Goal: Task Accomplishment & Management: Use online tool/utility

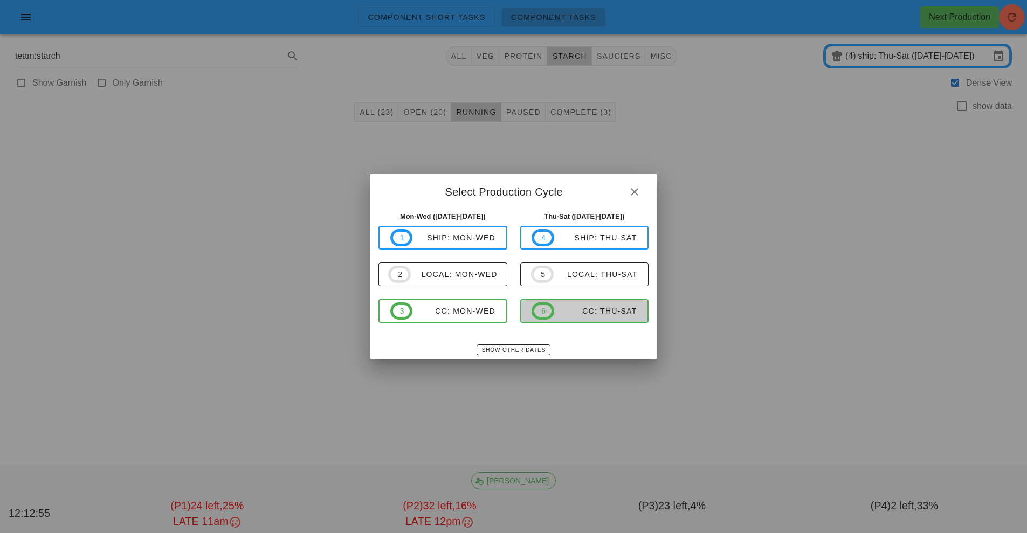
click at [589, 312] on div "CC: Thu-Sat" at bounding box center [595, 311] width 83 height 9
type input "CC: Thu-Sat ([DATE]-[DATE])"
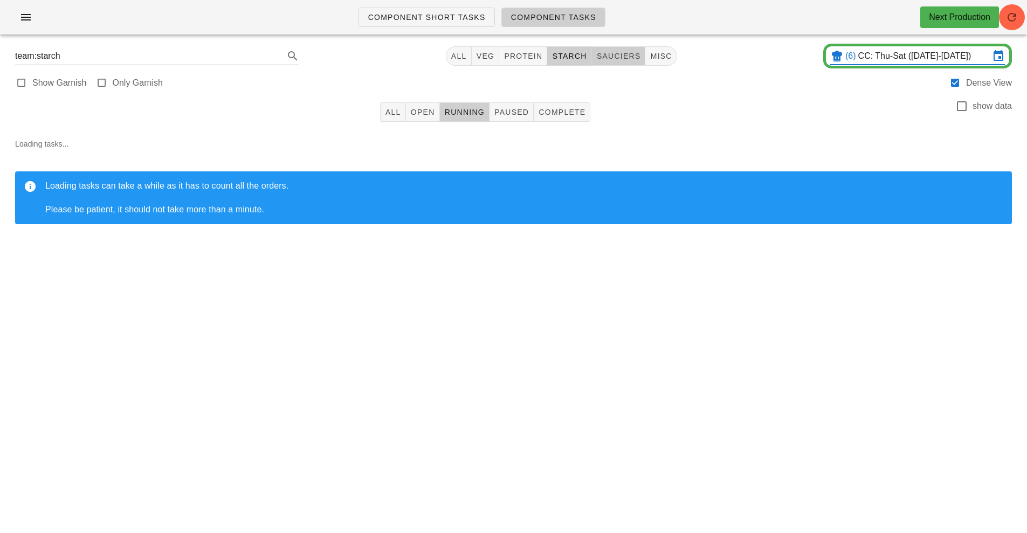
click at [617, 64] on button "sauciers" at bounding box center [619, 55] width 54 height 19
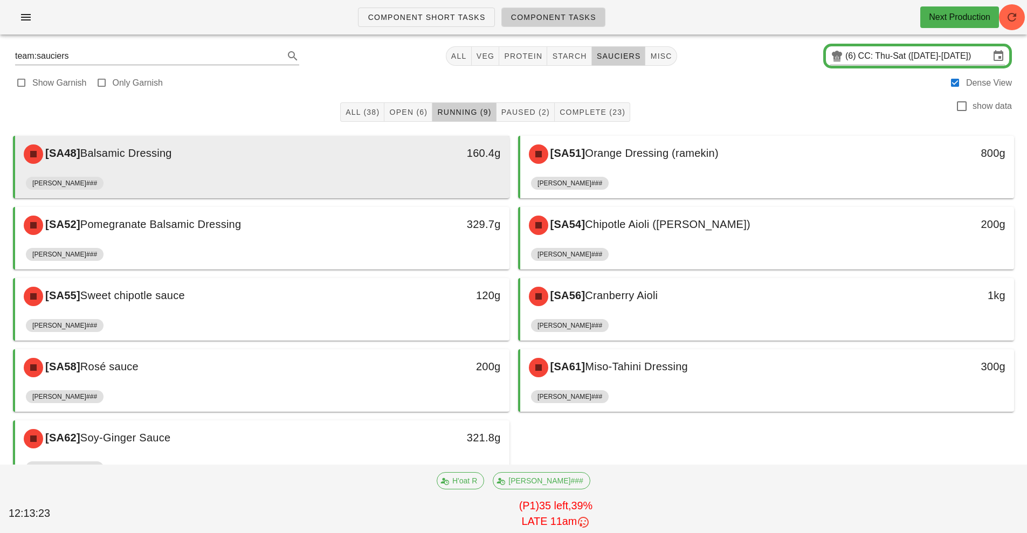
click at [378, 178] on div "[PERSON_NAME]###" at bounding box center [262, 185] width 473 height 26
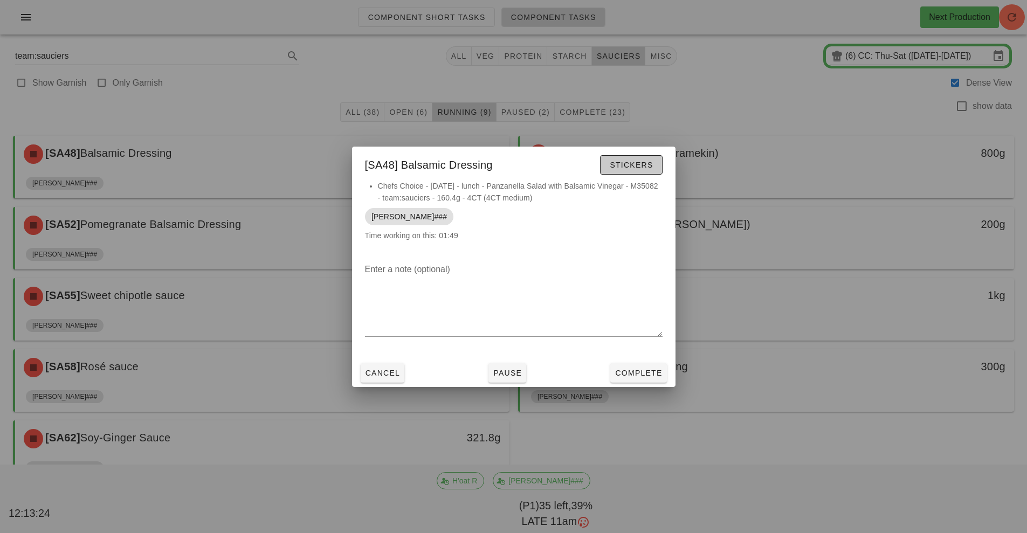
click at [627, 168] on span "Stickers" at bounding box center [631, 165] width 44 height 9
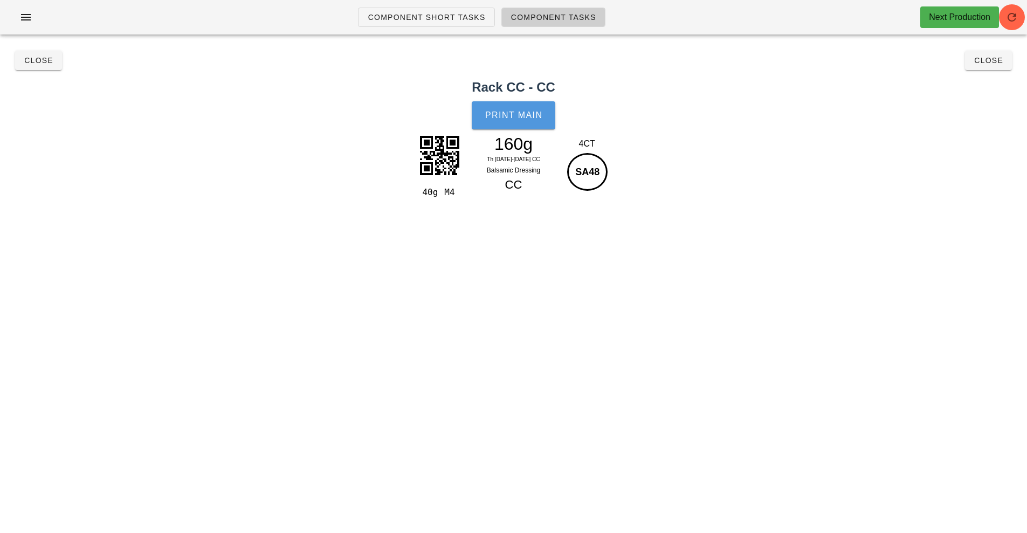
click at [514, 120] on button "Print Main" at bounding box center [513, 115] width 83 height 28
click at [37, 61] on span "Close" at bounding box center [39, 60] width 30 height 9
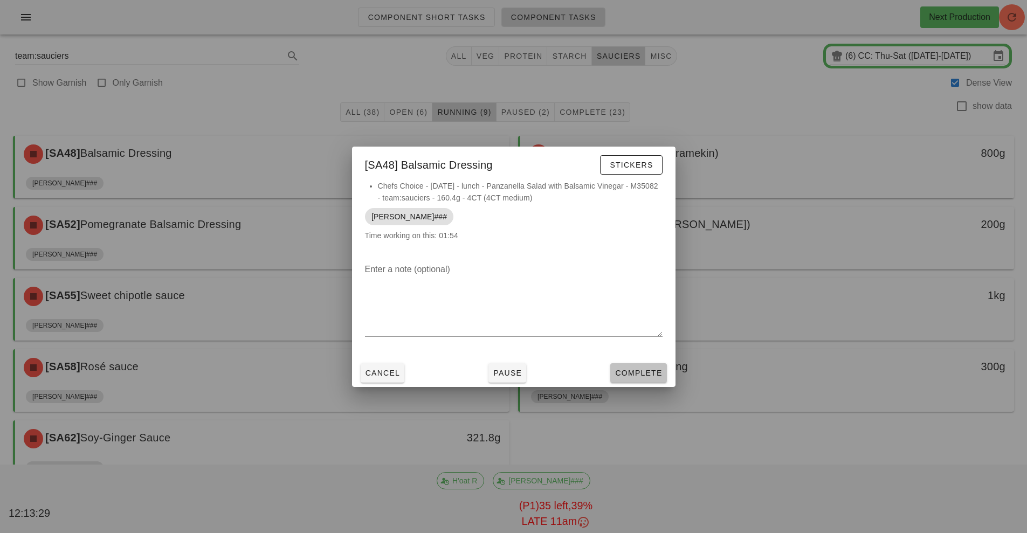
click at [629, 380] on button "Complete" at bounding box center [638, 372] width 56 height 19
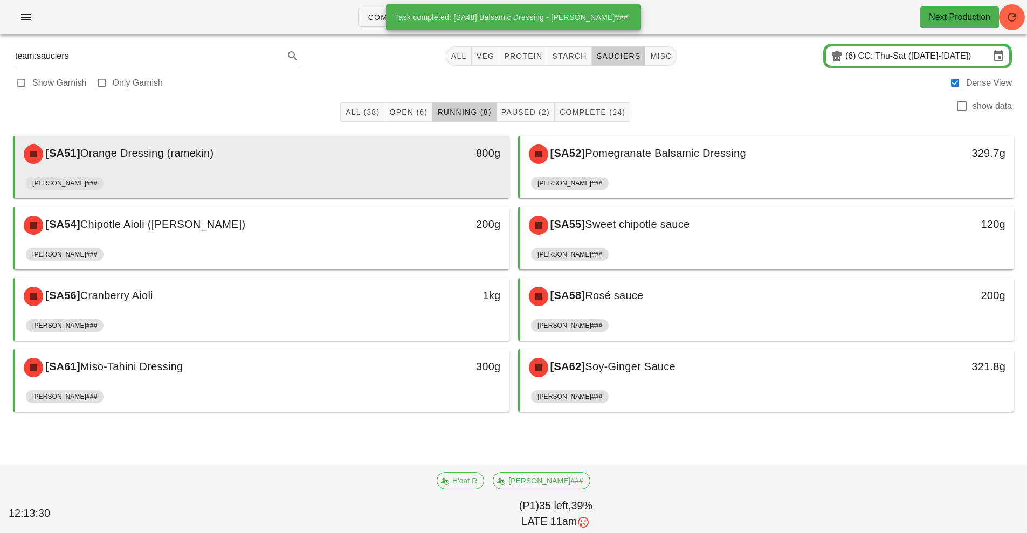
click at [340, 167] on div "[SA51] Orange Dressing (ramekin)" at bounding box center [200, 154] width 367 height 32
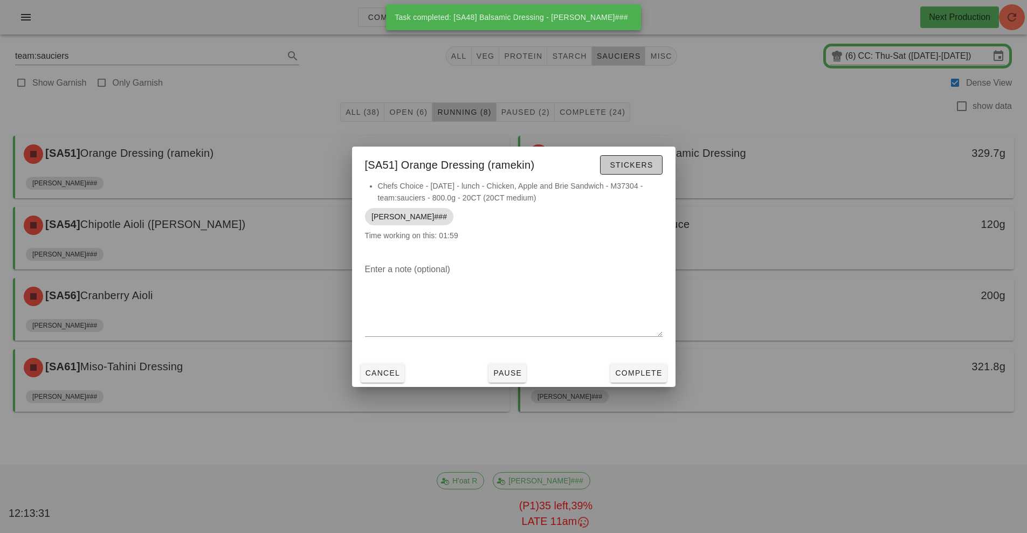
click at [633, 164] on span "Stickers" at bounding box center [631, 165] width 44 height 9
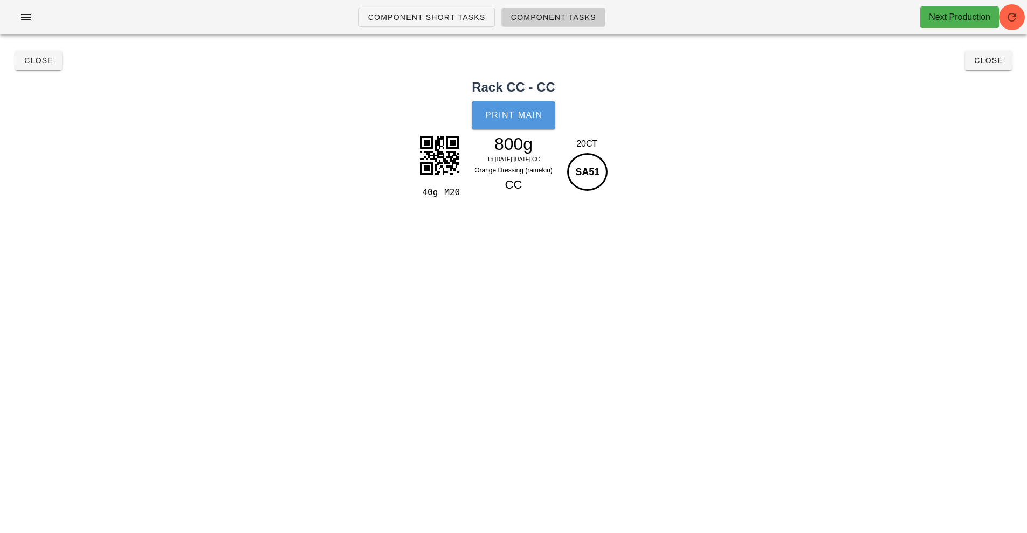
click at [530, 122] on button "Print Main" at bounding box center [513, 115] width 83 height 28
click at [34, 66] on button "Close" at bounding box center [38, 60] width 47 height 19
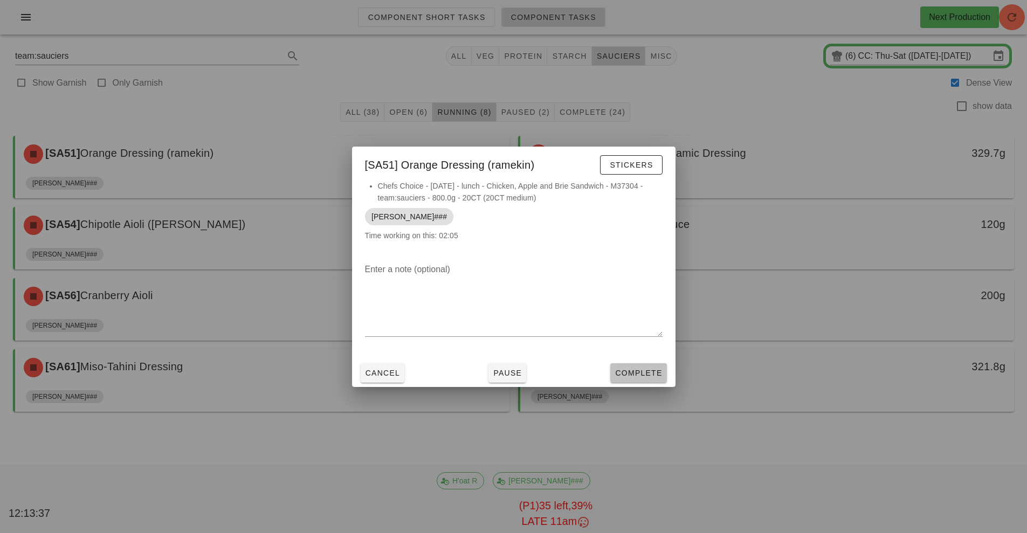
click at [644, 379] on button "Complete" at bounding box center [638, 372] width 56 height 19
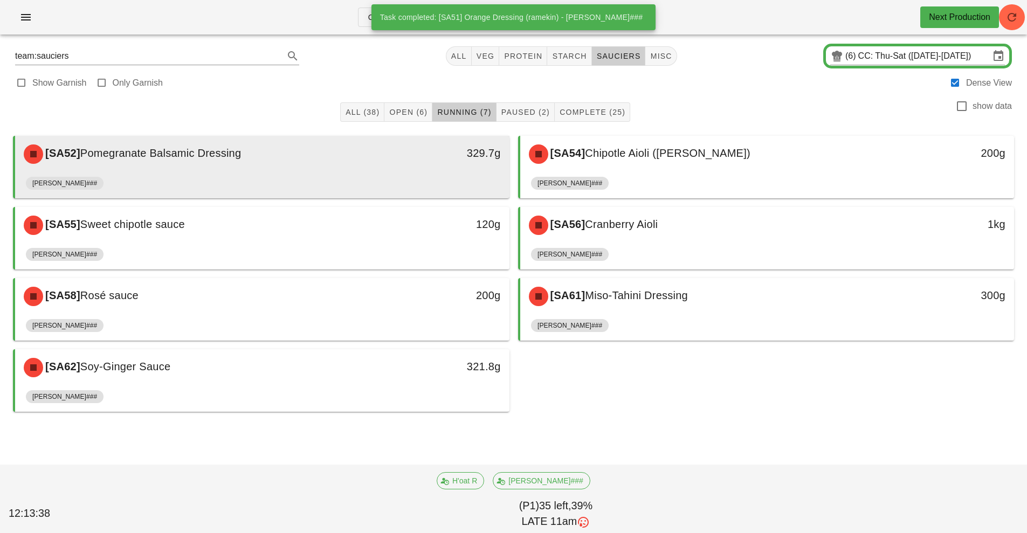
click at [354, 171] on div "[SA52] Pomegranate Balsamic Dressing 329.7g" at bounding box center [262, 154] width 494 height 37
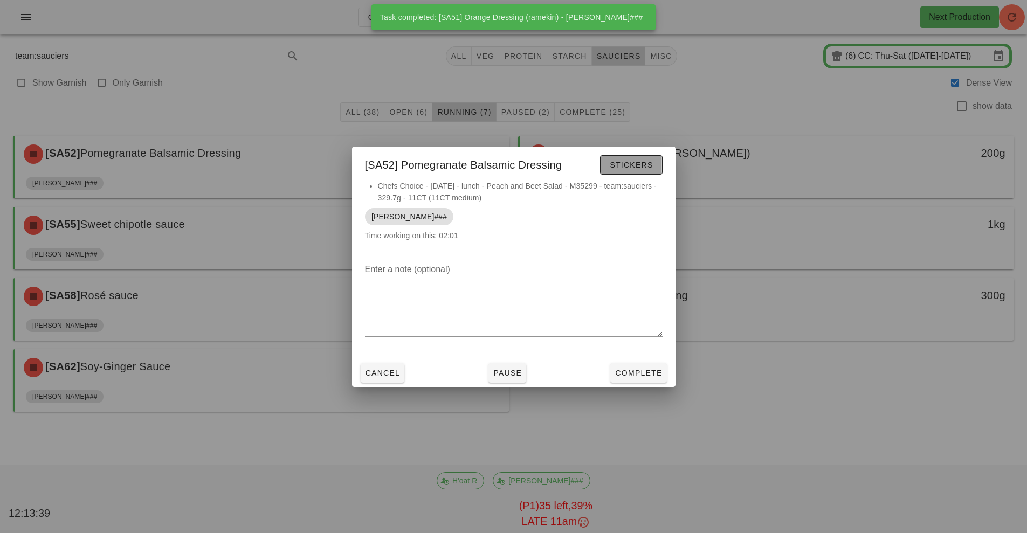
click at [633, 163] on span "Stickers" at bounding box center [631, 165] width 44 height 9
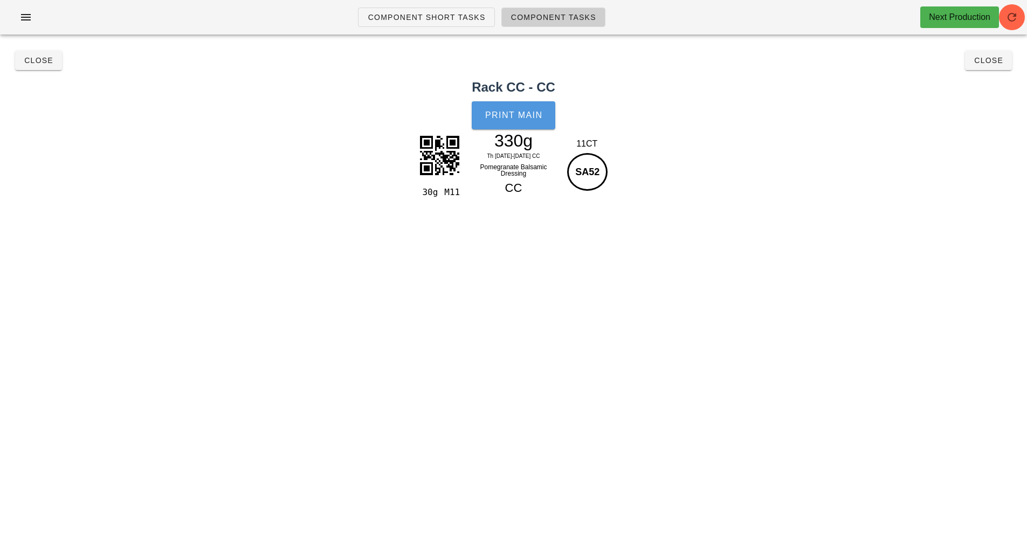
click at [516, 120] on button "Print Main" at bounding box center [513, 115] width 83 height 28
click at [49, 61] on span "Close" at bounding box center [39, 60] width 30 height 9
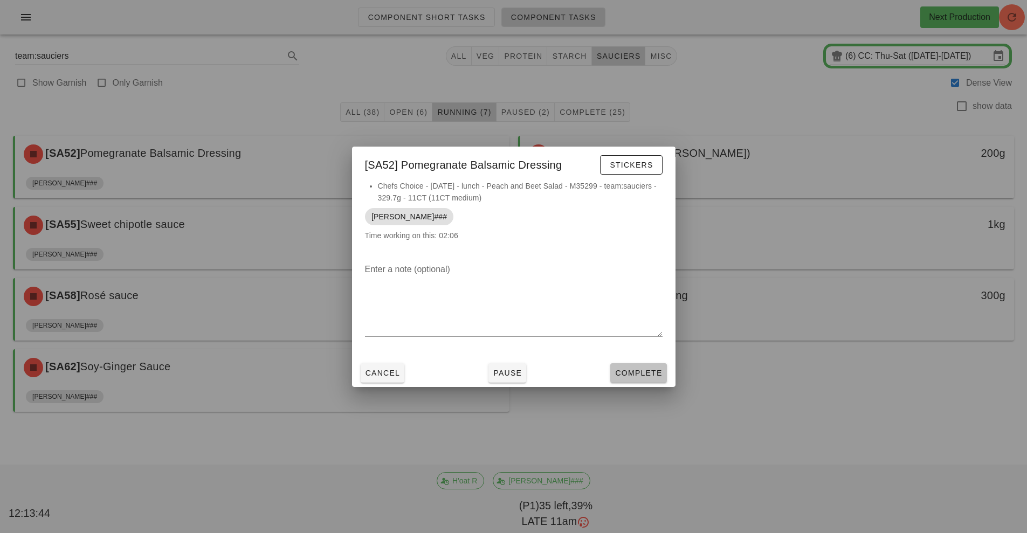
click at [648, 374] on span "Complete" at bounding box center [638, 373] width 47 height 9
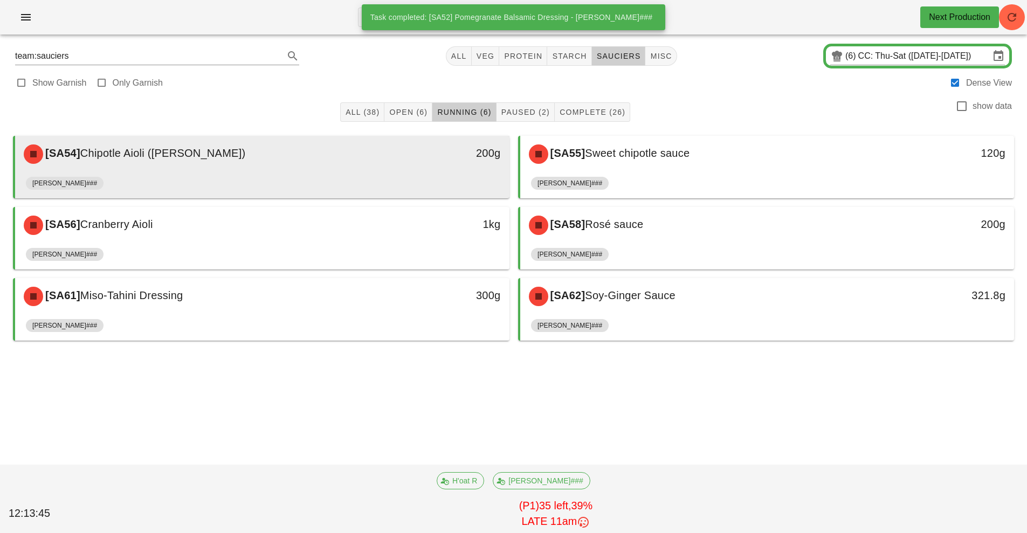
click at [367, 158] on div "[SA54] Chipotle Aioli (ramekin)" at bounding box center [200, 154] width 367 height 32
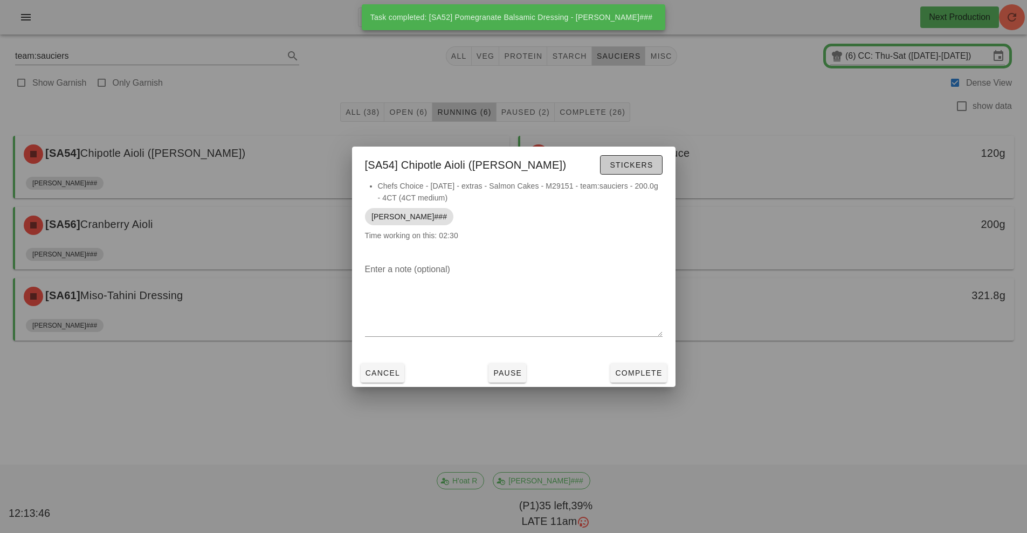
click at [634, 162] on span "Stickers" at bounding box center [631, 165] width 44 height 9
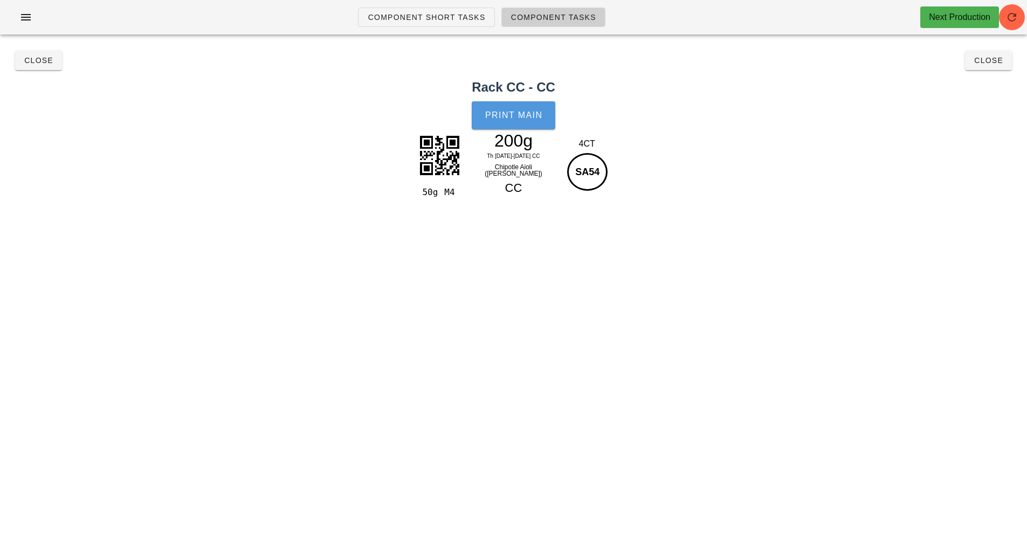
click at [531, 119] on span "Print Main" at bounding box center [514, 116] width 58 height 10
click at [40, 61] on span "Close" at bounding box center [39, 60] width 30 height 9
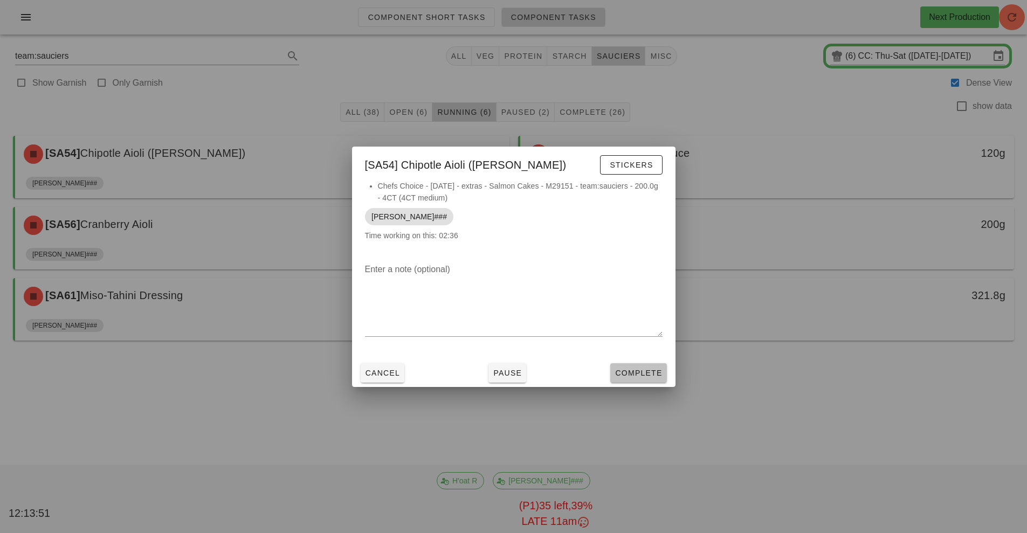
click at [650, 370] on span "Complete" at bounding box center [638, 373] width 47 height 9
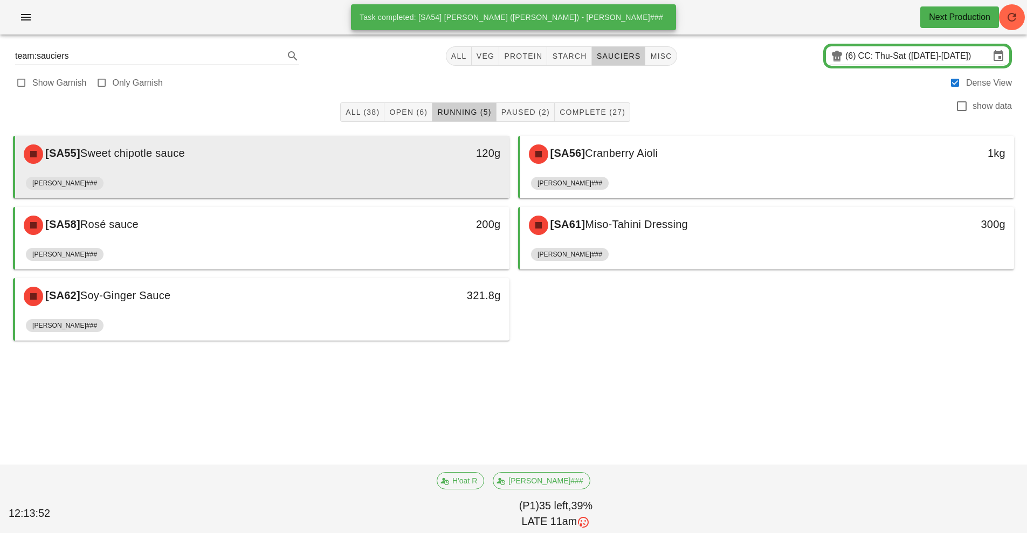
click at [346, 162] on div "[SA55] Sweet chipotle sauce" at bounding box center [200, 154] width 367 height 32
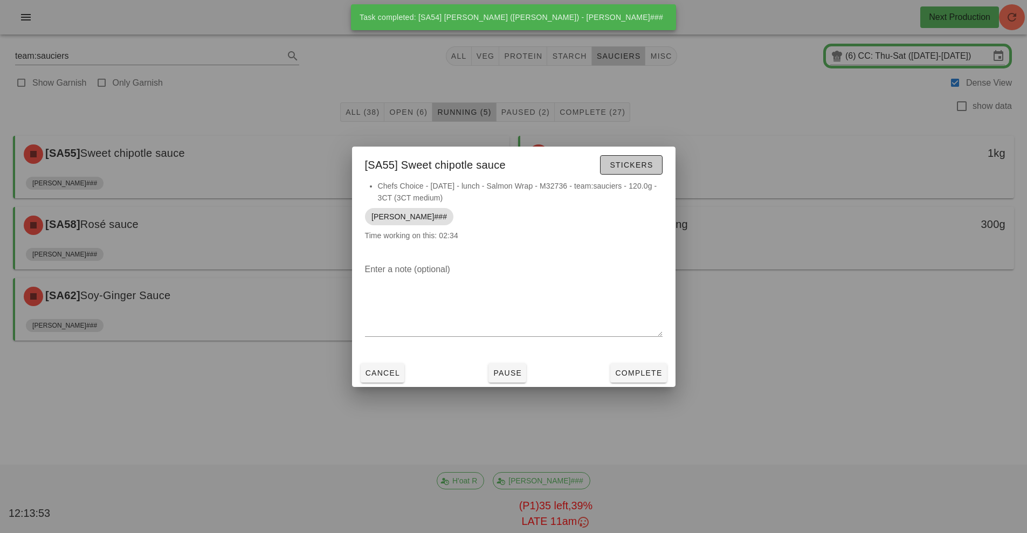
click at [655, 162] on button "Stickers" at bounding box center [631, 164] width 62 height 19
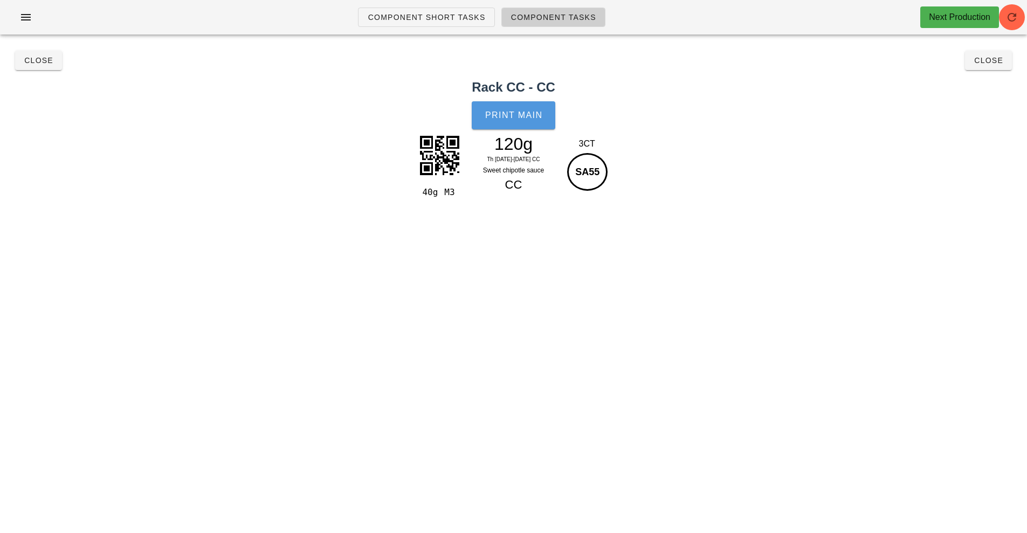
click at [507, 120] on span "Print Main" at bounding box center [514, 116] width 58 height 10
click at [35, 63] on span "Close" at bounding box center [39, 60] width 30 height 9
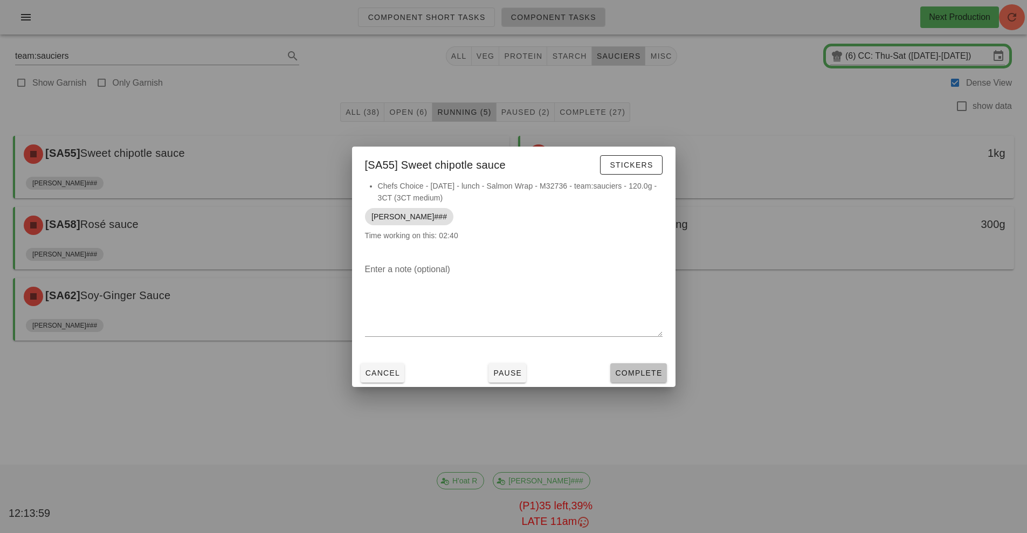
click at [643, 377] on span "Complete" at bounding box center [638, 373] width 47 height 9
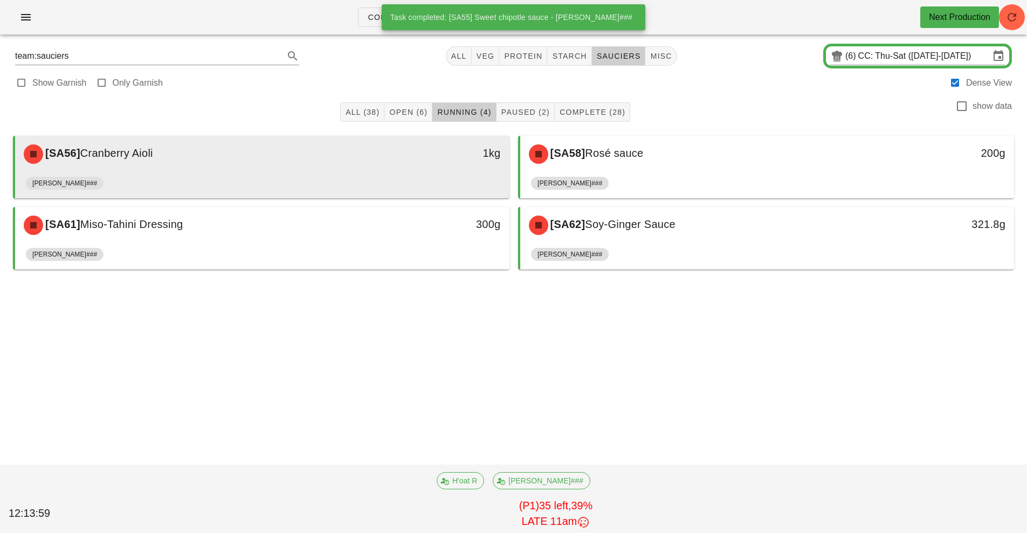
click at [339, 162] on div "[SA56] Cranberry Aioli" at bounding box center [200, 154] width 367 height 32
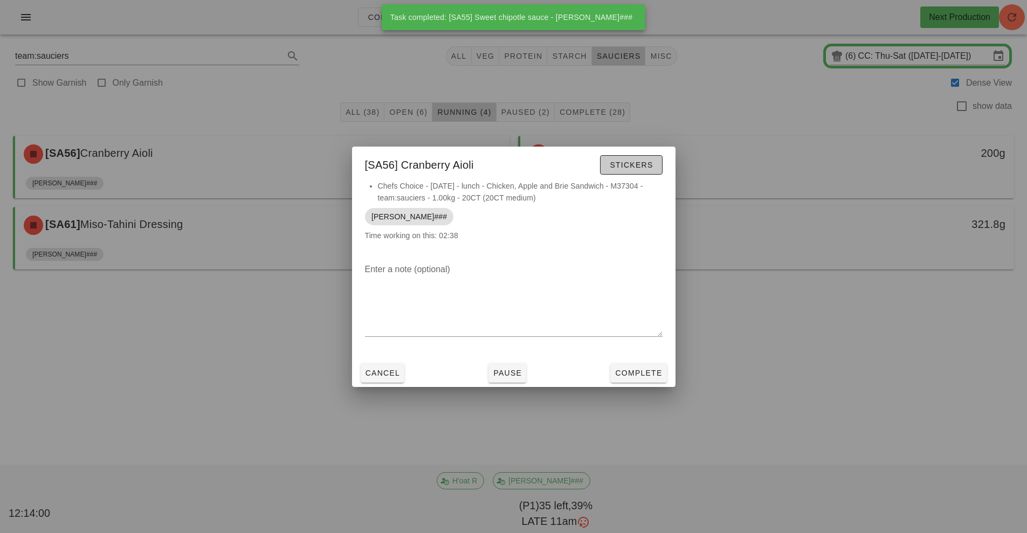
click at [633, 161] on span "Stickers" at bounding box center [631, 165] width 44 height 9
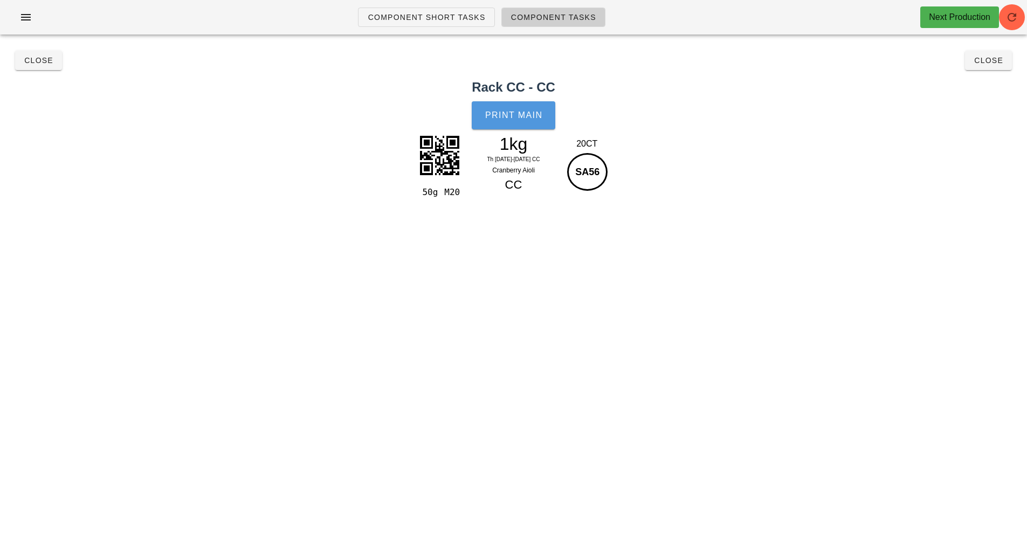
click at [533, 113] on span "Print Main" at bounding box center [514, 116] width 58 height 10
click at [38, 60] on span "Close" at bounding box center [39, 60] width 30 height 9
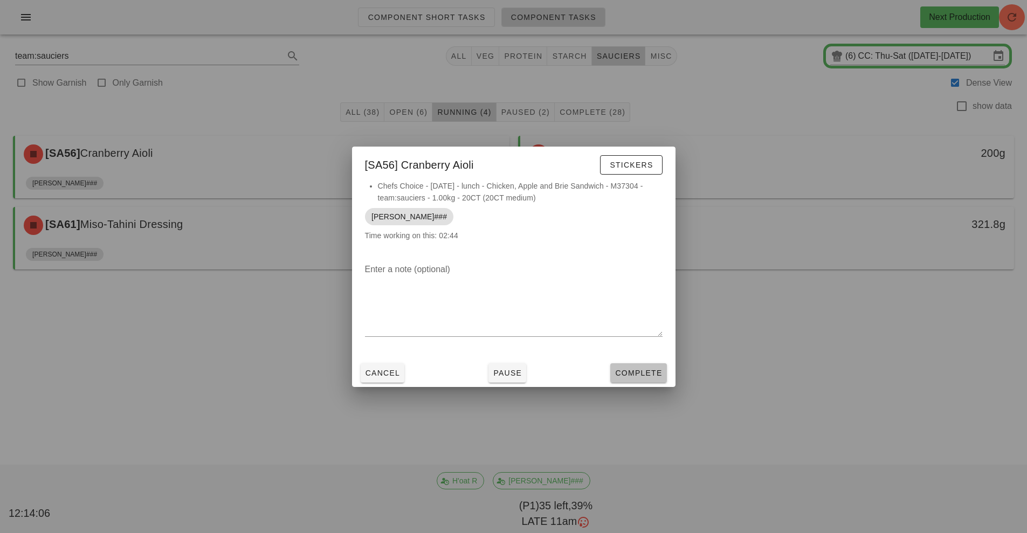
click at [636, 365] on button "Complete" at bounding box center [638, 372] width 56 height 19
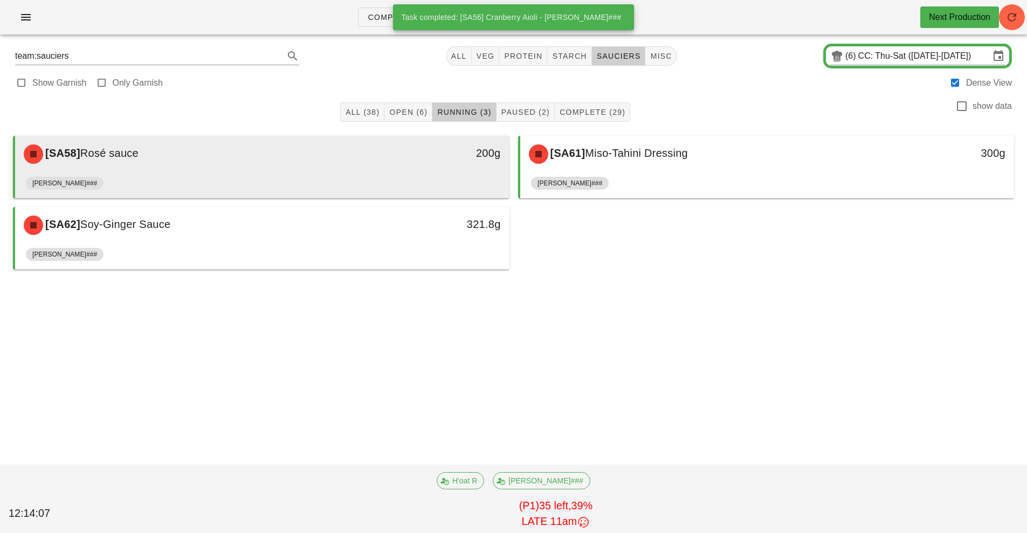
click at [364, 168] on div "[SA58] Rosé sauce" at bounding box center [200, 154] width 367 height 32
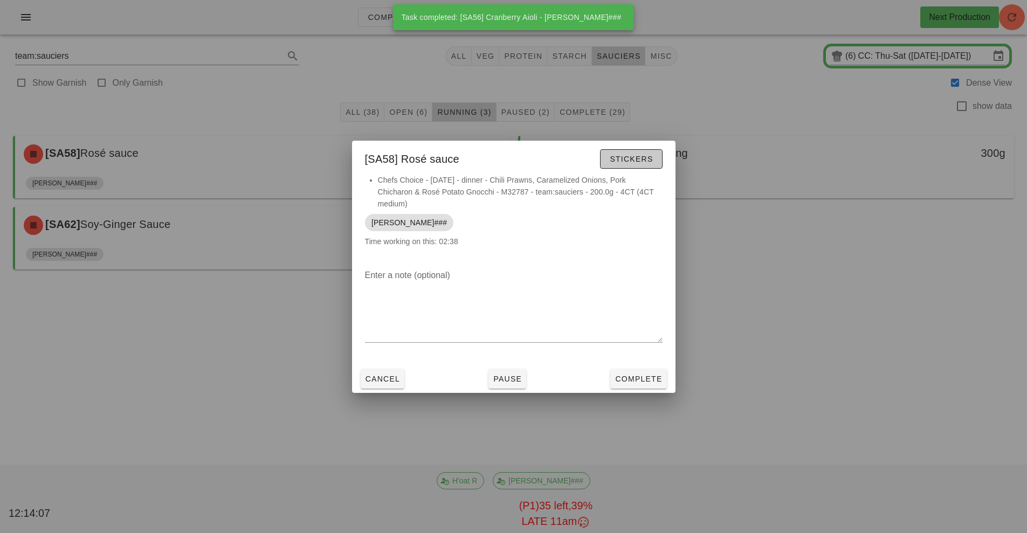
click at [638, 162] on span "Stickers" at bounding box center [631, 159] width 44 height 9
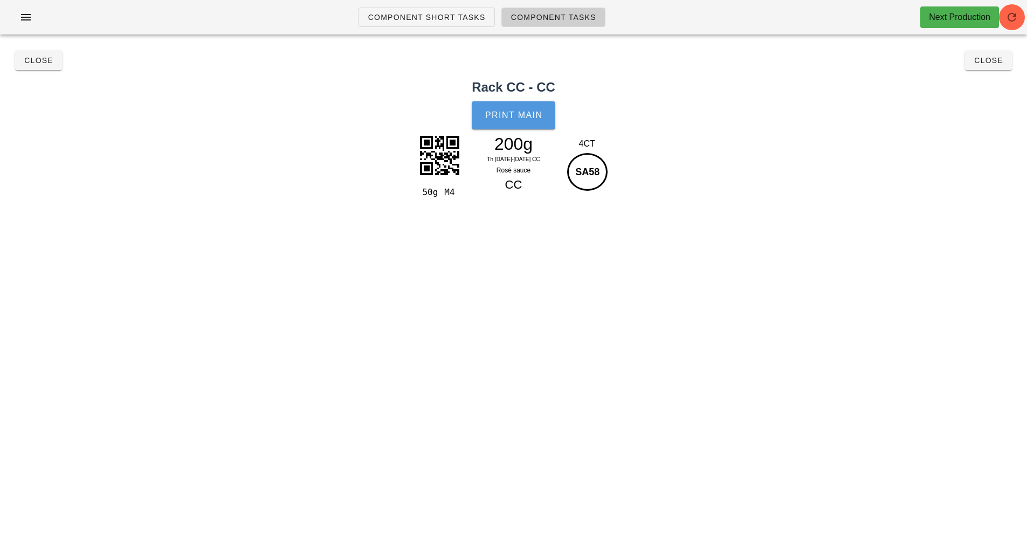
click at [498, 117] on span "Print Main" at bounding box center [514, 116] width 58 height 10
click at [32, 61] on span "Close" at bounding box center [39, 60] width 30 height 9
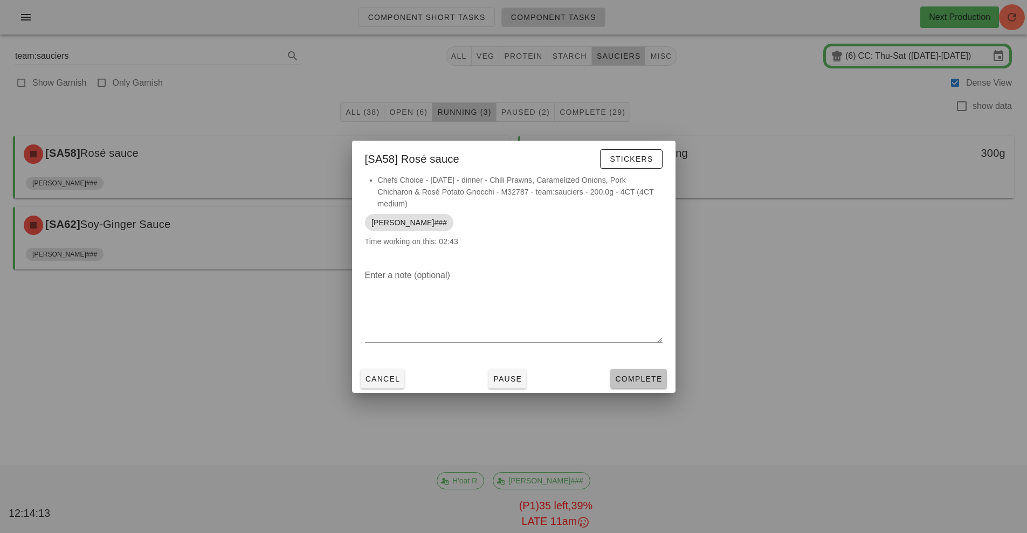
click at [651, 372] on button "Complete" at bounding box center [638, 378] width 56 height 19
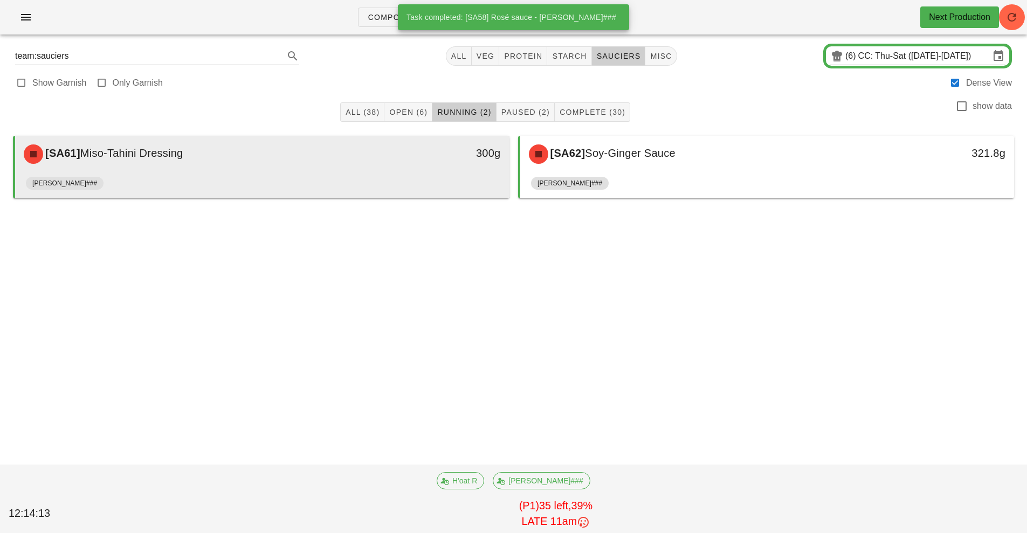
click at [344, 174] on div "[PERSON_NAME]###" at bounding box center [262, 185] width 473 height 26
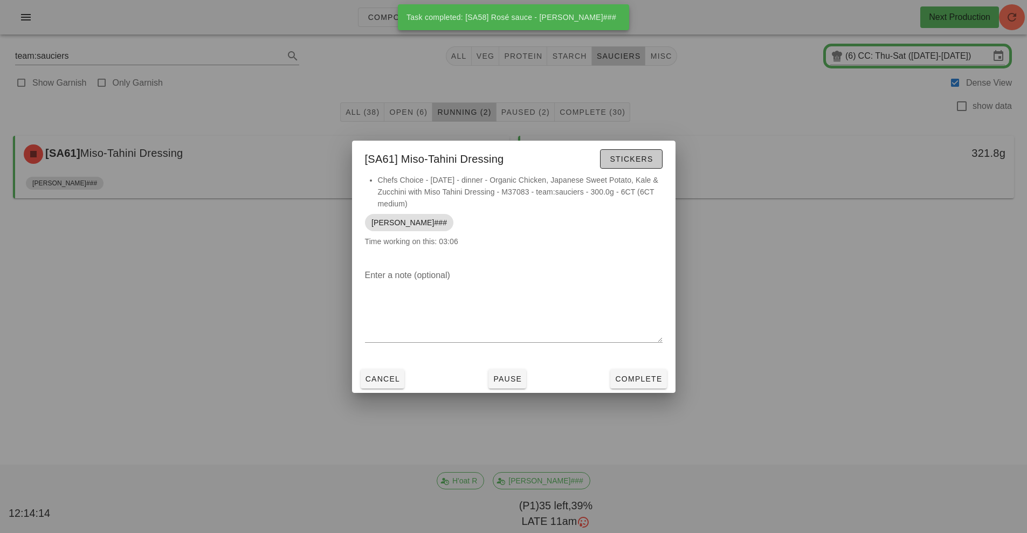
click at [648, 163] on span "Stickers" at bounding box center [631, 159] width 44 height 9
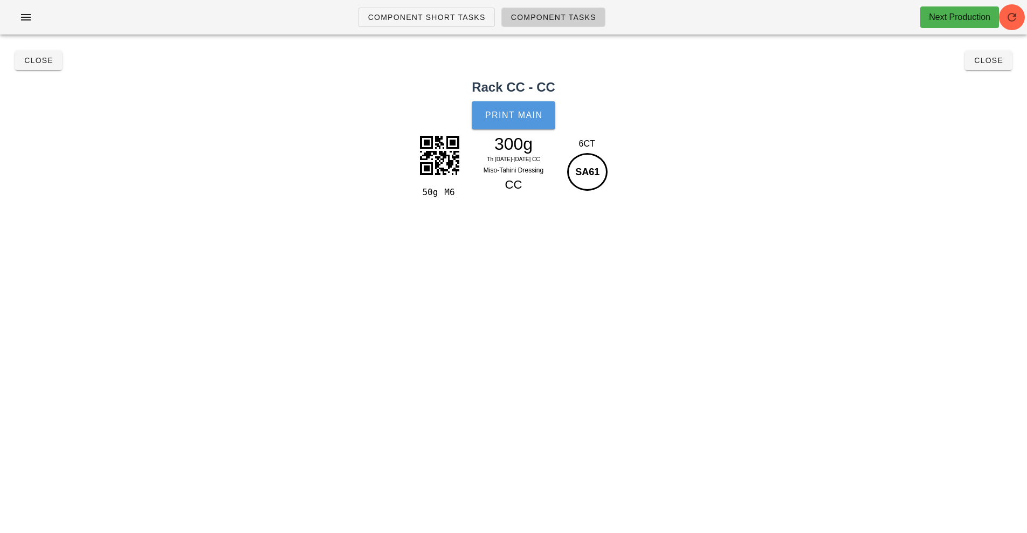
click at [519, 122] on button "Print Main" at bounding box center [513, 115] width 83 height 28
click at [31, 60] on span "Close" at bounding box center [39, 60] width 30 height 9
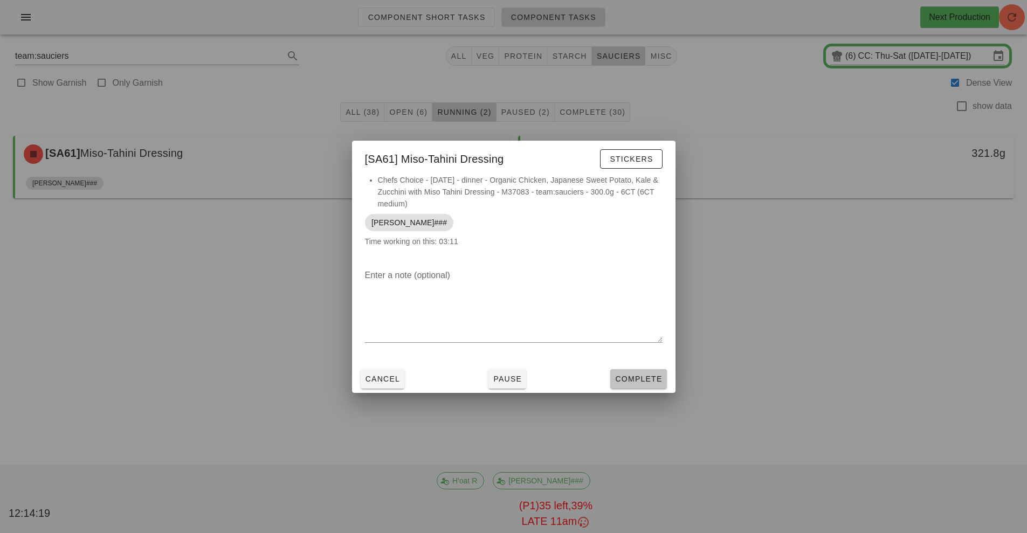
click at [646, 380] on span "Complete" at bounding box center [638, 379] width 47 height 9
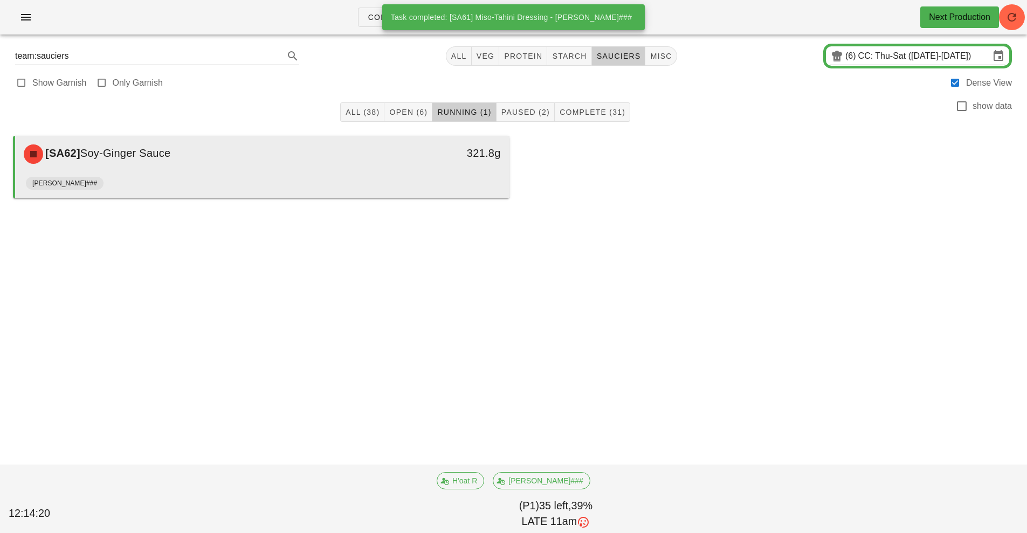
click at [456, 177] on div "[PERSON_NAME]###" at bounding box center [262, 185] width 473 height 26
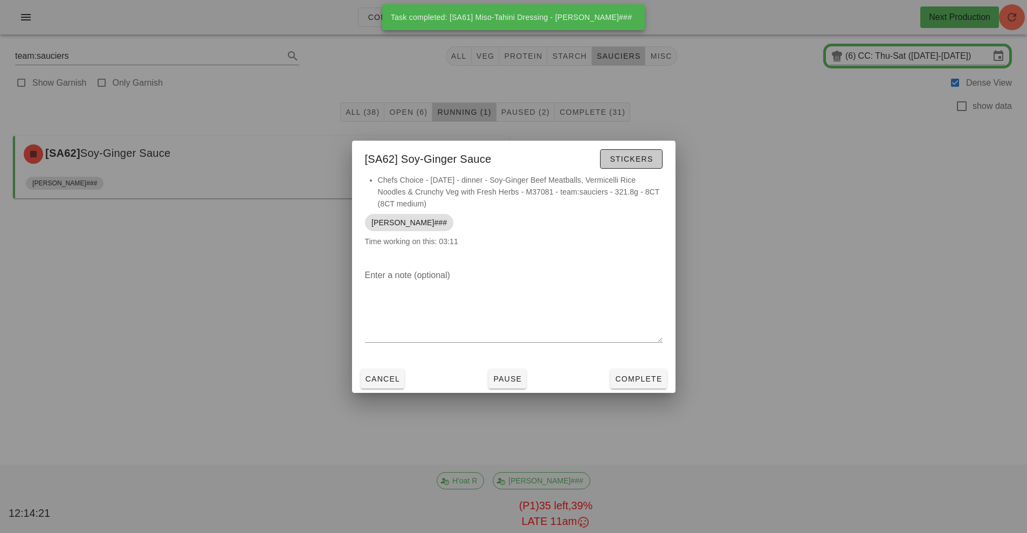
click at [654, 160] on button "Stickers" at bounding box center [631, 158] width 62 height 19
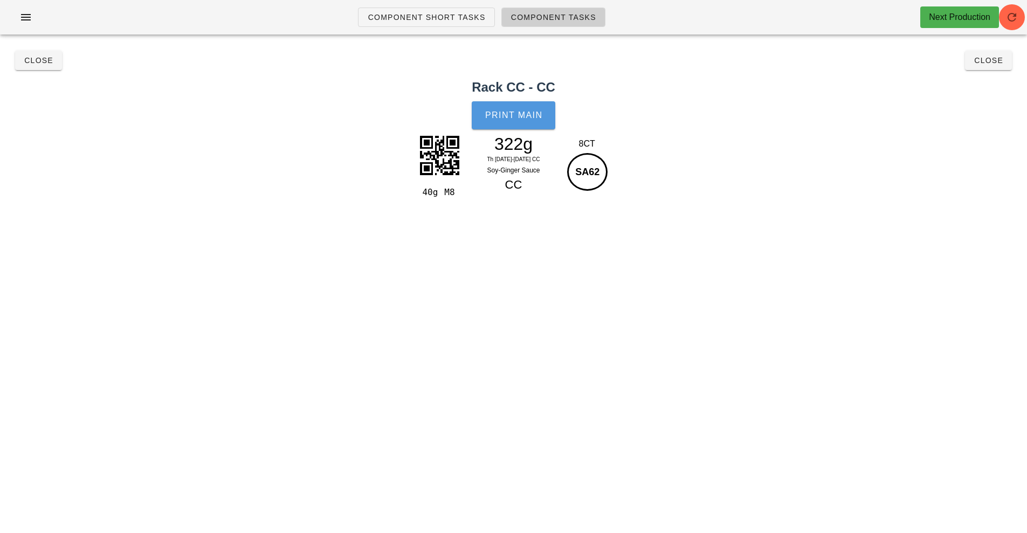
click at [533, 126] on button "Print Main" at bounding box center [513, 115] width 83 height 28
click at [31, 61] on span "Close" at bounding box center [39, 60] width 30 height 9
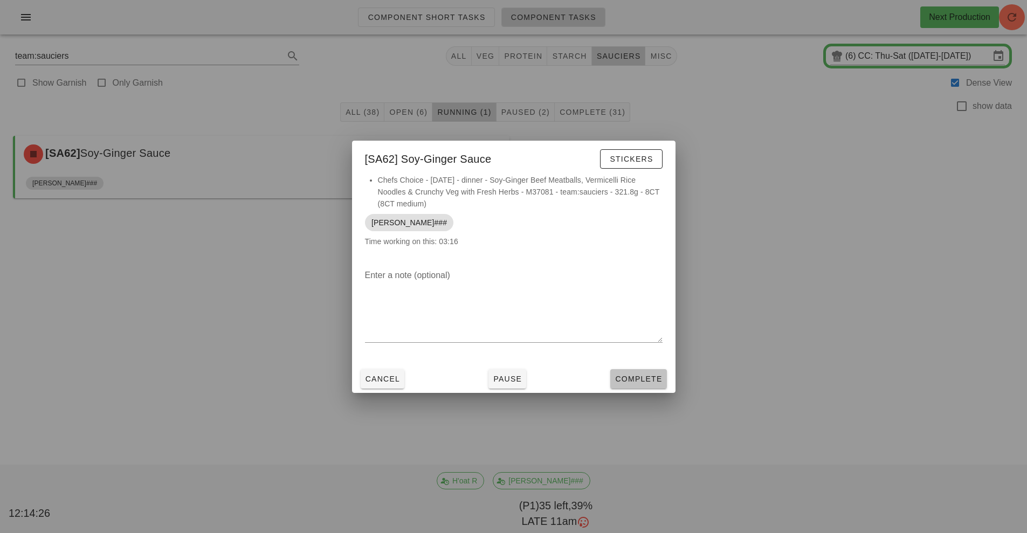
click at [654, 375] on span "Complete" at bounding box center [638, 379] width 47 height 9
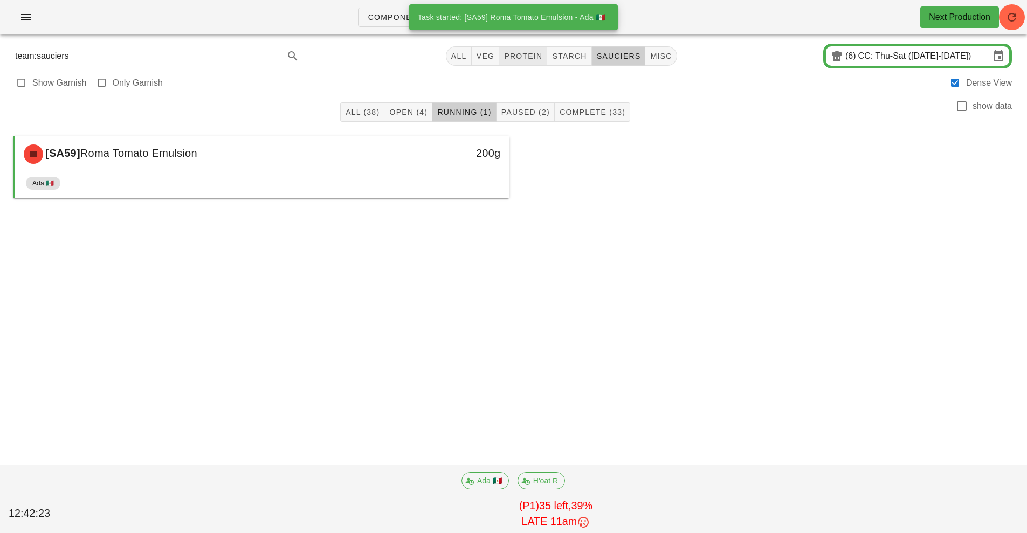
click at [703, 199] on div "[SA59] Roma Tomato Emulsion 200g Ada 🇲🇽" at bounding box center [514, 167] width 1010 height 71
click at [525, 56] on span "protein" at bounding box center [522, 56] width 39 height 9
type input "team:protein"
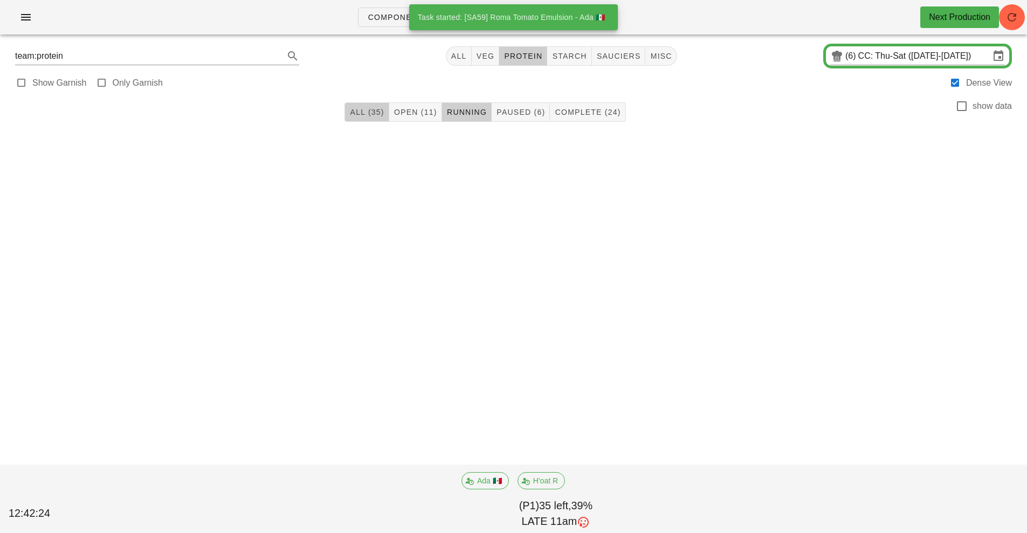
click at [365, 118] on button "All (35)" at bounding box center [366, 111] width 44 height 19
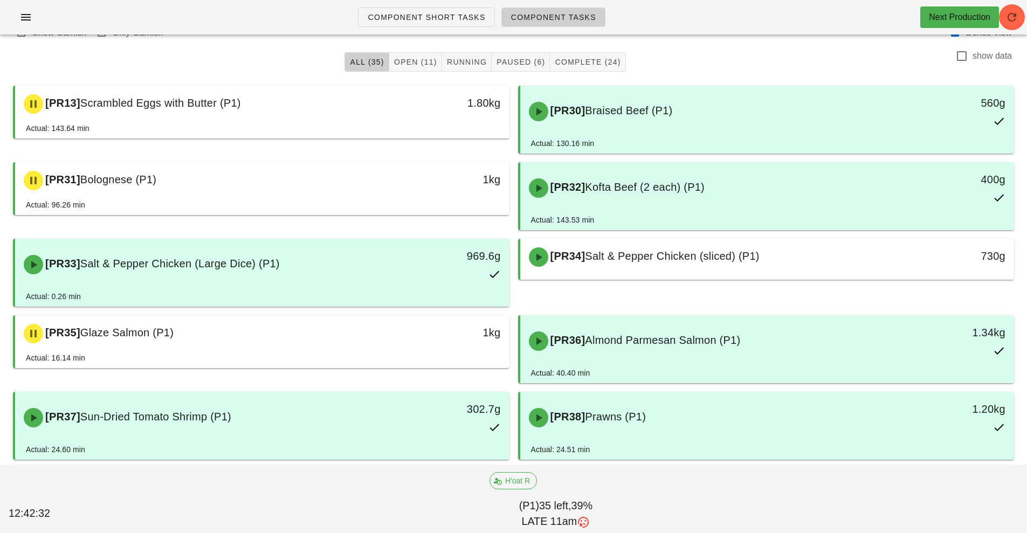
scroll to position [49, 0]
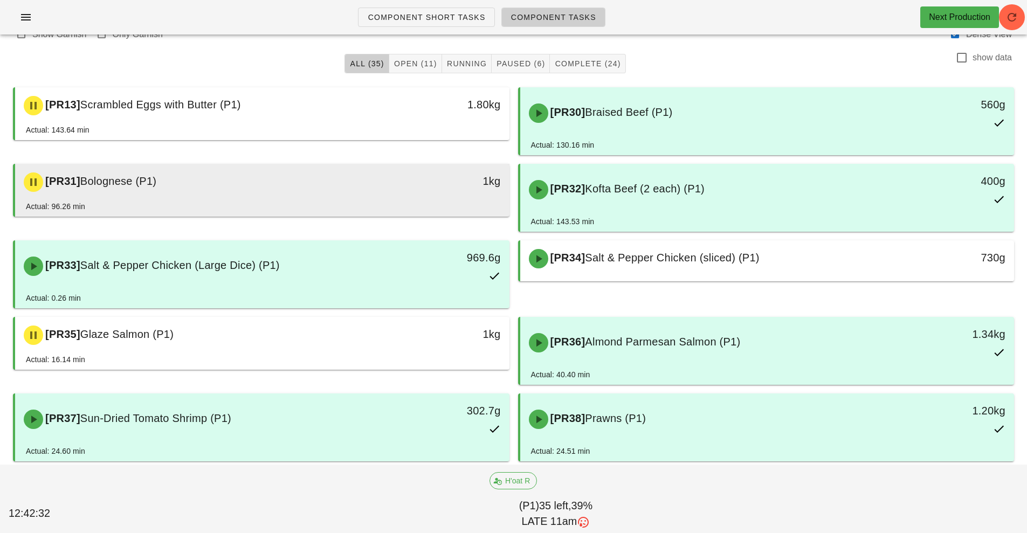
click at [406, 180] on div "1kg" at bounding box center [445, 180] width 109 height 17
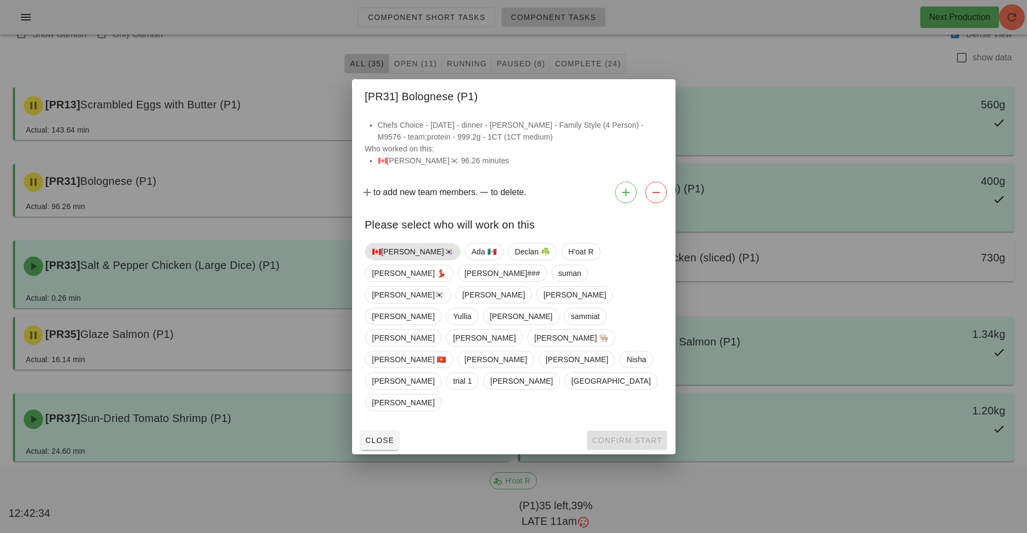
click at [396, 260] on span "🇨🇦[PERSON_NAME]🇰🇷" at bounding box center [412, 252] width 81 height 16
click at [643, 431] on button "Confirm Start" at bounding box center [626, 440] width 79 height 19
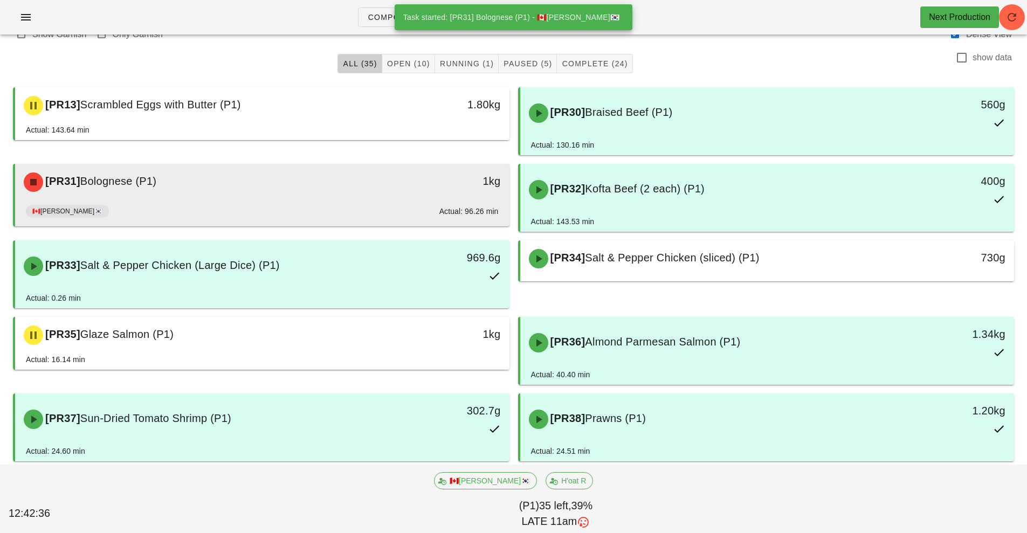
click at [327, 214] on div "🇨🇦KEN🇰🇷 Actual: 96.26 min" at bounding box center [262, 214] width 473 height 26
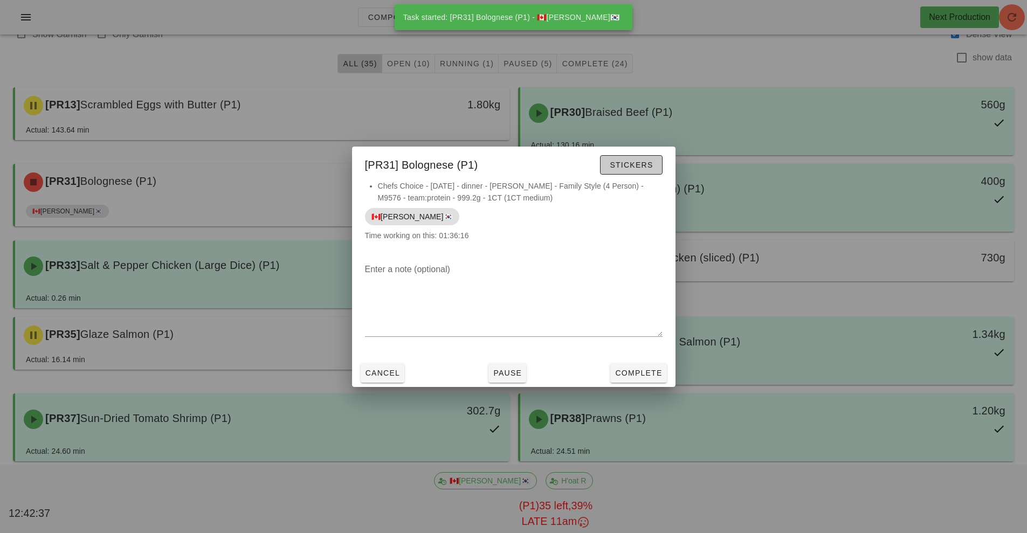
click at [647, 172] on button "Stickers" at bounding box center [631, 164] width 62 height 19
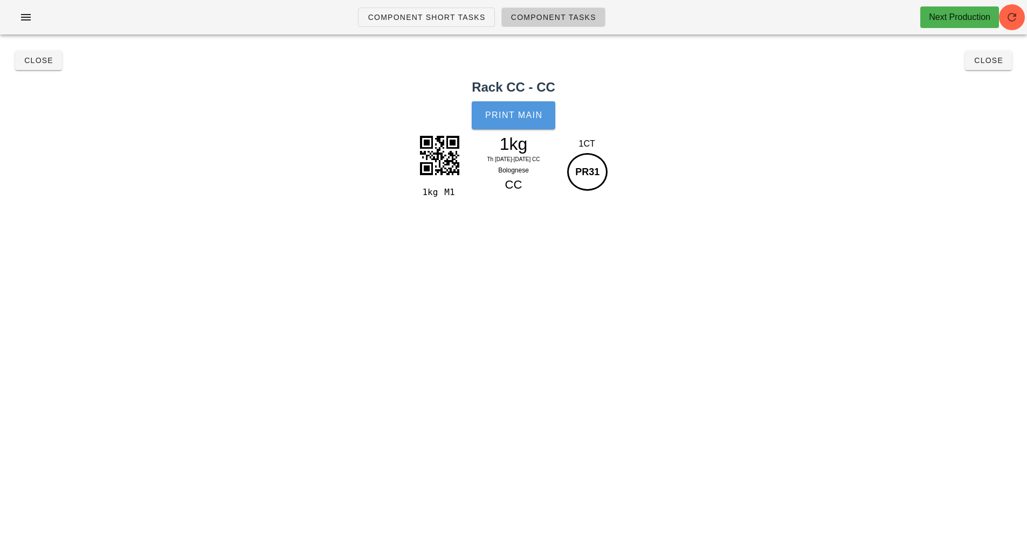
click at [511, 128] on button "Print Main" at bounding box center [513, 115] width 83 height 28
click at [992, 67] on button "Close" at bounding box center [988, 60] width 47 height 19
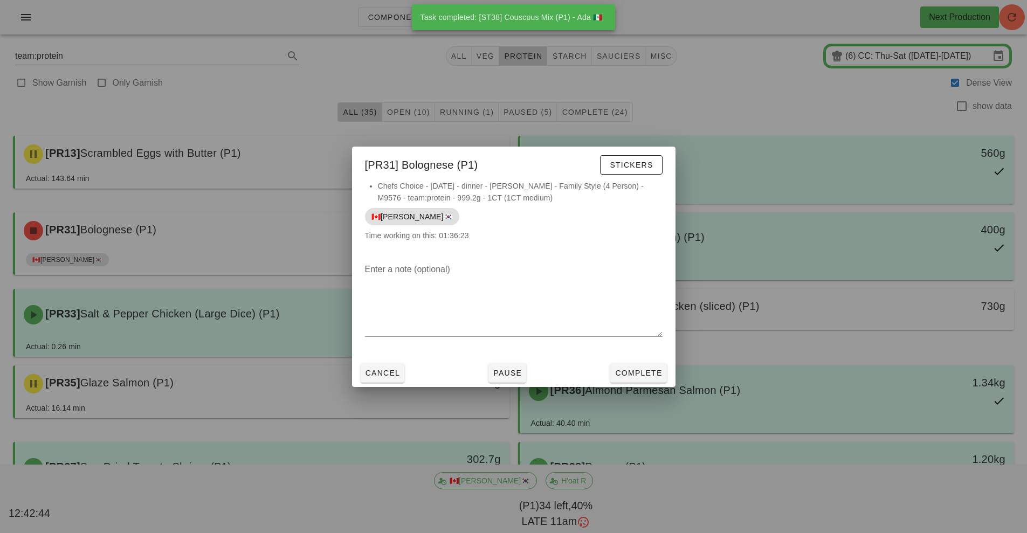
click at [864, 313] on div at bounding box center [513, 266] width 1027 height 533
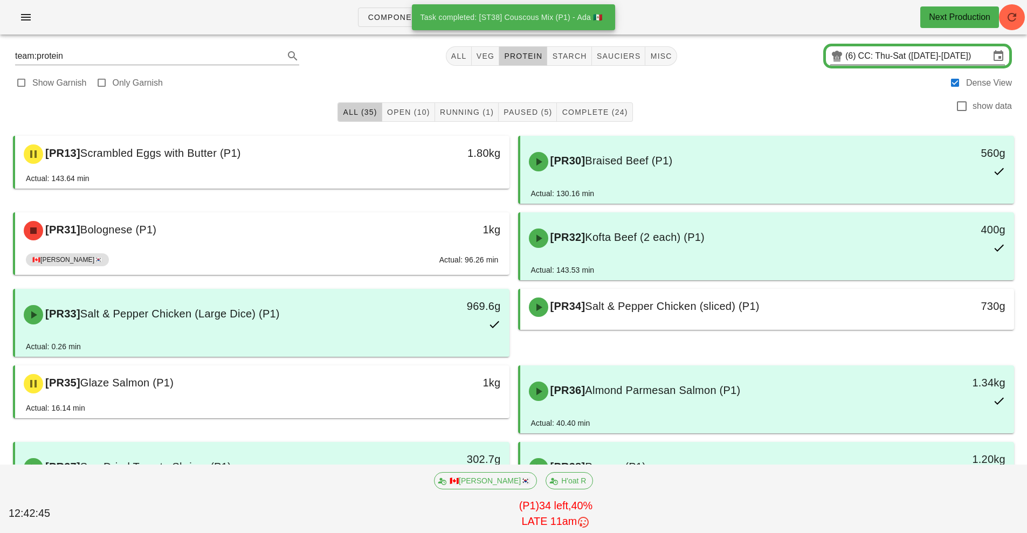
click at [882, 58] on input "CC: Thu-Sat ([DATE]-[DATE])" at bounding box center [924, 55] width 132 height 17
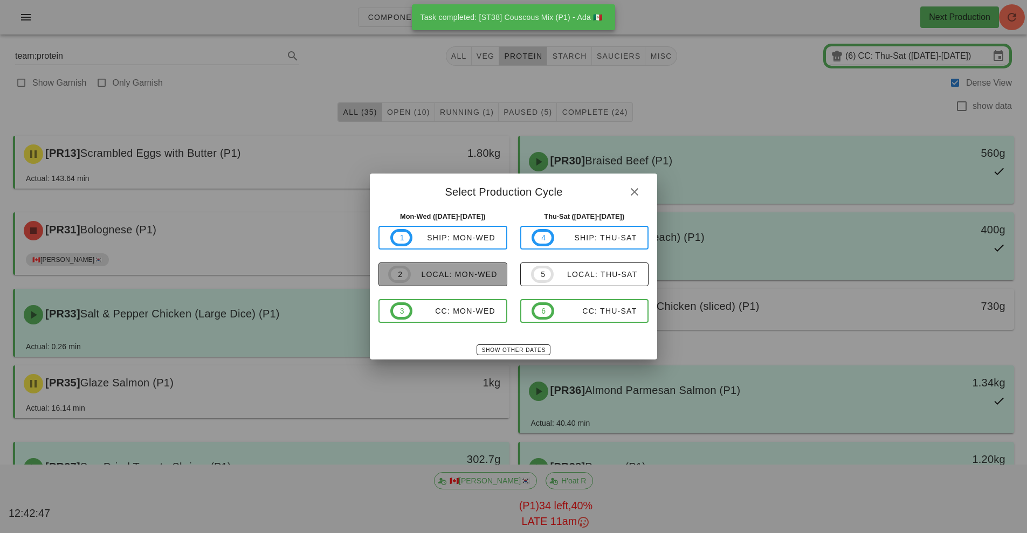
click at [479, 275] on div "local: Mon-Wed" at bounding box center [454, 274] width 87 height 9
type input "local: Mon-Wed (Oct 6-Oct 8)"
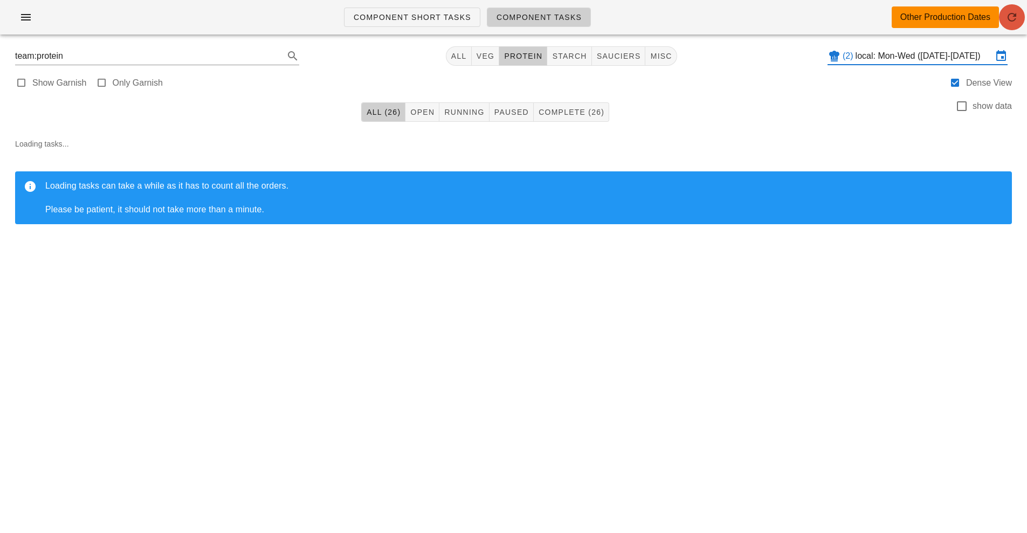
click at [1009, 19] on icon "button" at bounding box center [1011, 17] width 13 height 13
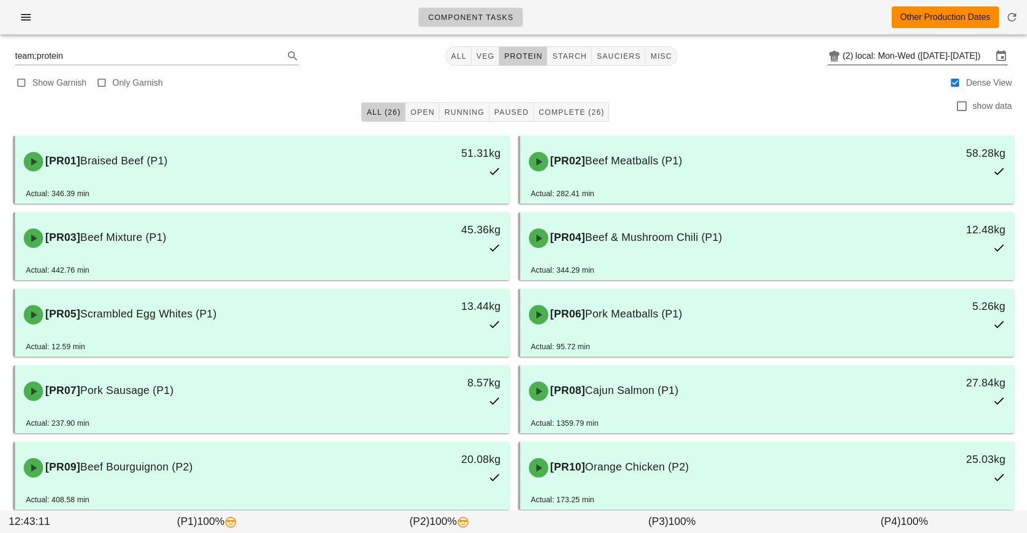
click at [891, 60] on input "local: Mon-Wed (Oct 6-Oct 8)" at bounding box center [923, 55] width 137 height 17
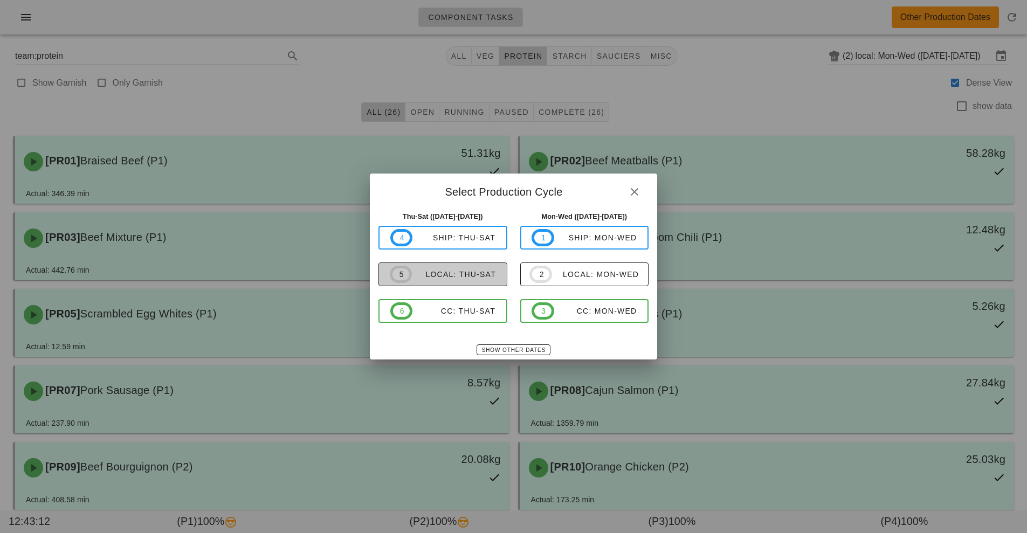
click at [468, 286] on button "5 local: Thu-Sat" at bounding box center [442, 275] width 129 height 24
type input "local: Thu-Sat (Oct 9-Oct 11)"
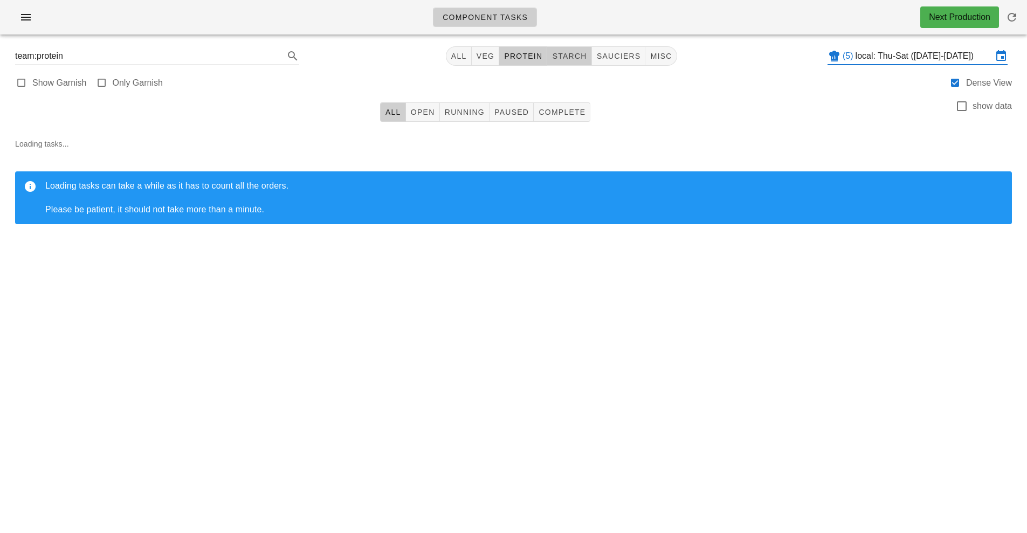
click at [571, 59] on span "starch" at bounding box center [568, 56] width 35 height 9
type input "team:starch"
click at [388, 120] on button "All" at bounding box center [393, 111] width 26 height 19
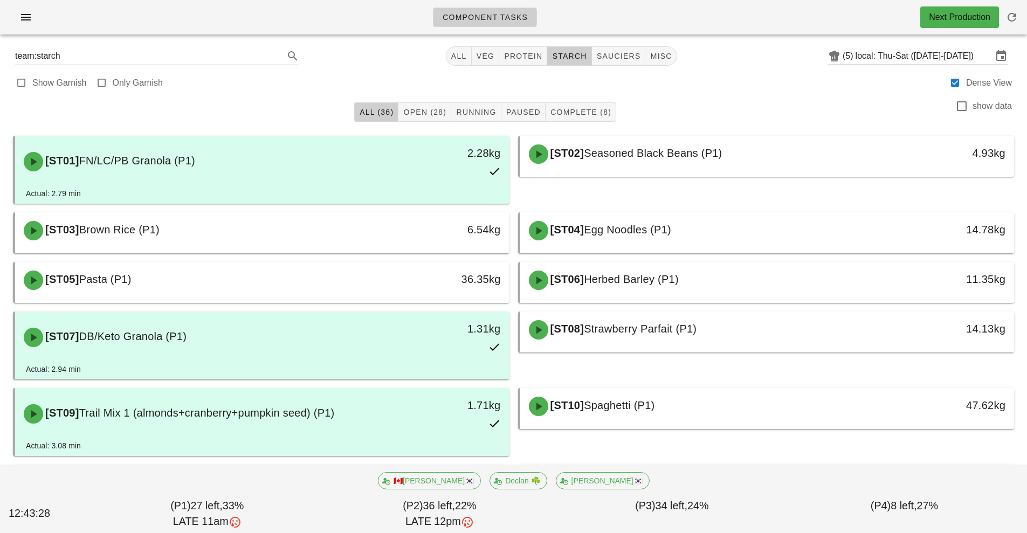
click at [840, 56] on div at bounding box center [834, 56] width 15 height 13
click at [857, 56] on input "local: Thu-Sat (Oct 9-Oct 11)" at bounding box center [923, 55] width 137 height 17
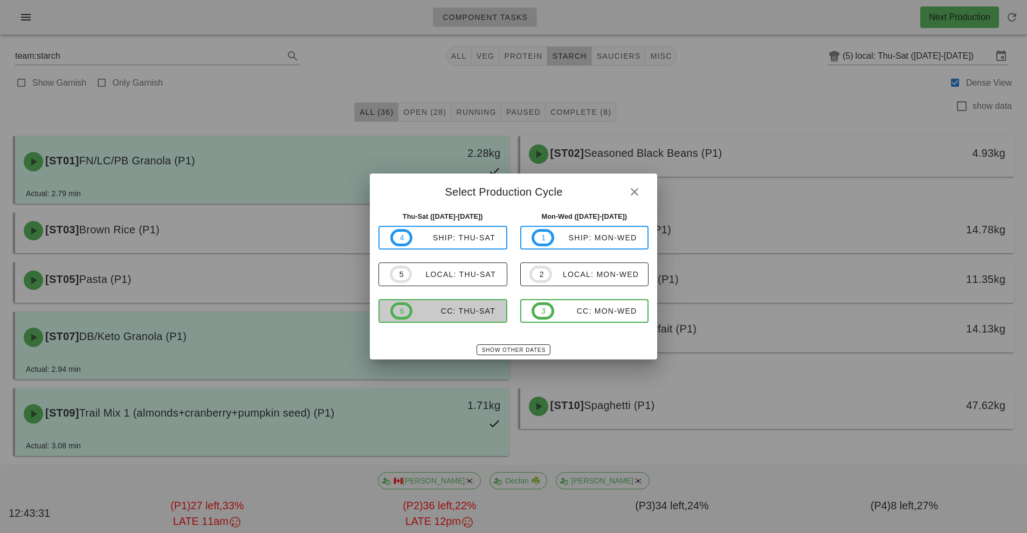
click at [466, 319] on span "6 CC: Thu-Sat" at bounding box center [442, 310] width 105 height 17
type input "CC: Thu-Sat ([DATE]-[DATE])"
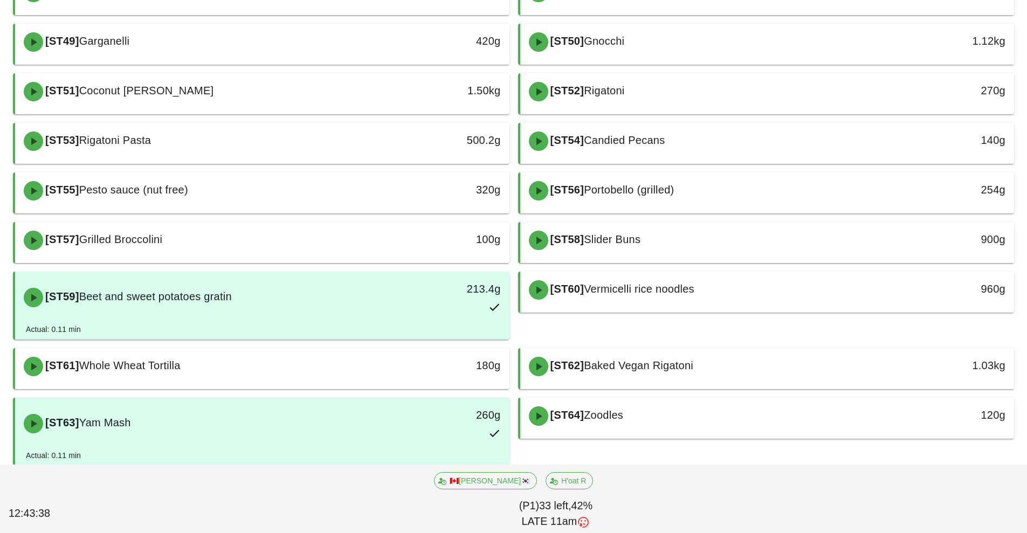
scroll to position [523, 0]
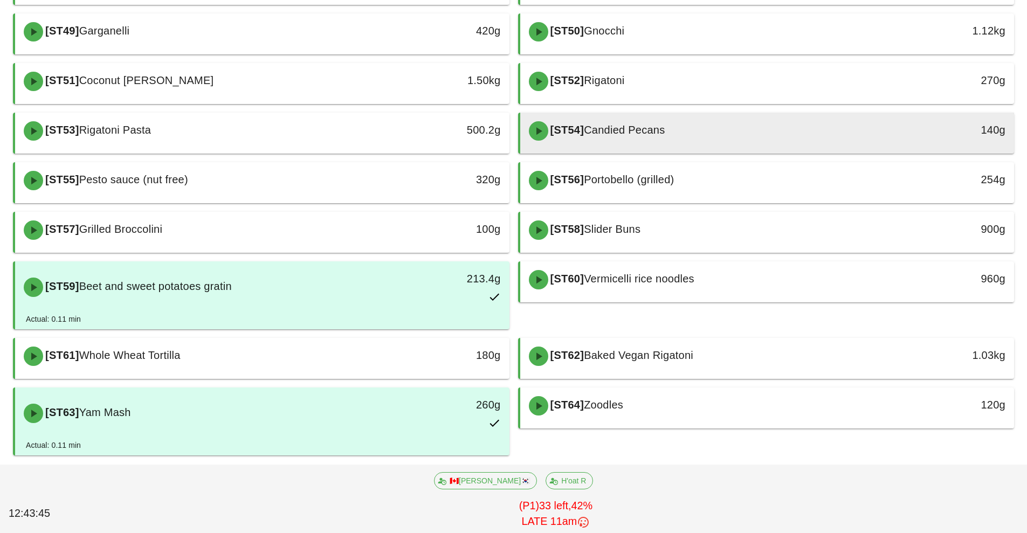
click at [665, 133] on span "Candied Pecans" at bounding box center [624, 130] width 81 height 12
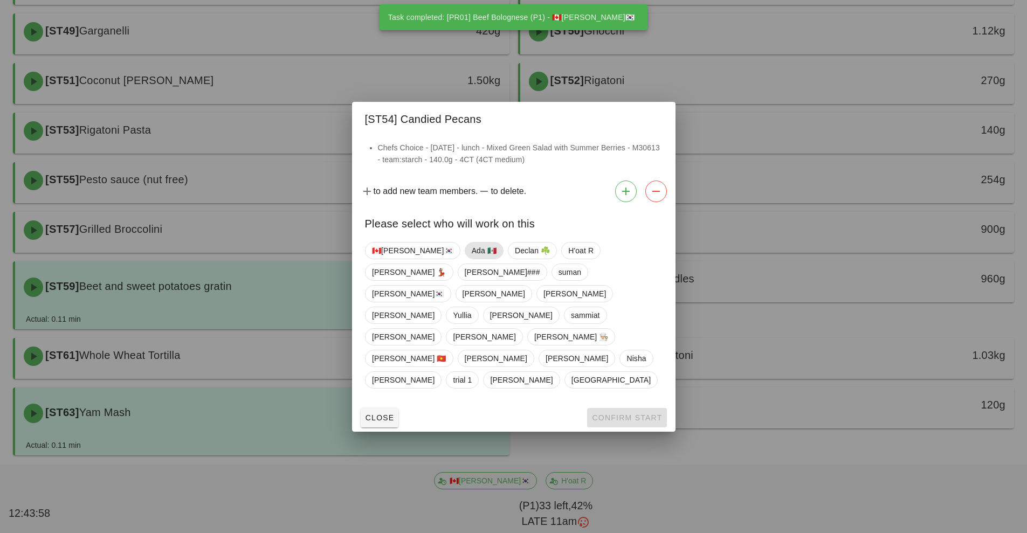
click at [471, 259] on span "Ada 🇲🇽" at bounding box center [483, 251] width 25 height 16
click at [601, 413] on span "Confirm Start" at bounding box center [626, 417] width 71 height 9
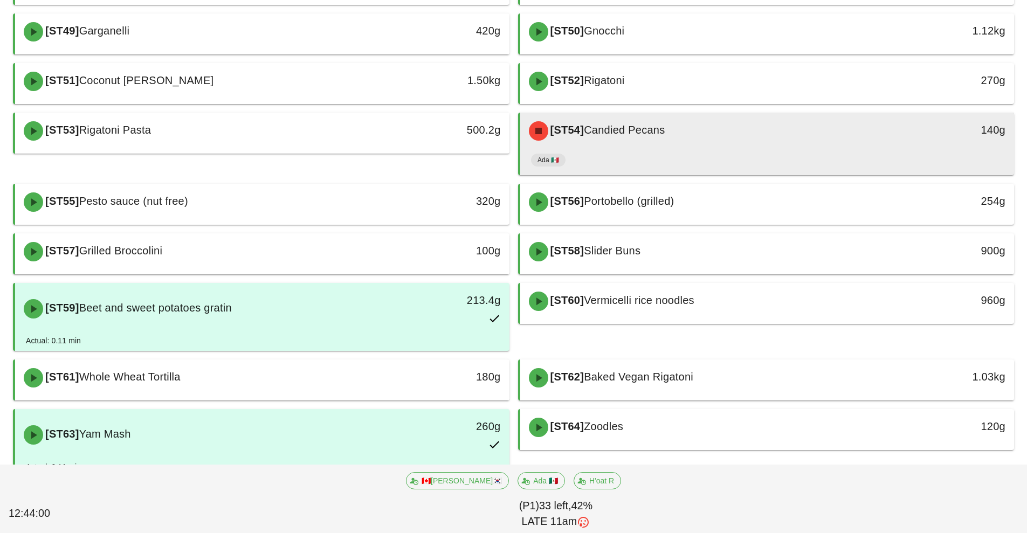
click at [708, 141] on div "[ST54] Candied Pecans" at bounding box center [705, 131] width 367 height 32
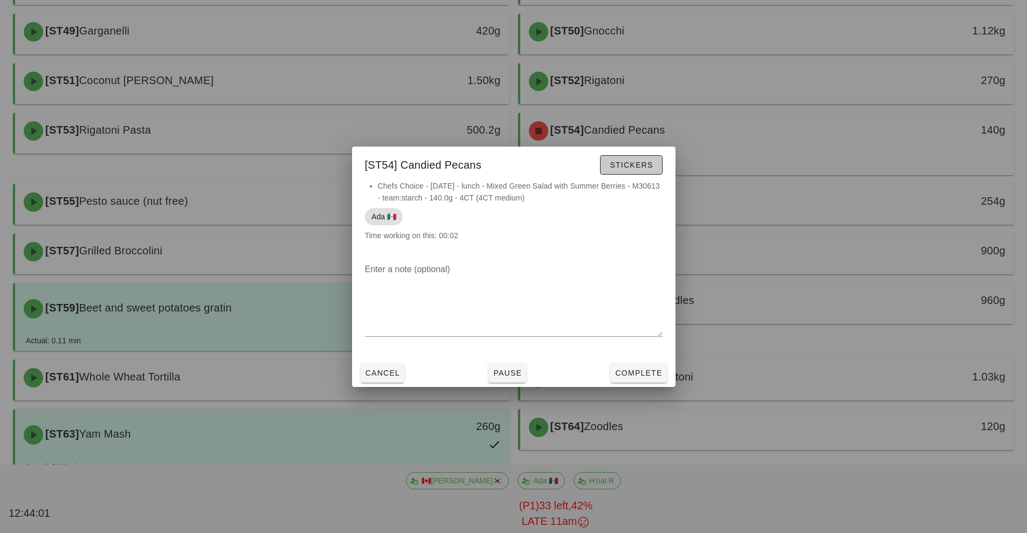
click at [638, 168] on span "Stickers" at bounding box center [631, 165] width 44 height 9
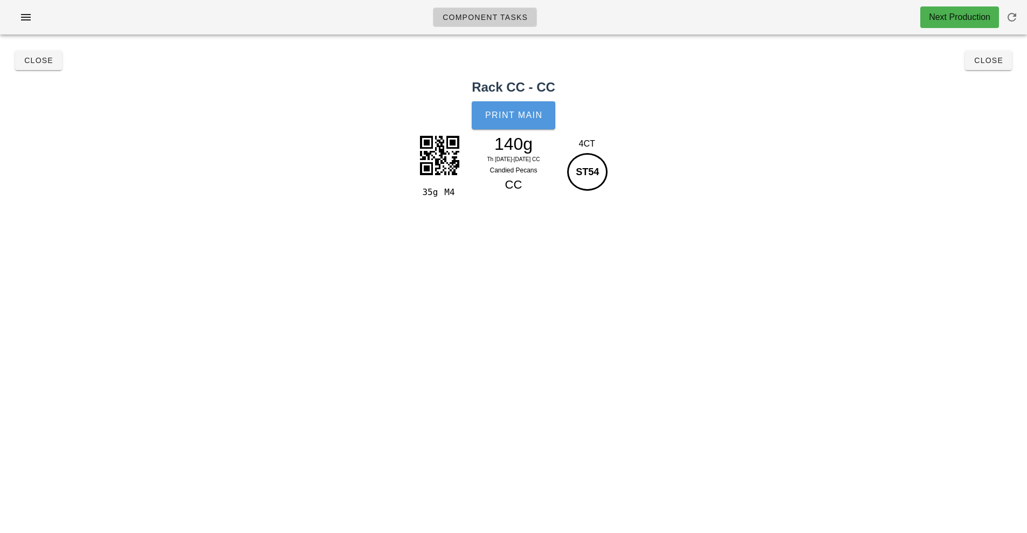
click at [515, 119] on span "Print Main" at bounding box center [514, 116] width 58 height 10
click at [984, 70] on button "Close" at bounding box center [988, 60] width 47 height 19
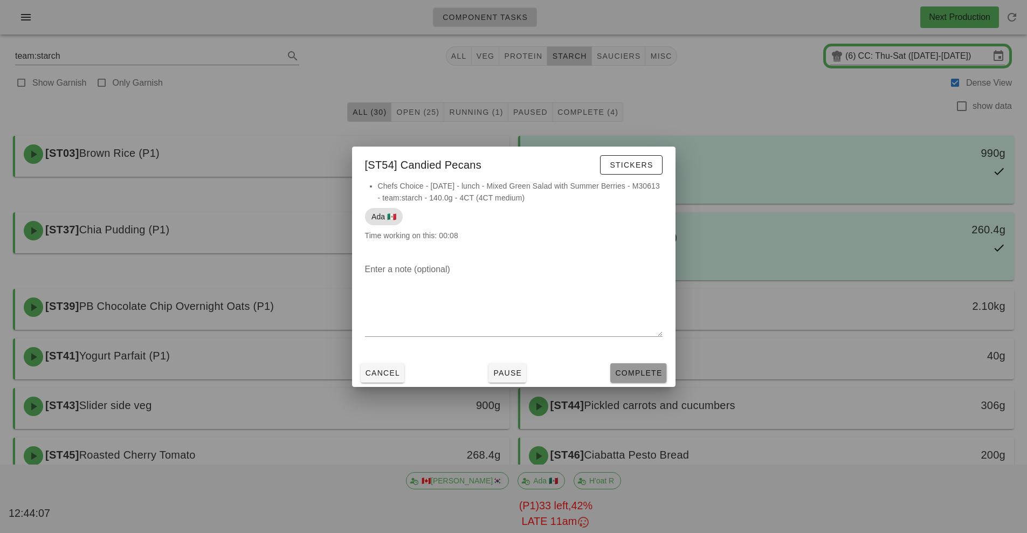
click at [654, 376] on span "Complete" at bounding box center [638, 373] width 47 height 9
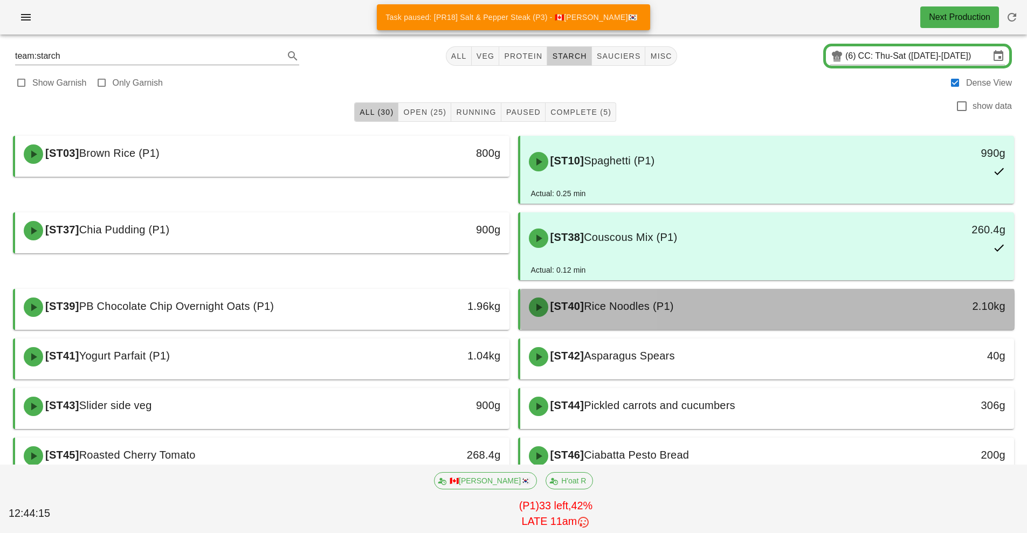
click at [740, 303] on div "[ST40] Rice Noodles (P1)" at bounding box center [705, 307] width 367 height 32
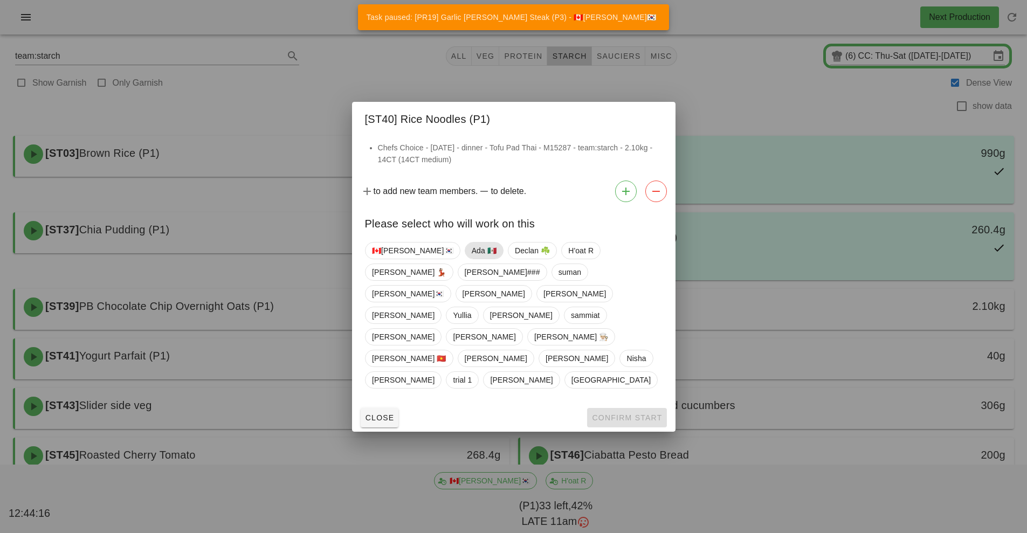
click at [471, 259] on span "Ada 🇲🇽" at bounding box center [483, 251] width 25 height 16
click at [611, 408] on button "Confirm Start" at bounding box center [626, 417] width 79 height 19
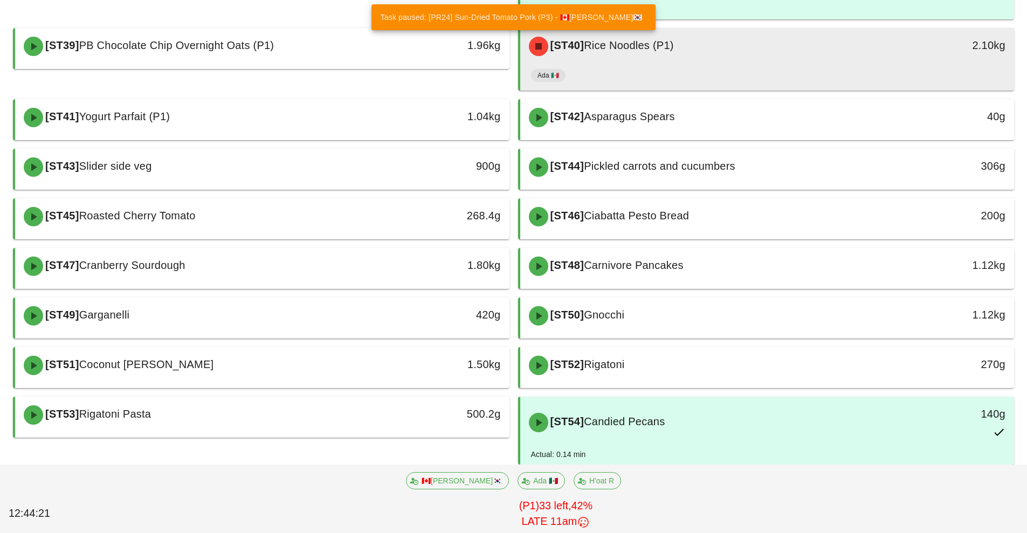
scroll to position [288, 0]
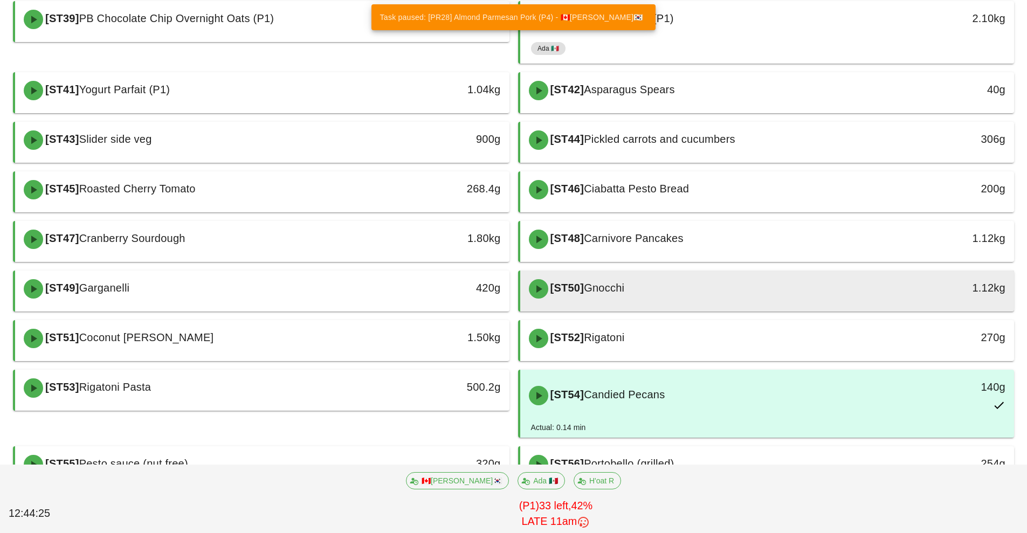
click at [691, 289] on div "[ST50] Gnocchi" at bounding box center [705, 289] width 367 height 32
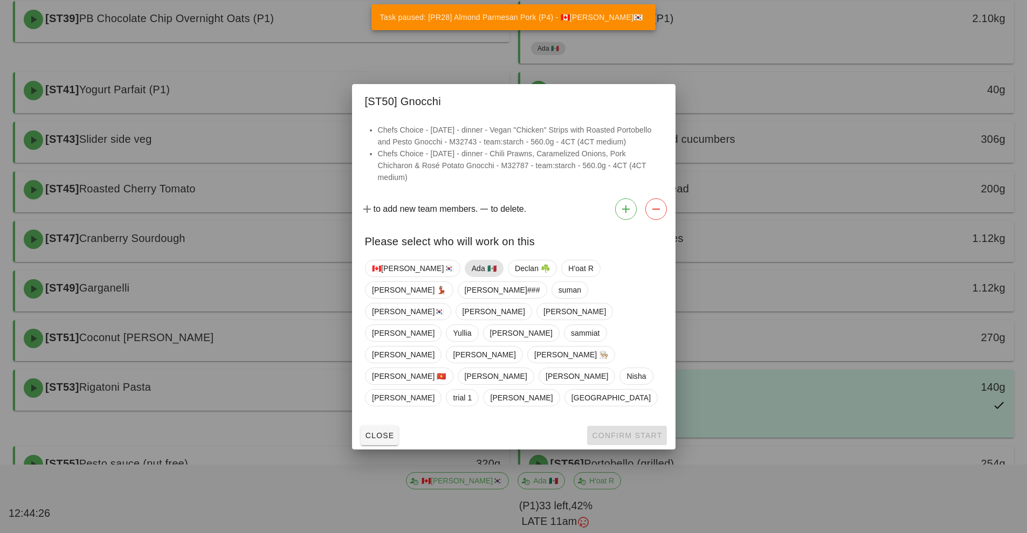
click at [471, 277] on span "Ada 🇲🇽" at bounding box center [483, 268] width 25 height 16
click at [611, 431] on span "Confirm Start" at bounding box center [626, 435] width 71 height 9
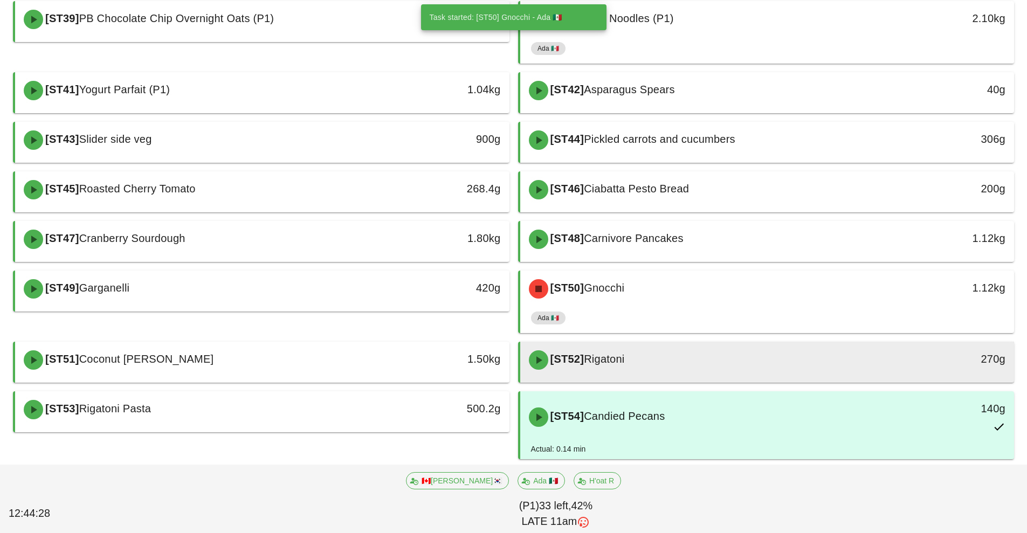
click at [689, 368] on div "[ST52] Rigatoni" at bounding box center [705, 360] width 367 height 32
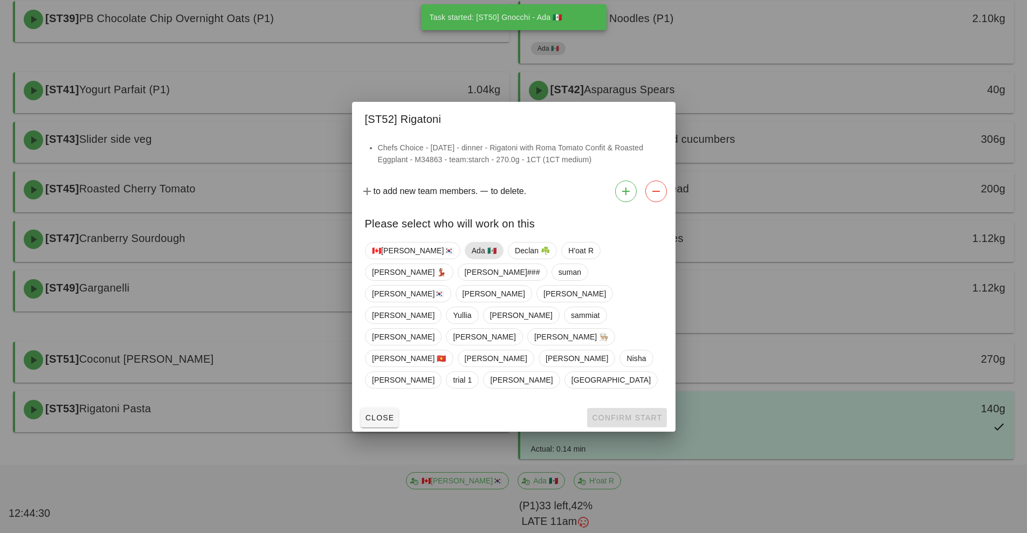
click at [471, 259] on span "Ada 🇲🇽" at bounding box center [483, 251] width 25 height 16
click at [611, 408] on button "Confirm Start" at bounding box center [626, 417] width 79 height 19
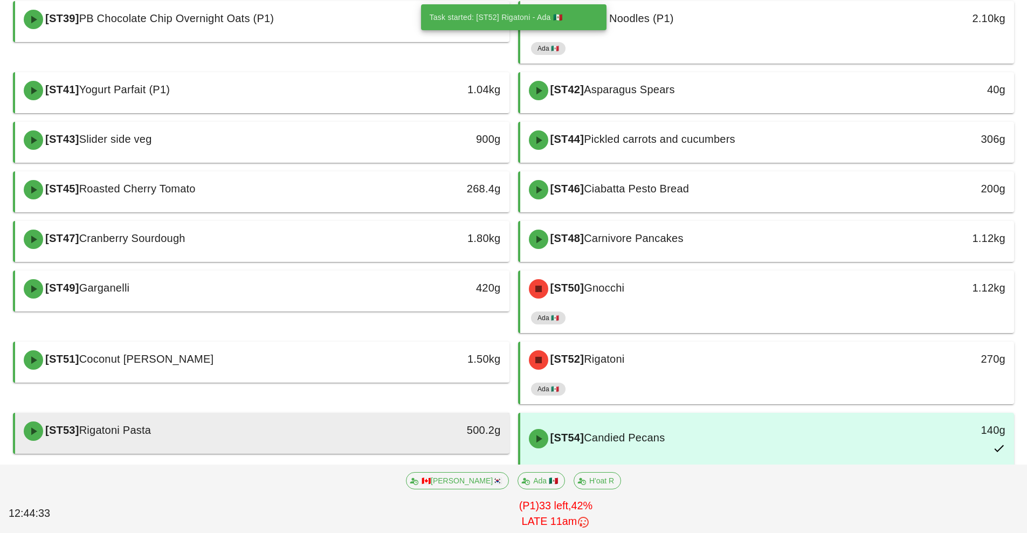
click at [341, 436] on div "[ST53] Rigatoni Pasta" at bounding box center [200, 431] width 367 height 32
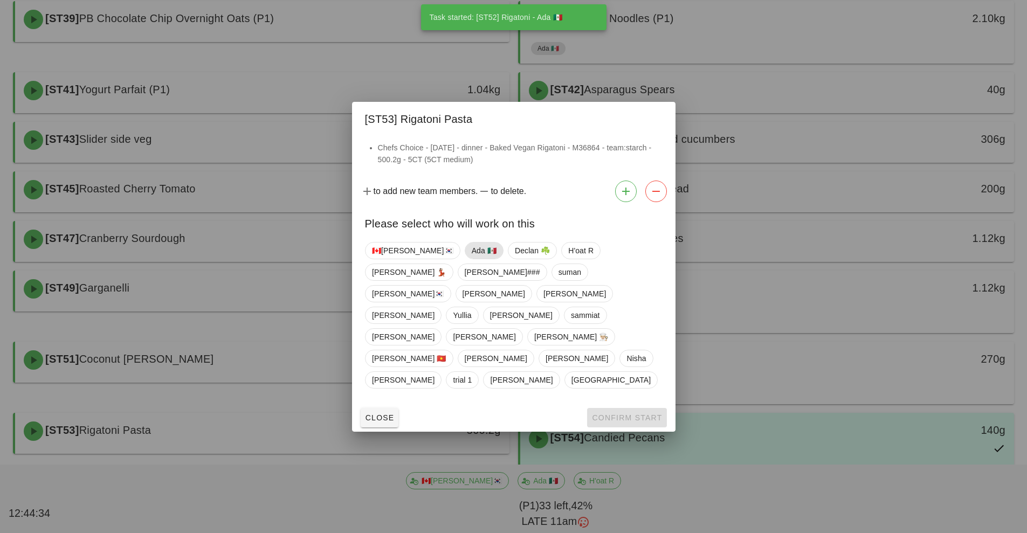
click at [471, 259] on span "Ada 🇲🇽" at bounding box center [483, 251] width 25 height 16
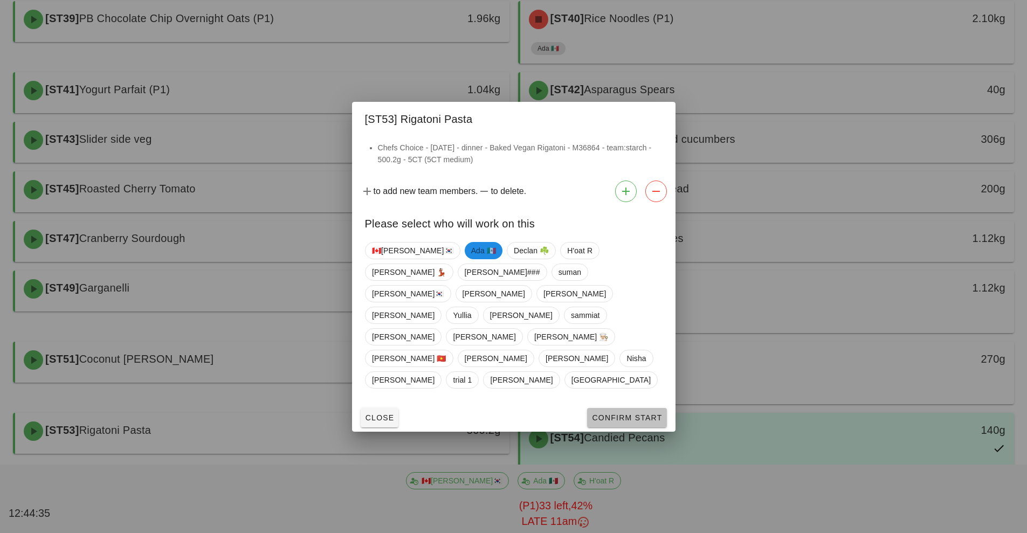
click at [617, 413] on span "Confirm Start" at bounding box center [626, 417] width 71 height 9
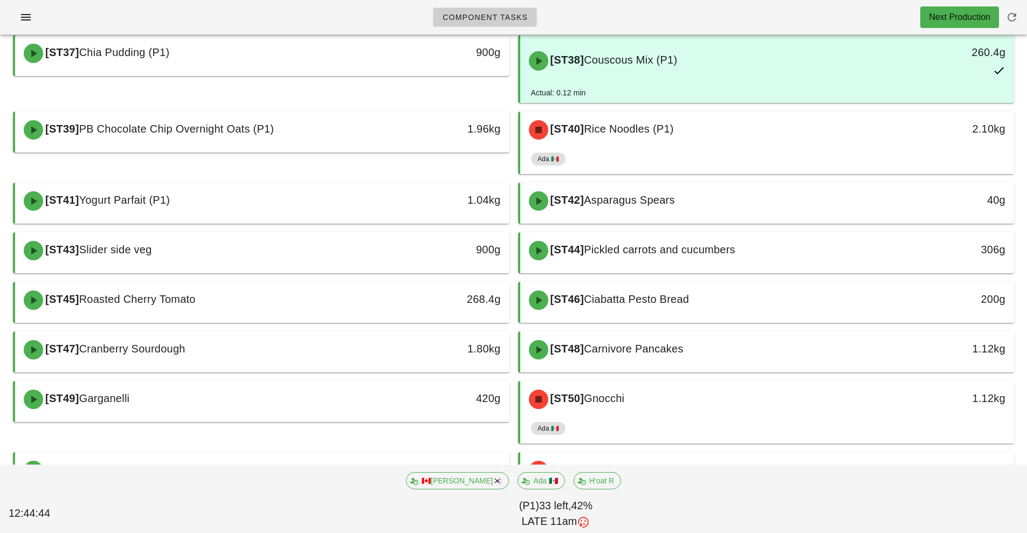
scroll to position [175, 0]
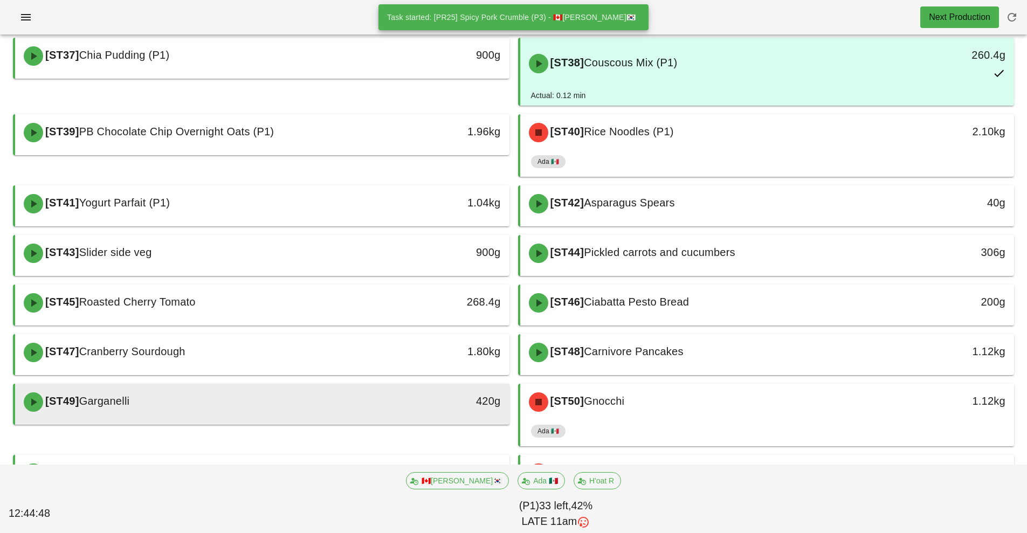
click at [323, 411] on div "[ST49] Garganelli" at bounding box center [200, 402] width 367 height 32
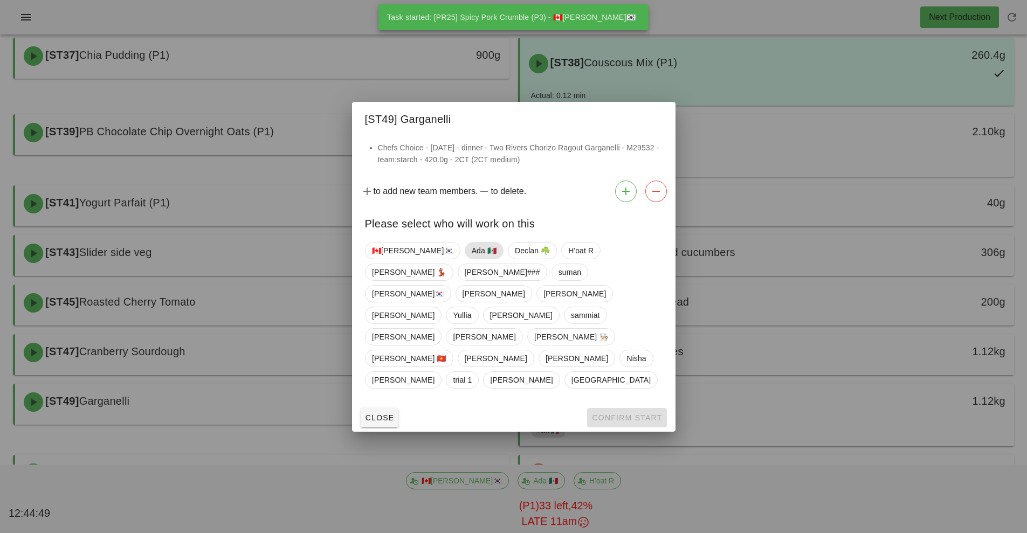
click at [471, 259] on span "Ada 🇲🇽" at bounding box center [483, 251] width 25 height 16
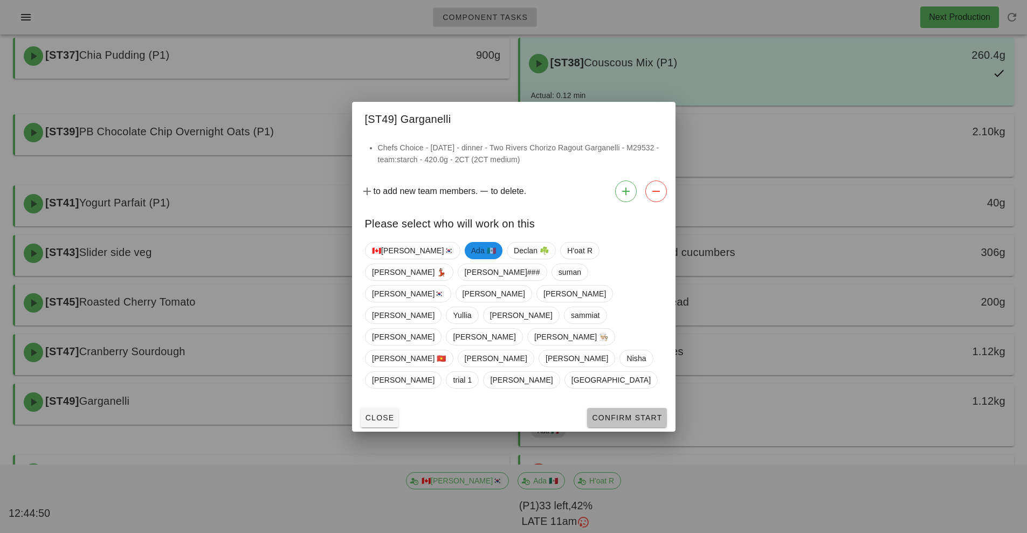
click at [620, 413] on span "Confirm Start" at bounding box center [626, 417] width 71 height 9
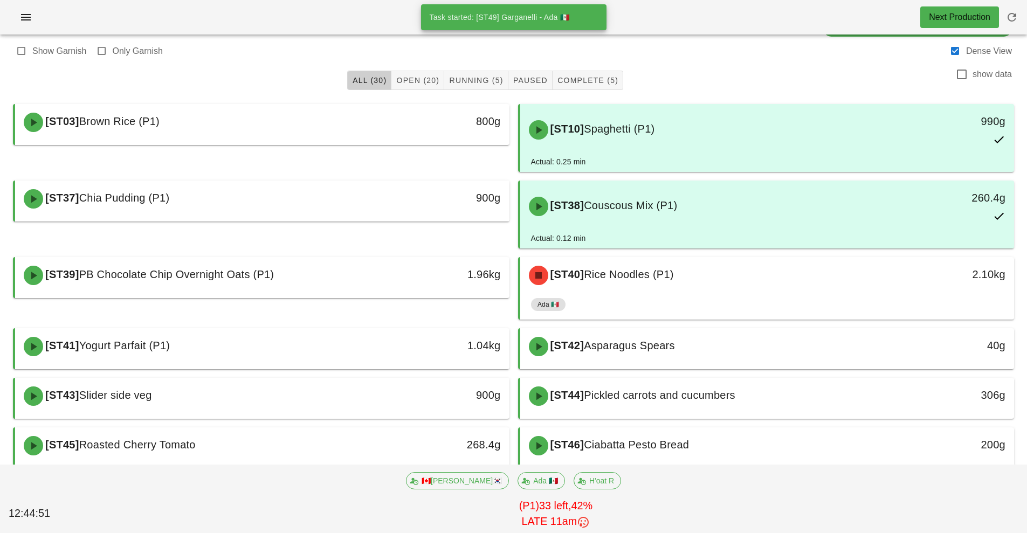
scroll to position [14, 0]
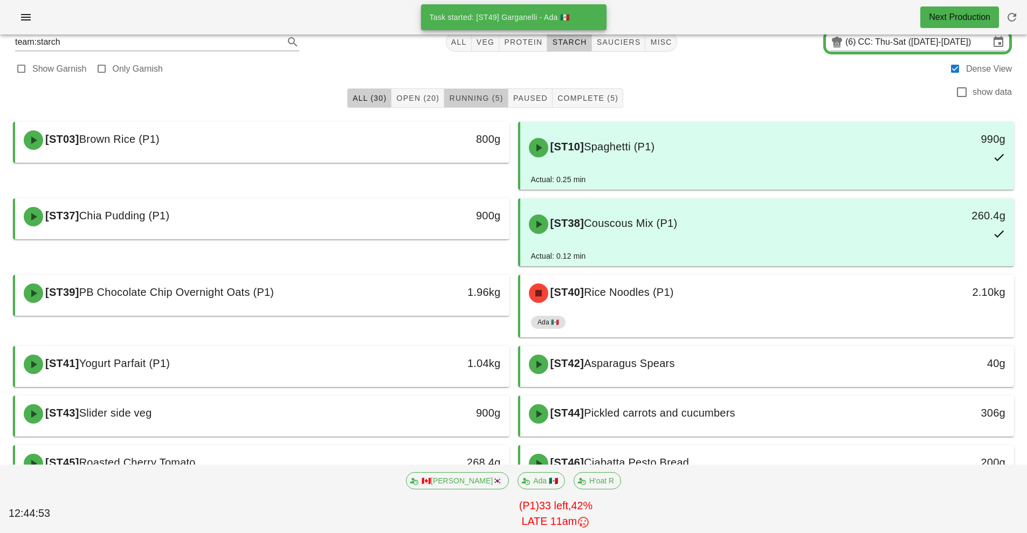
click at [489, 98] on span "Running (5)" at bounding box center [475, 98] width 54 height 9
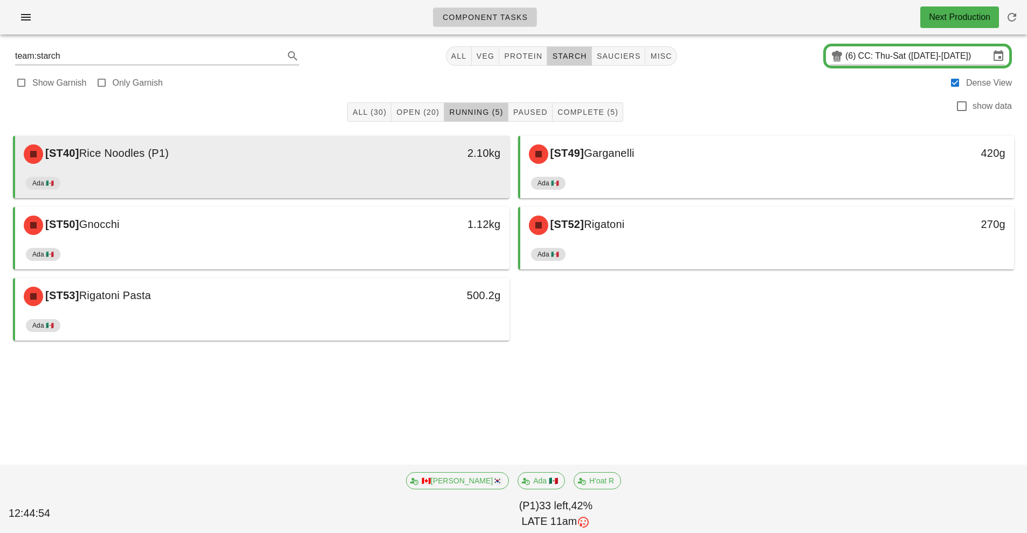
click at [365, 180] on div "Ada 🇲🇽" at bounding box center [262, 185] width 473 height 26
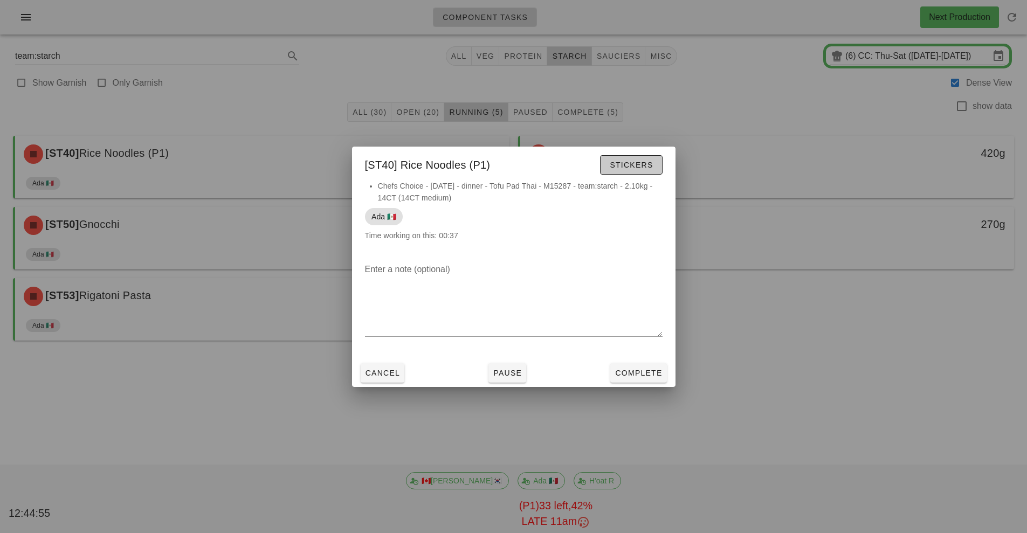
click at [641, 163] on span "Stickers" at bounding box center [631, 165] width 44 height 9
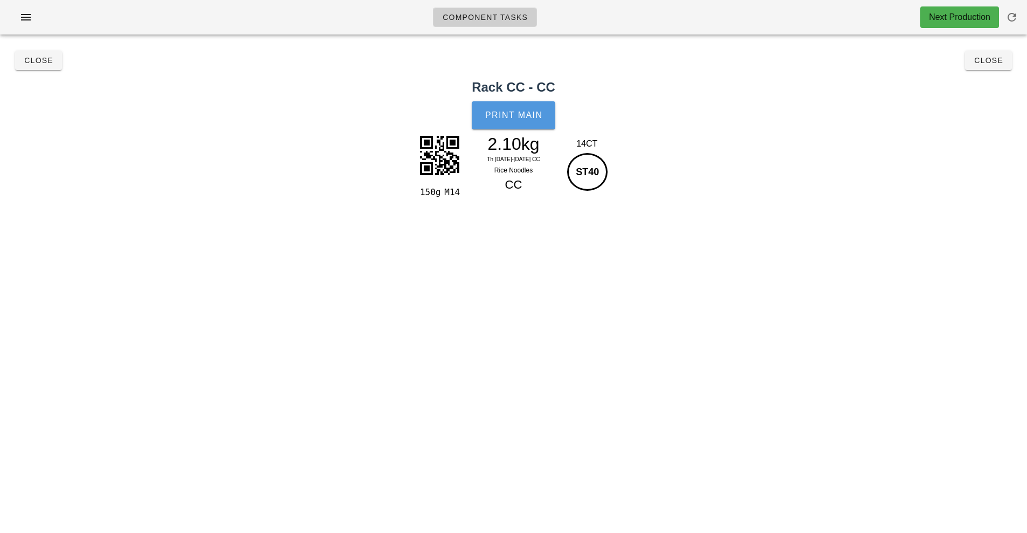
click at [519, 115] on span "Print Main" at bounding box center [514, 116] width 58 height 10
click at [995, 60] on span "Close" at bounding box center [989, 60] width 30 height 9
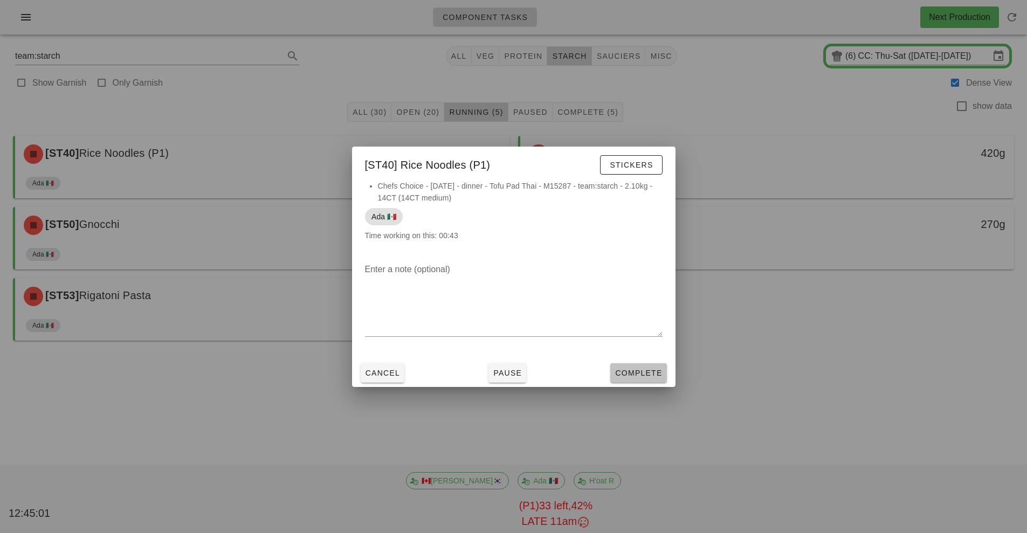
click at [640, 379] on button "Complete" at bounding box center [638, 372] width 56 height 19
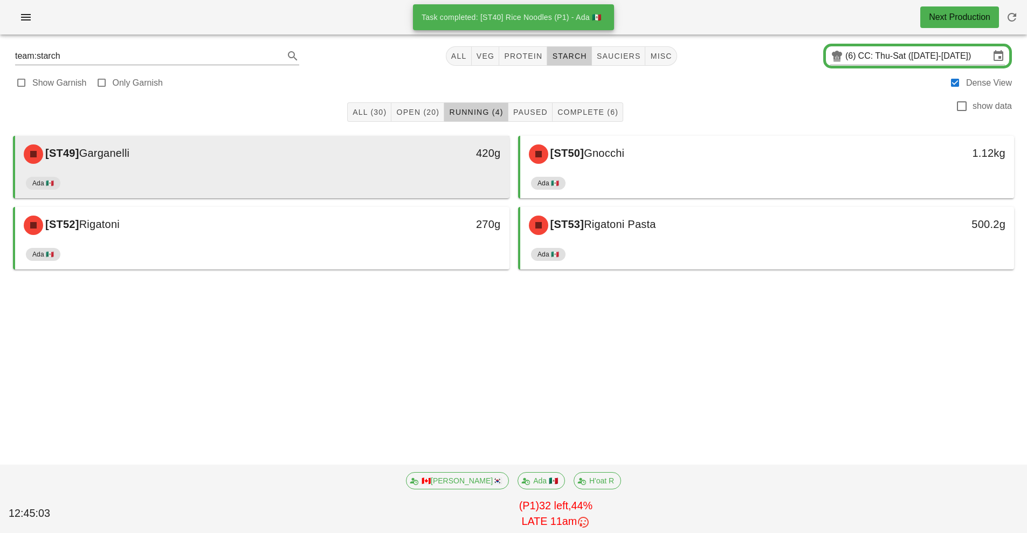
click at [445, 162] on div "420g" at bounding box center [445, 154] width 122 height 32
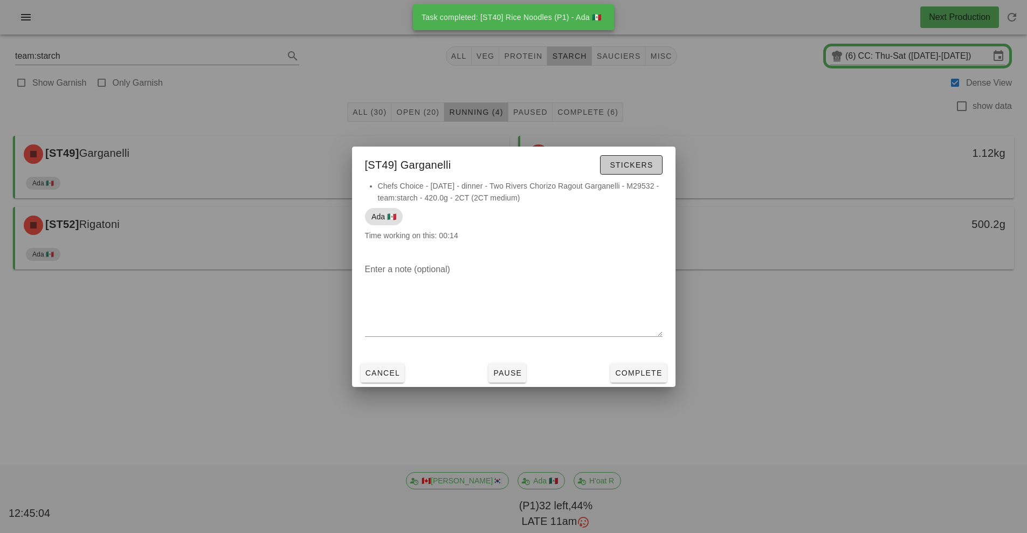
click at [637, 165] on span "Stickers" at bounding box center [631, 165] width 44 height 9
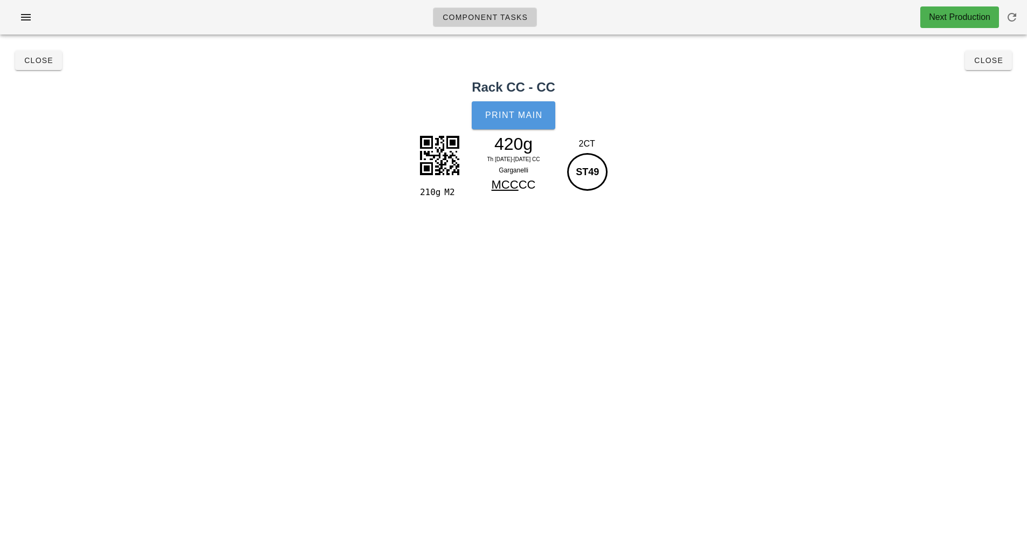
click at [508, 117] on span "Print Main" at bounding box center [514, 116] width 58 height 10
click at [996, 62] on span "Close" at bounding box center [989, 60] width 30 height 9
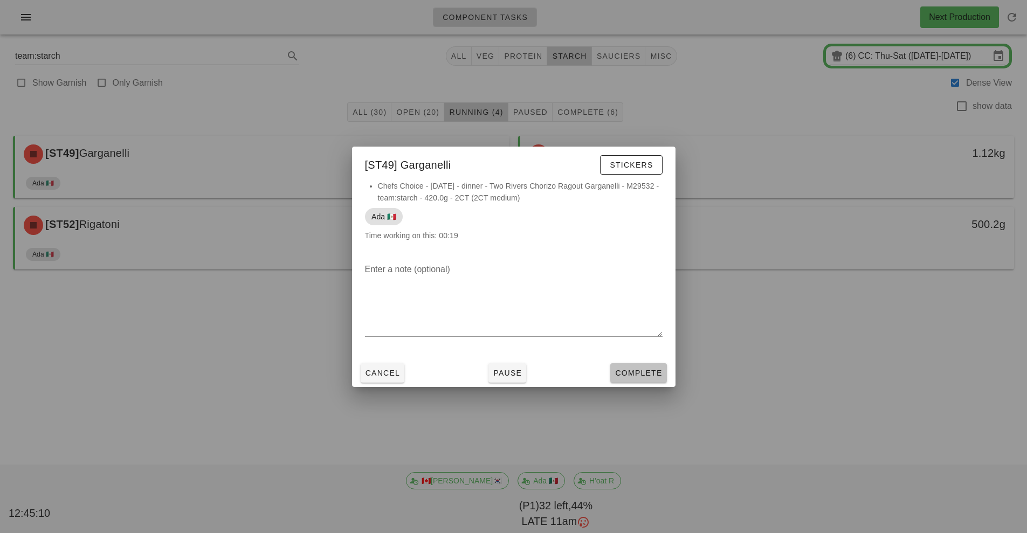
click at [642, 375] on span "Complete" at bounding box center [638, 373] width 47 height 9
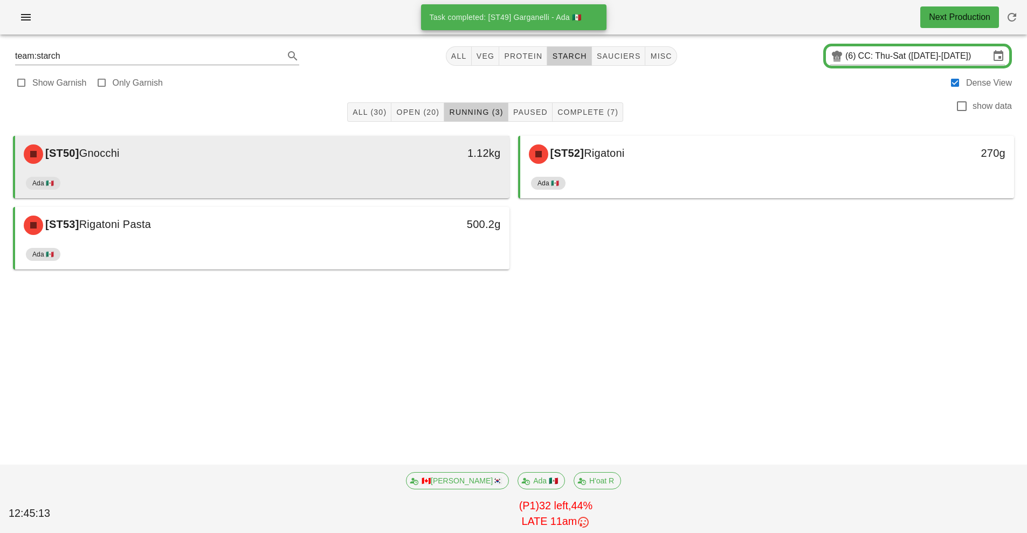
click at [425, 179] on div "Ada 🇲🇽" at bounding box center [262, 185] width 473 height 26
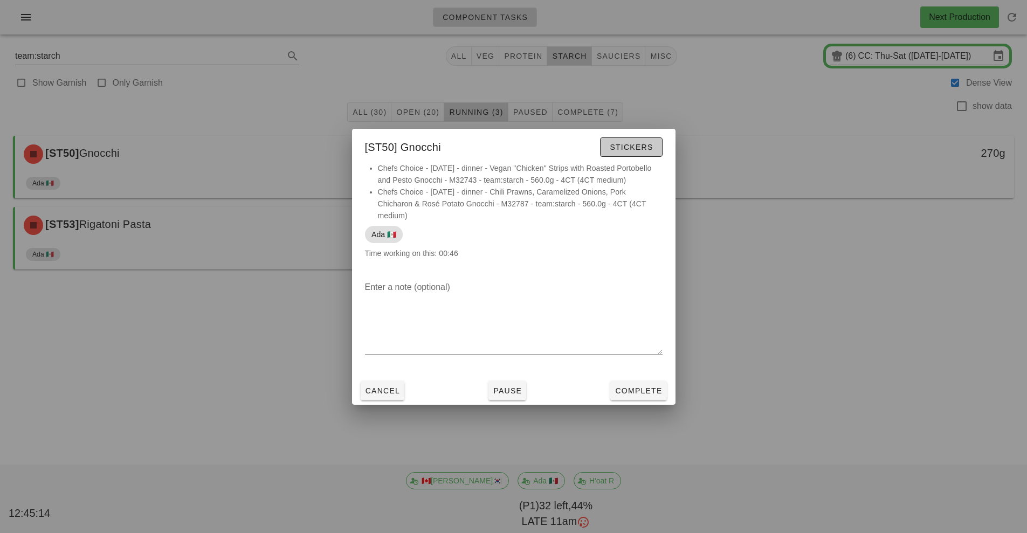
click at [639, 146] on span "Stickers" at bounding box center [631, 147] width 44 height 9
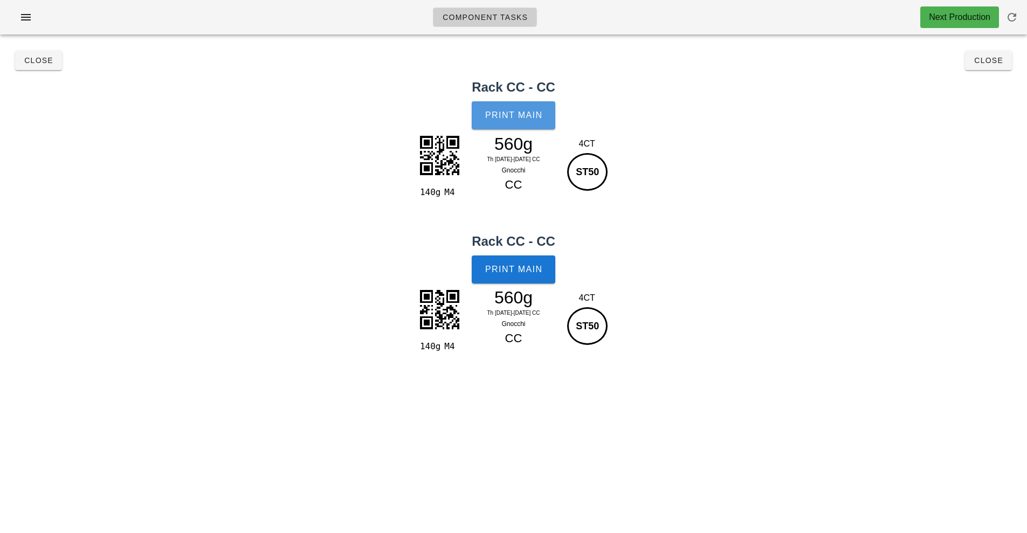
click at [515, 120] on span "Print Main" at bounding box center [514, 116] width 58 height 10
click at [534, 279] on button "Print Main" at bounding box center [513, 270] width 83 height 28
click at [1006, 58] on button "Close" at bounding box center [988, 60] width 47 height 19
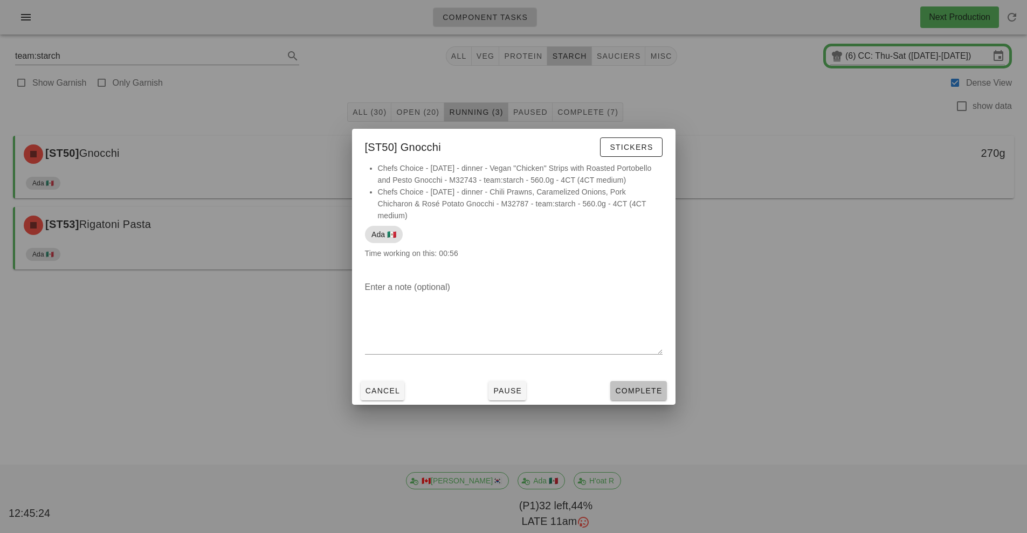
click at [638, 391] on span "Complete" at bounding box center [638, 391] width 47 height 9
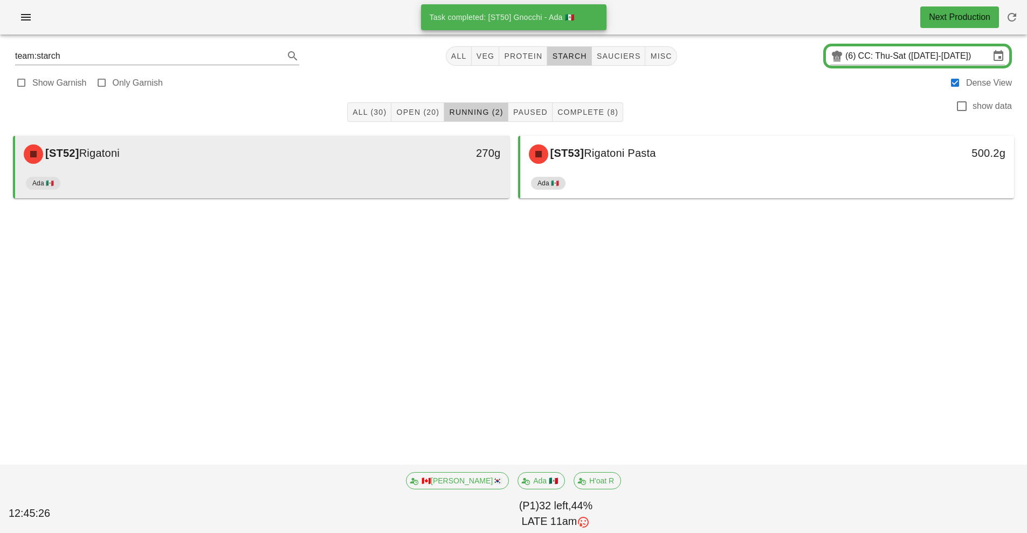
click at [415, 171] on div "[ST52] Rigatoni 270g" at bounding box center [262, 154] width 494 height 37
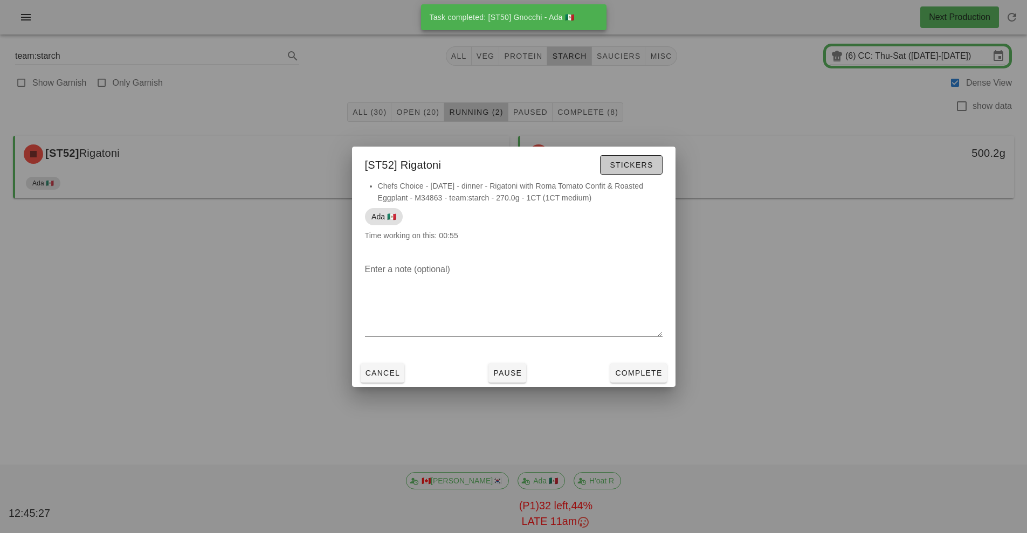
click at [631, 163] on span "Stickers" at bounding box center [631, 165] width 44 height 9
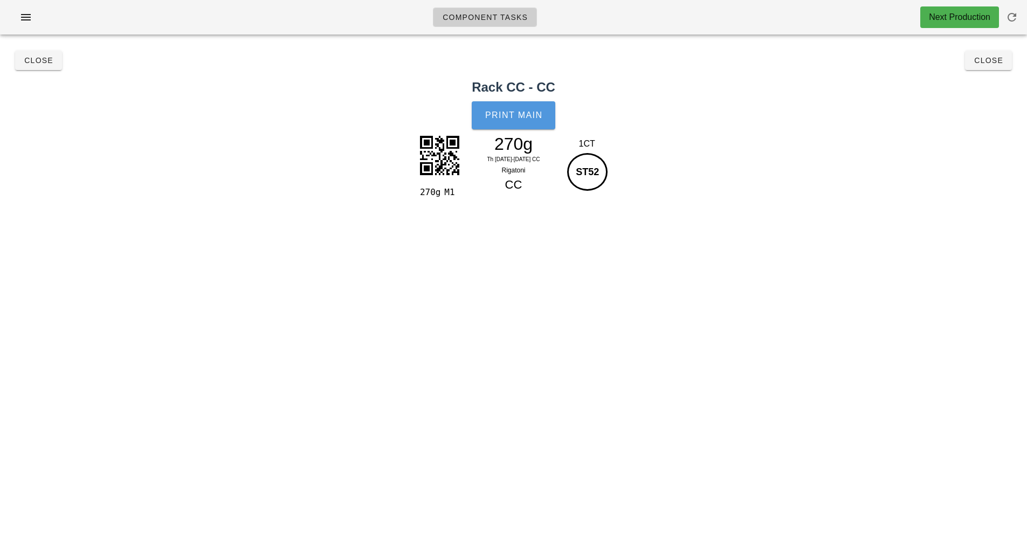
click at [527, 110] on button "Print Main" at bounding box center [513, 115] width 83 height 28
click at [999, 64] on span "Close" at bounding box center [989, 60] width 30 height 9
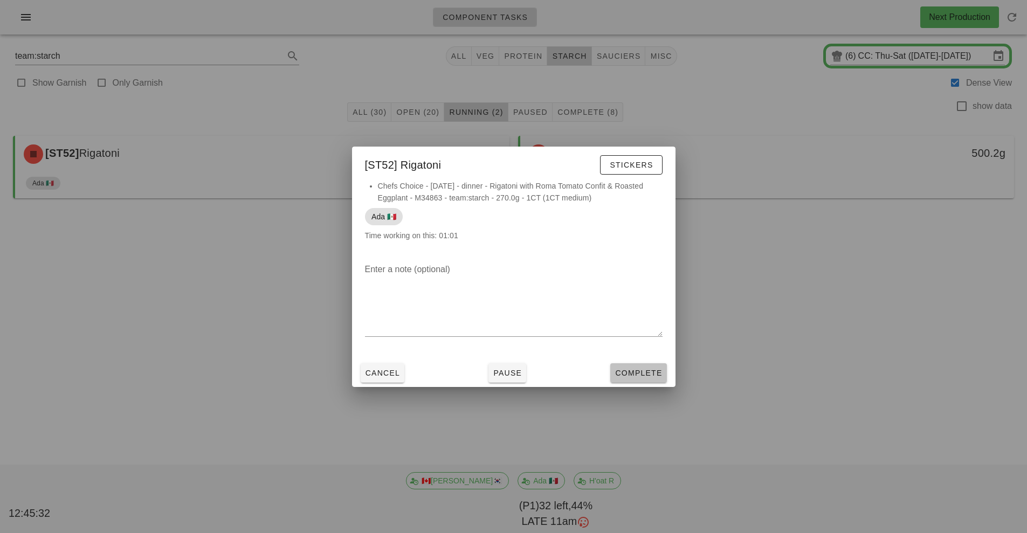
click at [638, 376] on span "Complete" at bounding box center [638, 373] width 47 height 9
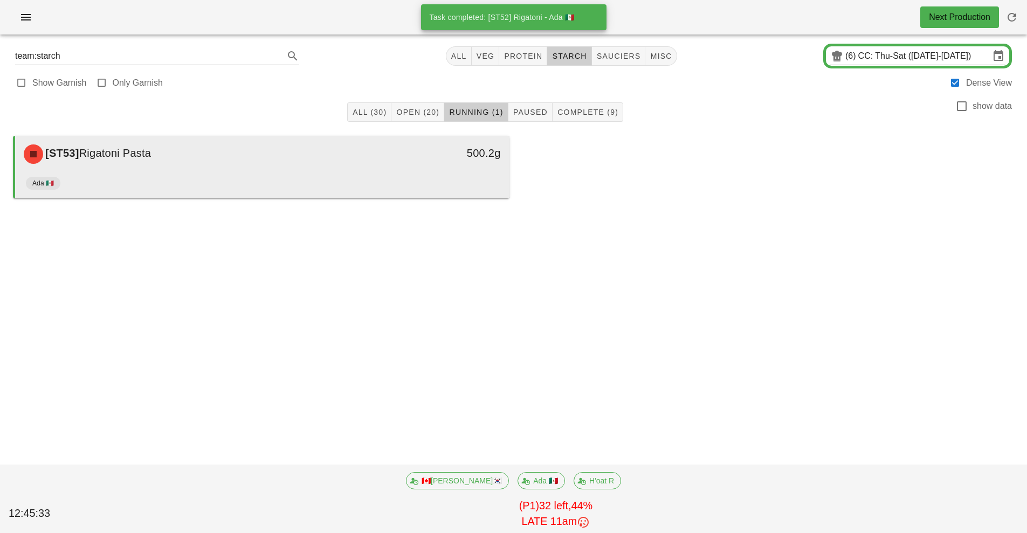
click at [406, 167] on div "500.2g" at bounding box center [445, 154] width 122 height 32
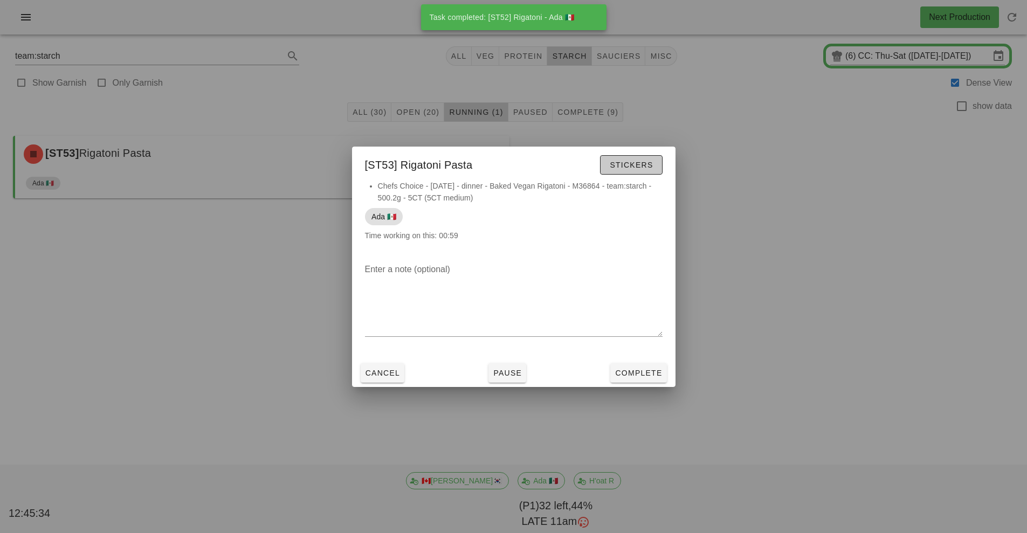
click at [640, 162] on span "Stickers" at bounding box center [631, 165] width 44 height 9
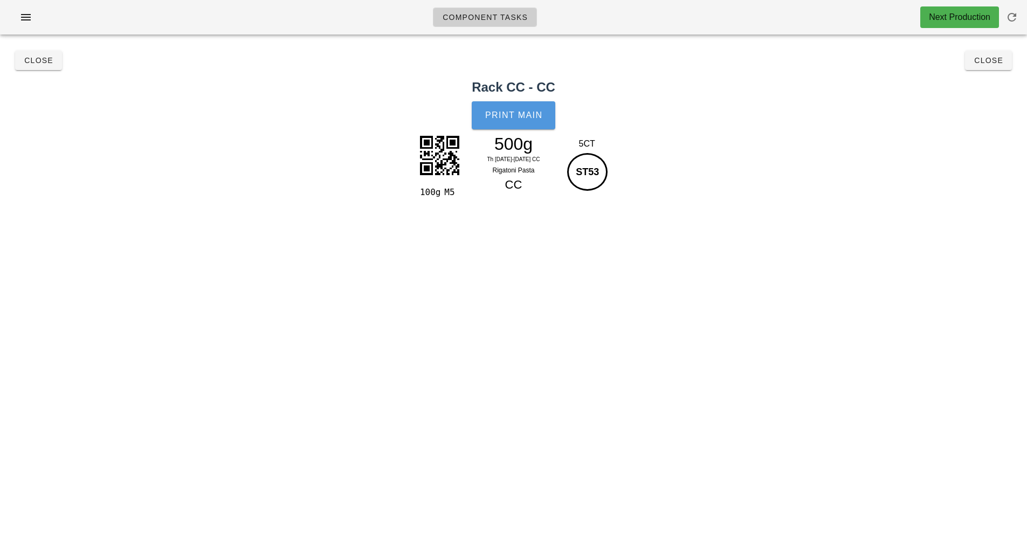
click at [510, 119] on span "Print Main" at bounding box center [514, 116] width 58 height 10
click at [995, 64] on span "Close" at bounding box center [989, 60] width 30 height 9
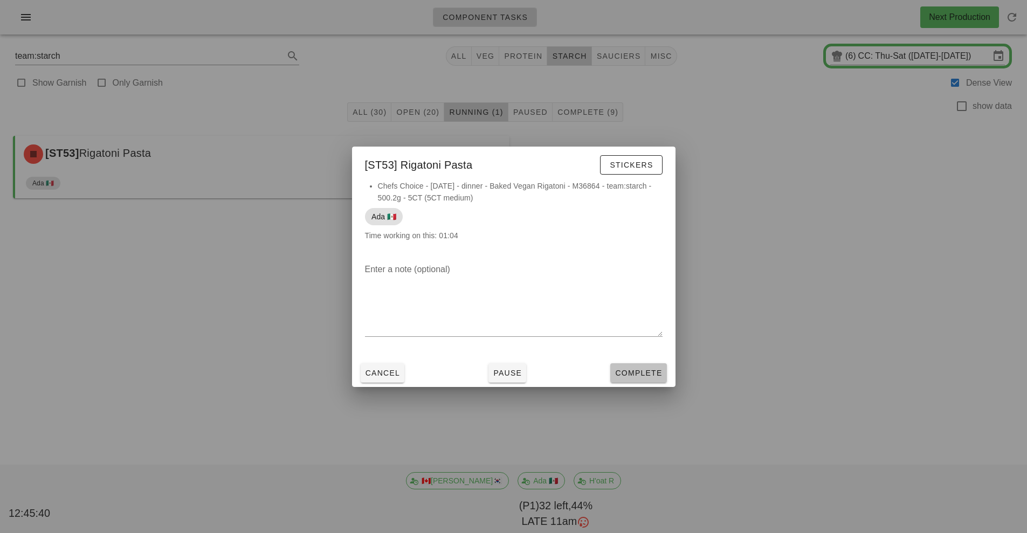
click at [642, 375] on span "Complete" at bounding box center [638, 373] width 47 height 9
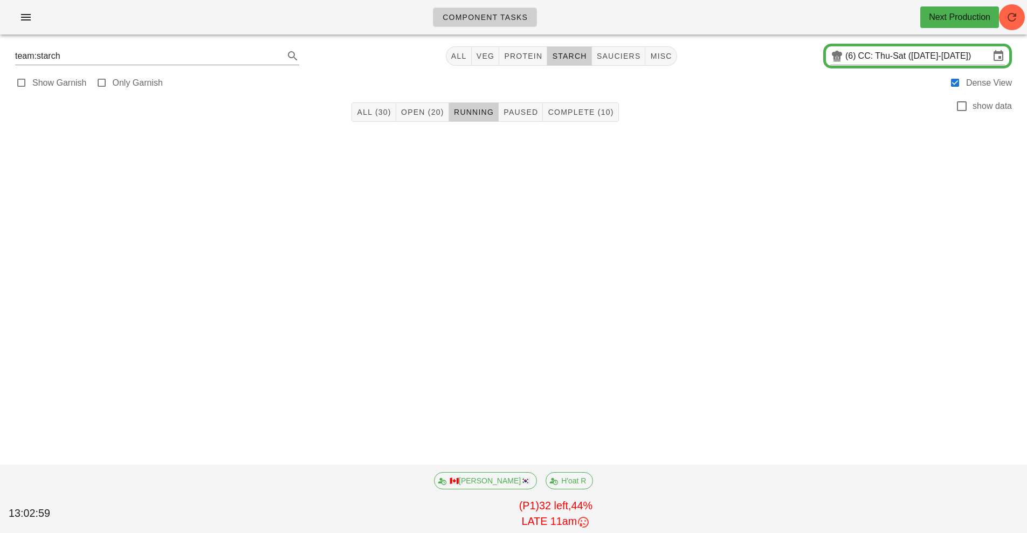
click at [783, 167] on div "All (30) Open (20) Running Paused Complete (10) show data 🇨🇦KEN🇰🇷 H'oat R 13:02…" at bounding box center [513, 148] width 1014 height 106
click at [1017, 25] on button "button" at bounding box center [1012, 17] width 26 height 26
click at [376, 119] on button "All (30)" at bounding box center [373, 111] width 44 height 19
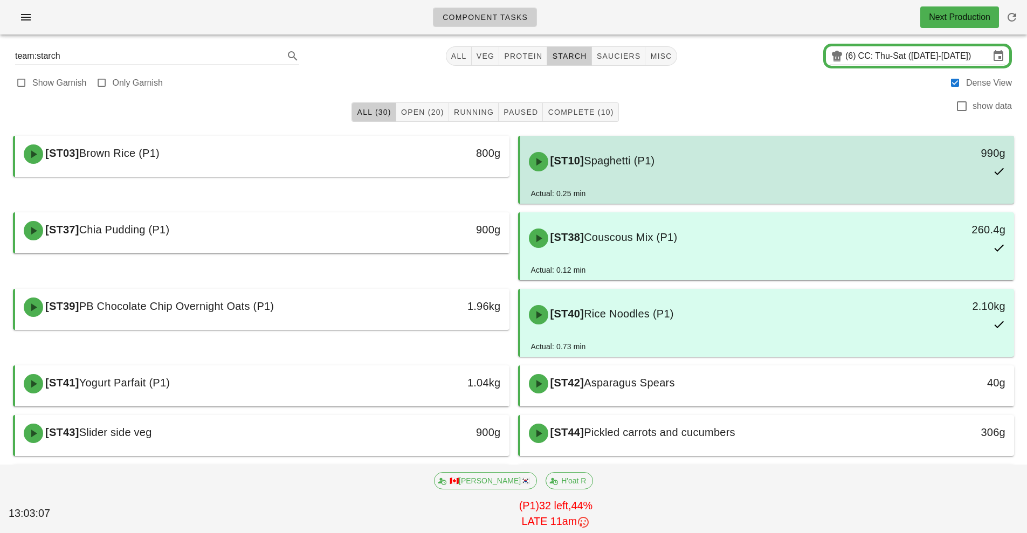
click at [754, 170] on div "[ST10] Spaghetti (P1)" at bounding box center [705, 162] width 367 height 32
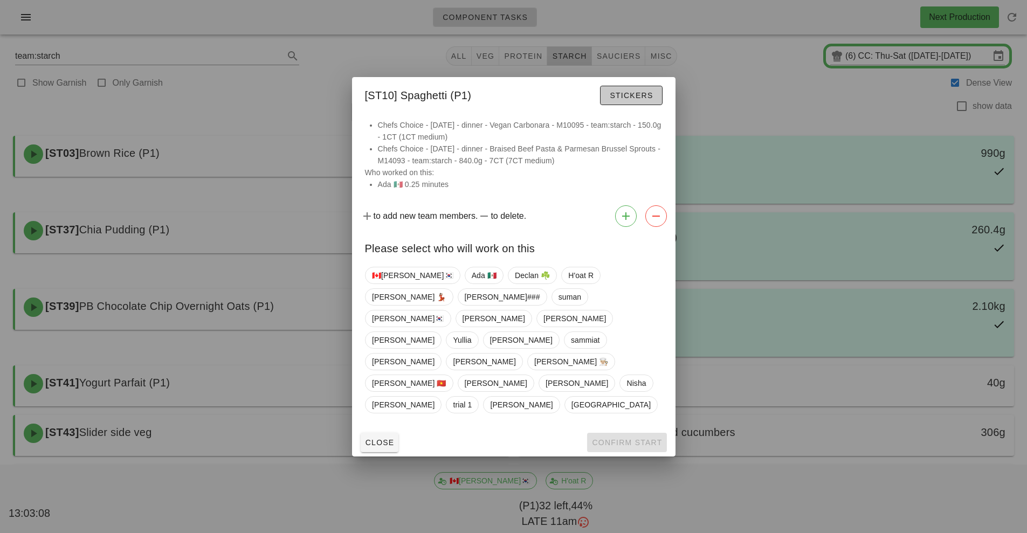
click at [631, 100] on span "Stickers" at bounding box center [631, 95] width 44 height 9
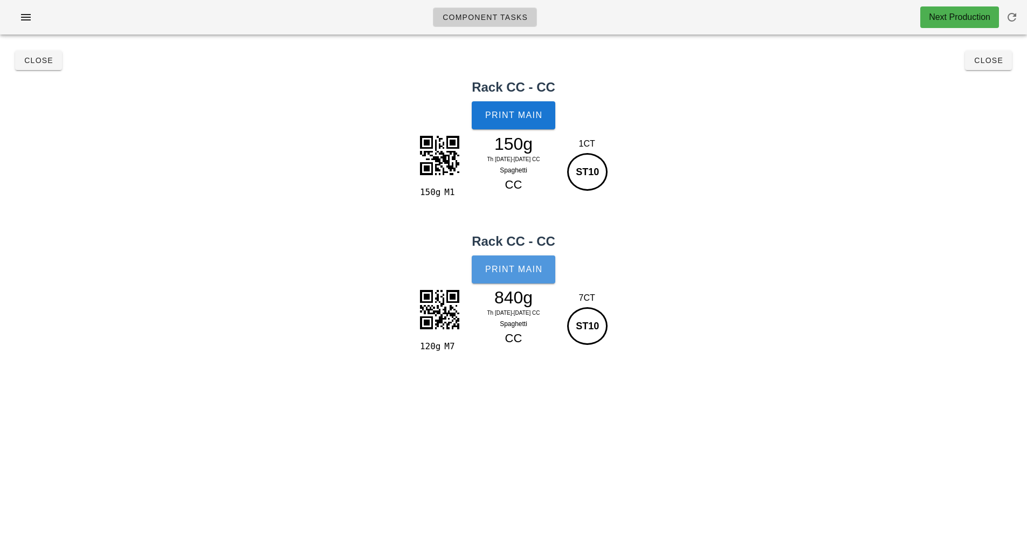
click at [533, 281] on button "Print Main" at bounding box center [513, 270] width 83 height 28
click at [990, 66] on button "Close" at bounding box center [988, 60] width 47 height 19
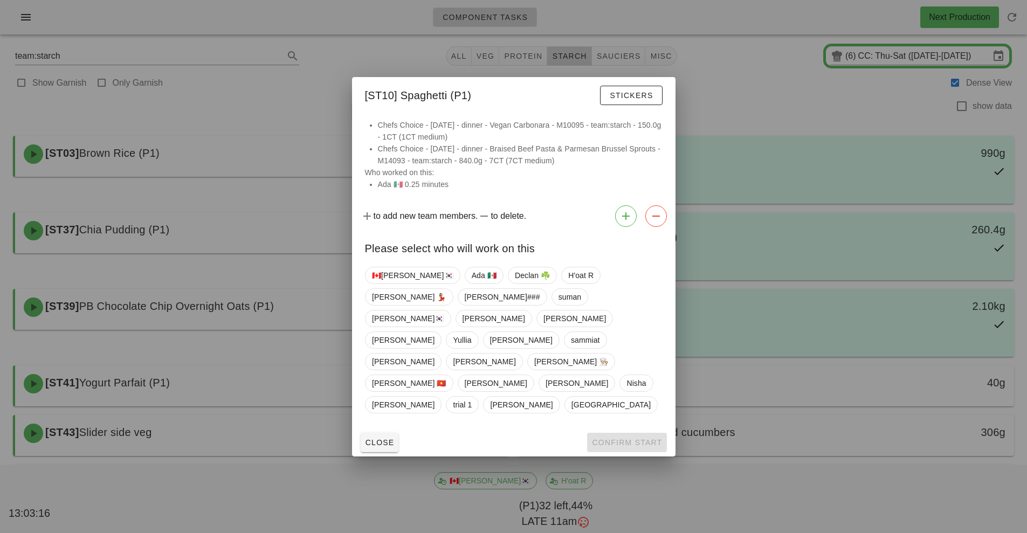
click at [767, 382] on div at bounding box center [513, 266] width 1027 height 533
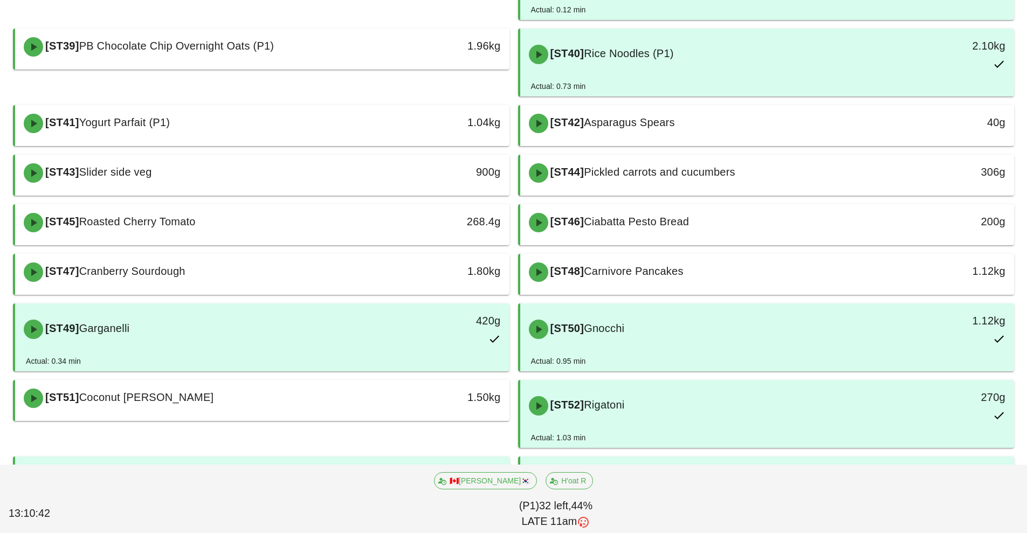
scroll to position [272, 0]
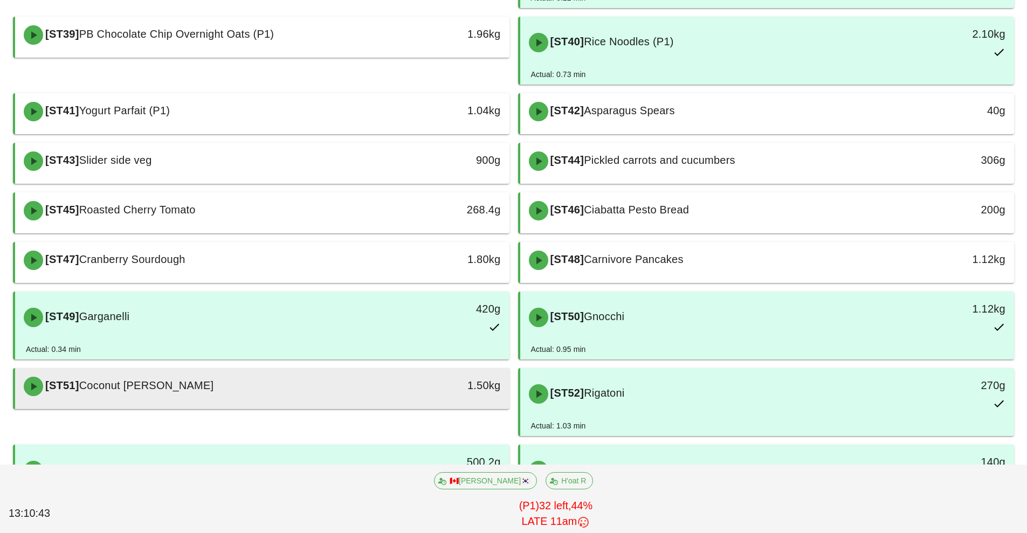
click at [350, 387] on div "[ST51] Coconut Jasmine Rice" at bounding box center [200, 386] width 367 height 32
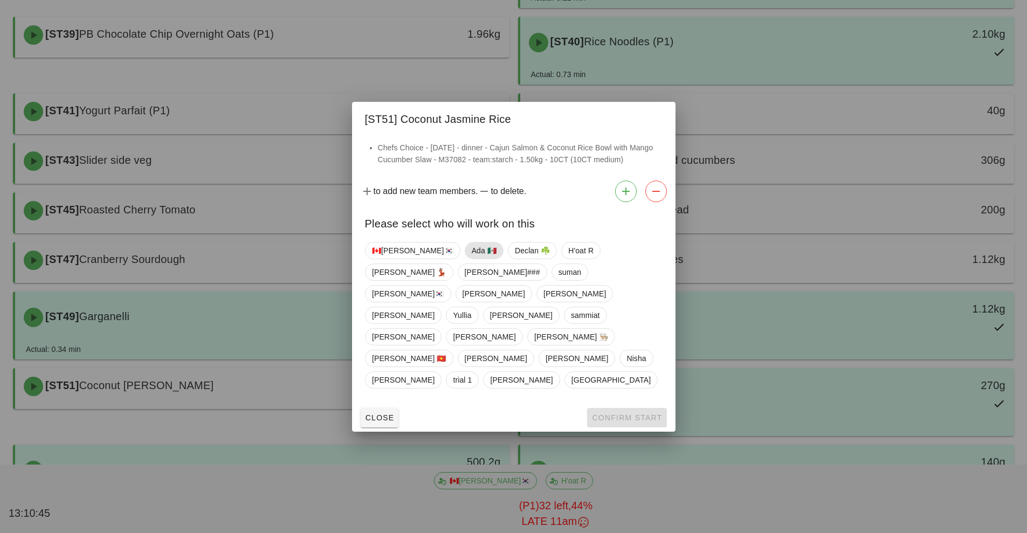
click at [471, 259] on span "Ada 🇲🇽" at bounding box center [483, 251] width 25 height 16
click at [611, 413] on span "Confirm Start" at bounding box center [626, 417] width 71 height 9
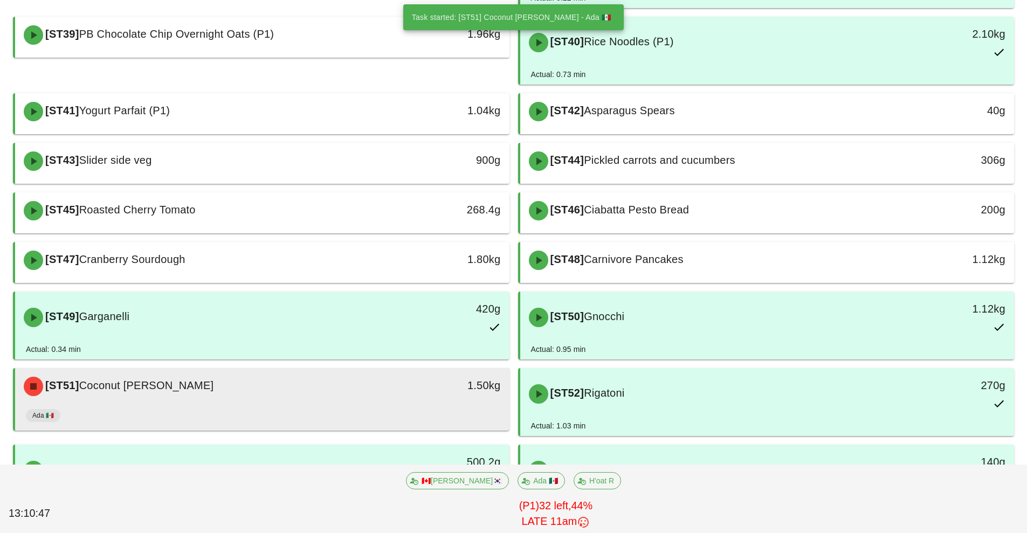
click at [418, 405] on div "Ada 🇲🇽" at bounding box center [262, 418] width 473 height 26
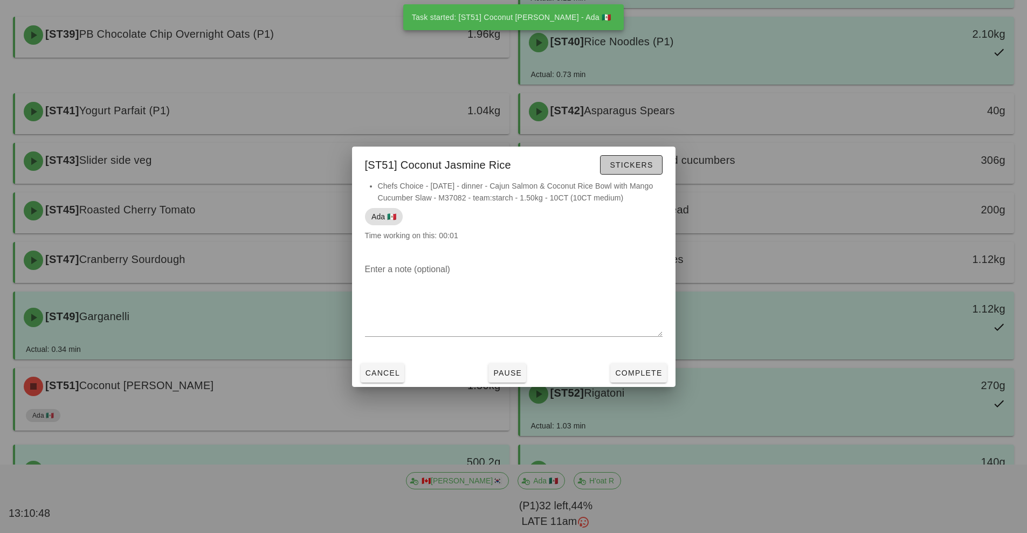
click at [636, 165] on span "Stickers" at bounding box center [631, 165] width 44 height 9
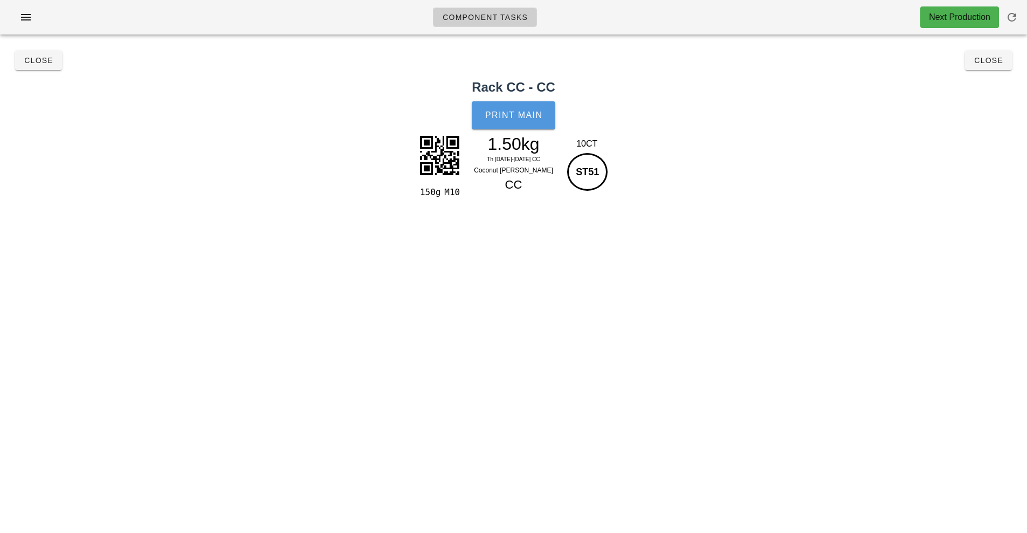
click at [519, 113] on span "Print Main" at bounding box center [514, 116] width 58 height 10
click at [985, 66] on button "Close" at bounding box center [988, 60] width 47 height 19
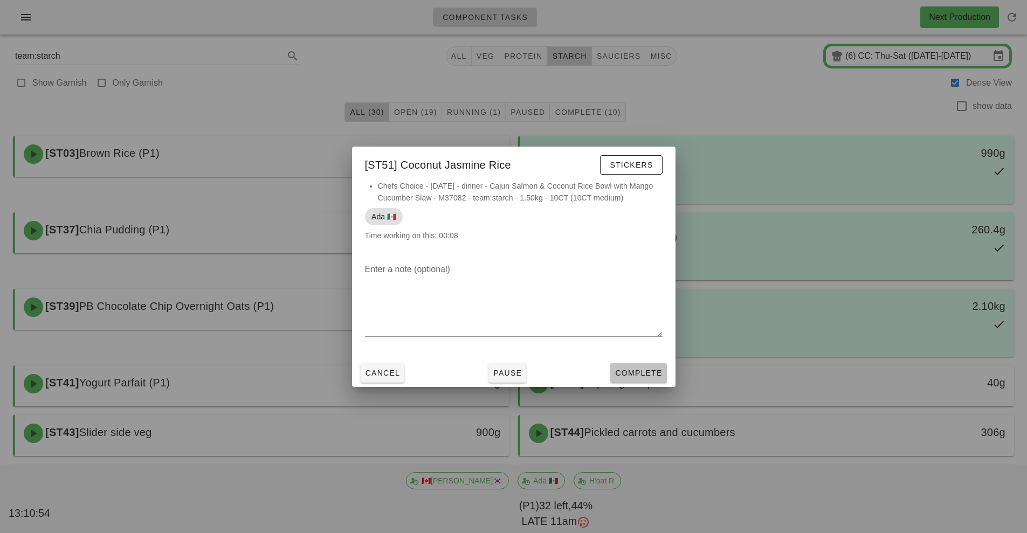
click at [648, 376] on span "Complete" at bounding box center [638, 373] width 47 height 9
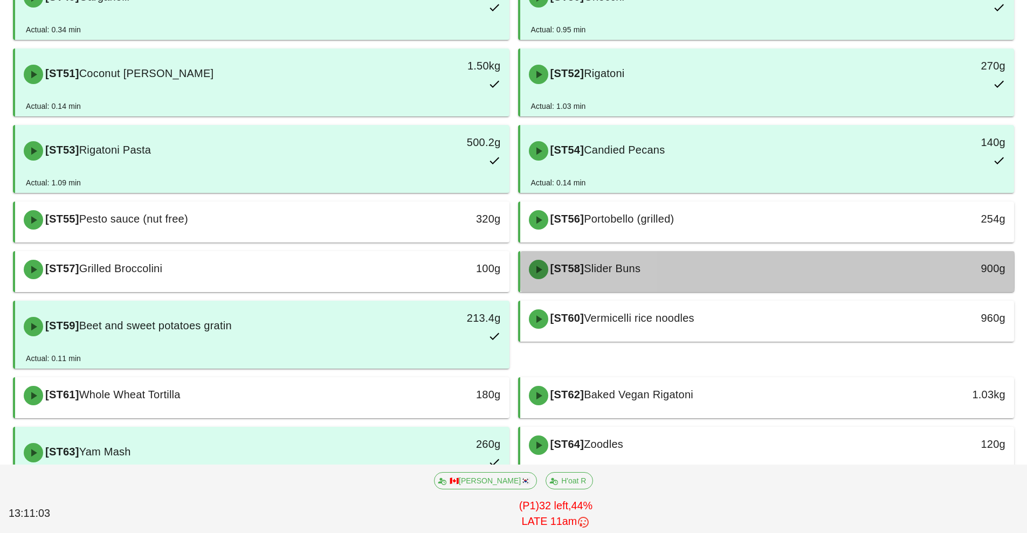
scroll to position [631, 0]
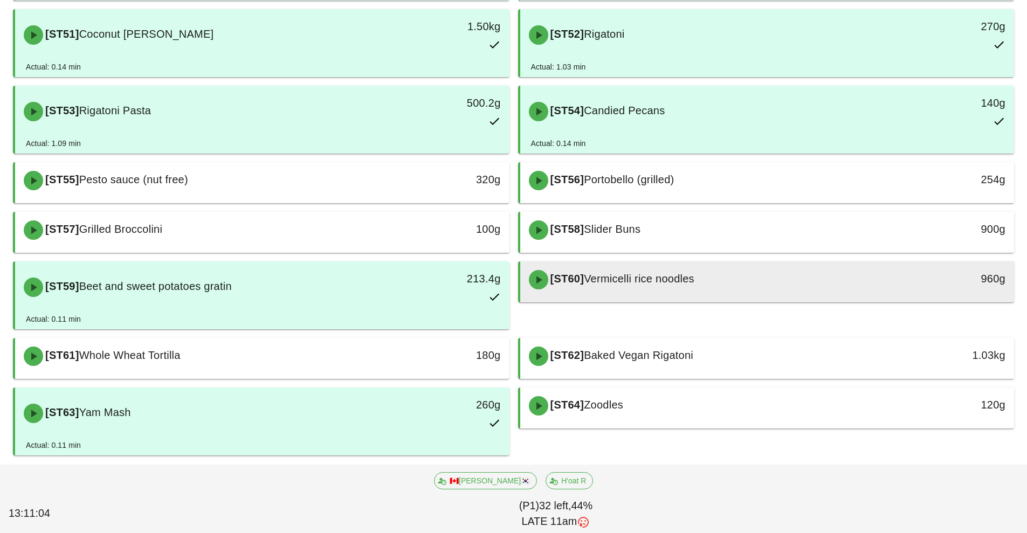
click at [720, 281] on div "[ST60] Vermicelli rice noodles" at bounding box center [705, 280] width 367 height 32
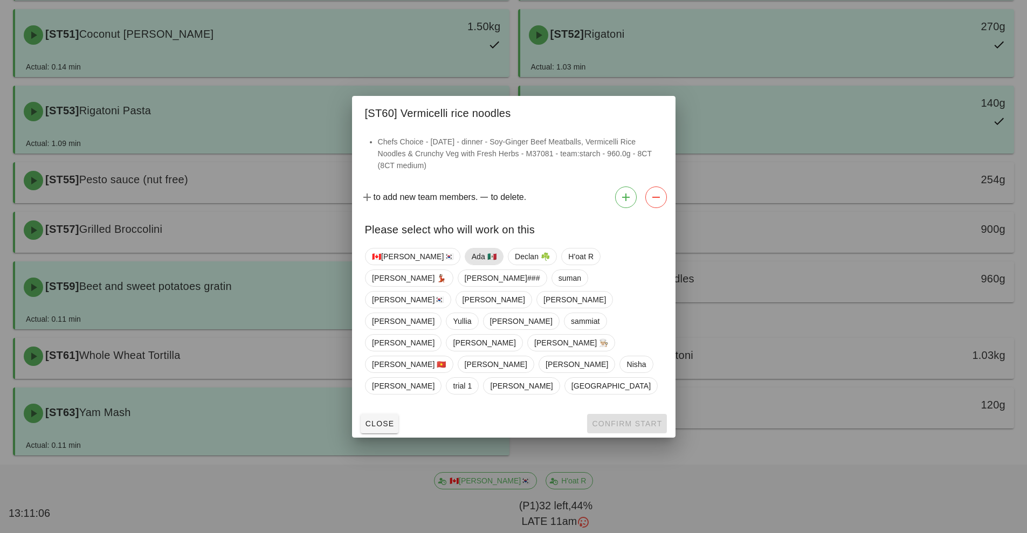
click at [471, 265] on span "Ada 🇲🇽" at bounding box center [483, 257] width 25 height 16
click at [614, 419] on span "Confirm Start" at bounding box center [626, 423] width 71 height 9
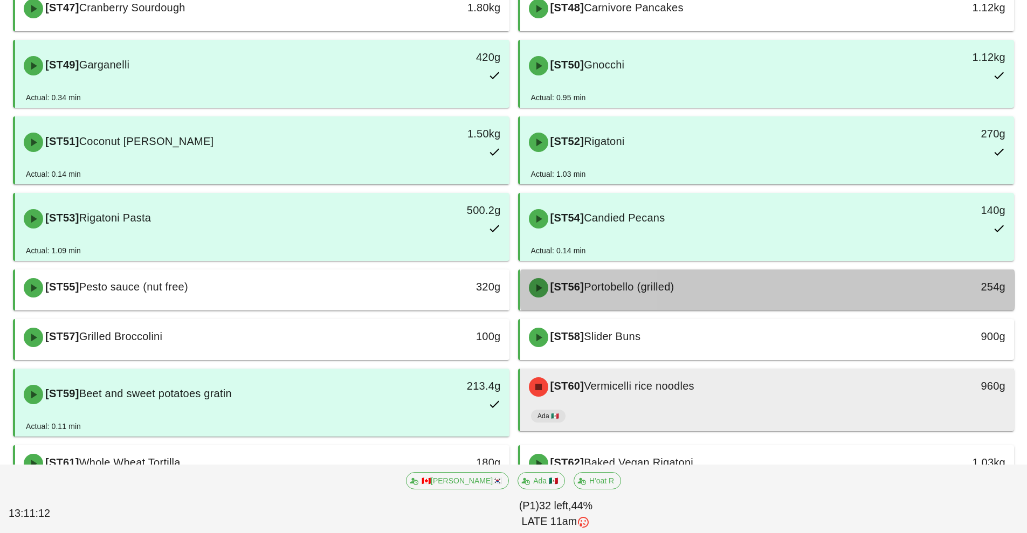
scroll to position [590, 0]
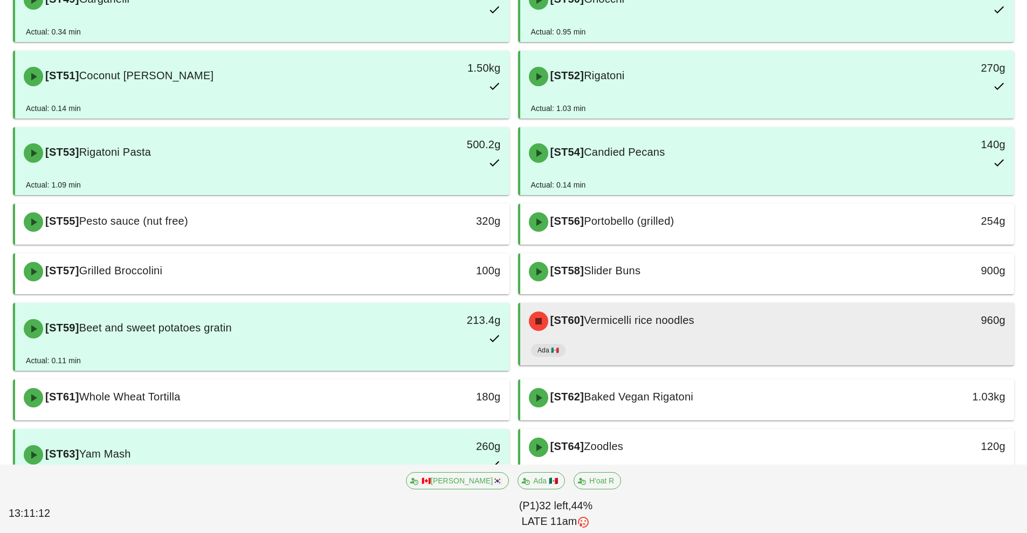
click at [759, 344] on div "Ada 🇲🇽" at bounding box center [767, 353] width 473 height 26
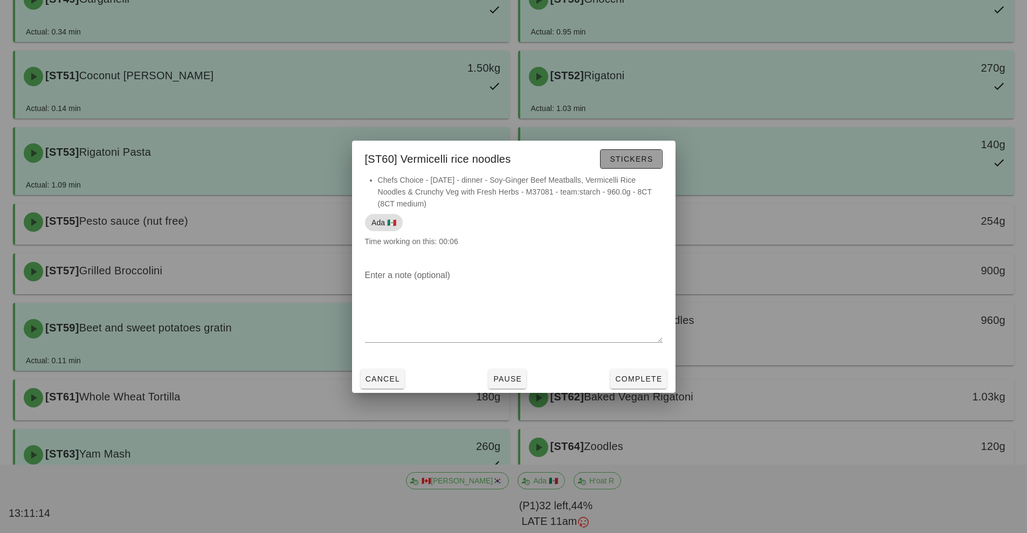
click at [647, 155] on span "Stickers" at bounding box center [631, 159] width 44 height 9
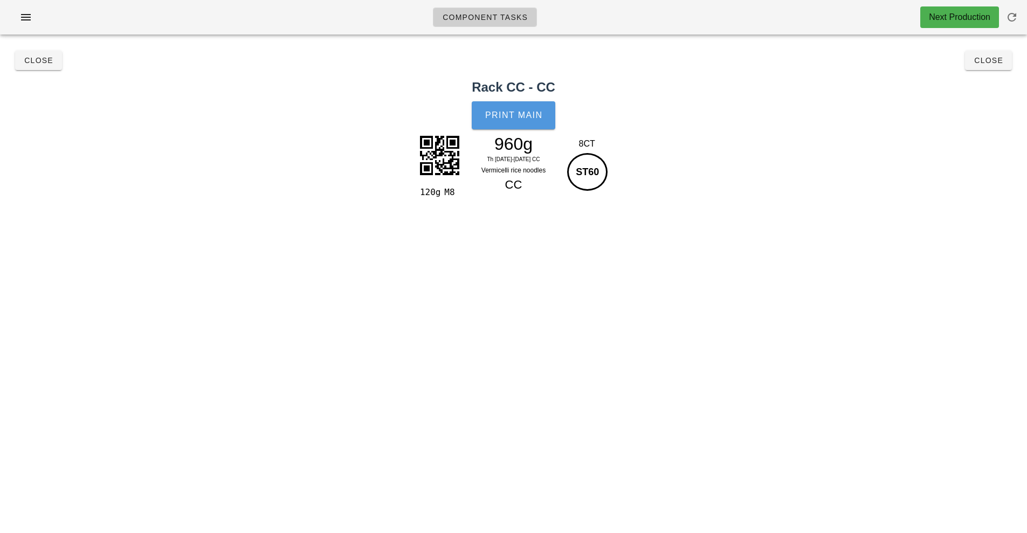
click at [514, 123] on button "Print Main" at bounding box center [513, 115] width 83 height 28
click at [989, 64] on span "Close" at bounding box center [989, 60] width 30 height 9
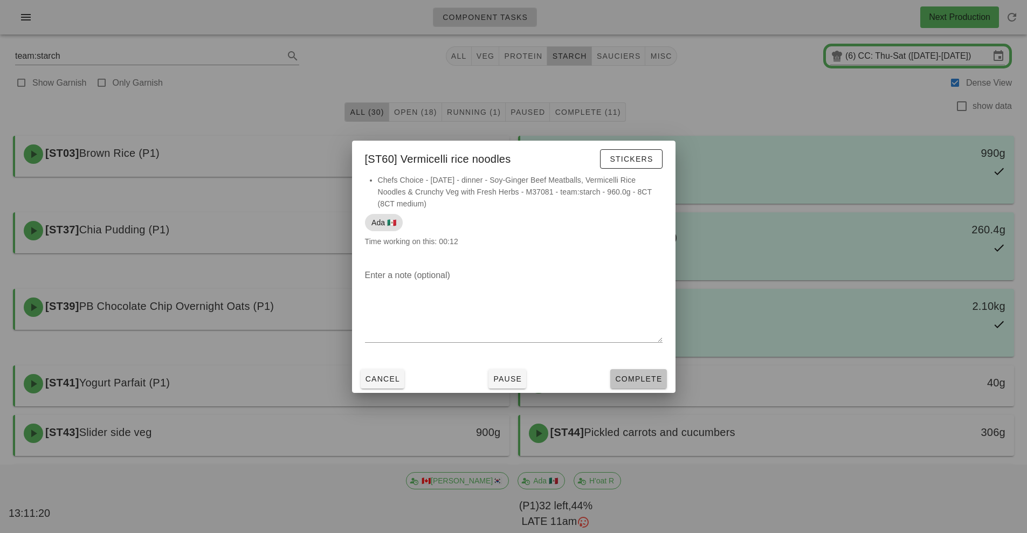
click at [634, 379] on span "Complete" at bounding box center [638, 379] width 47 height 9
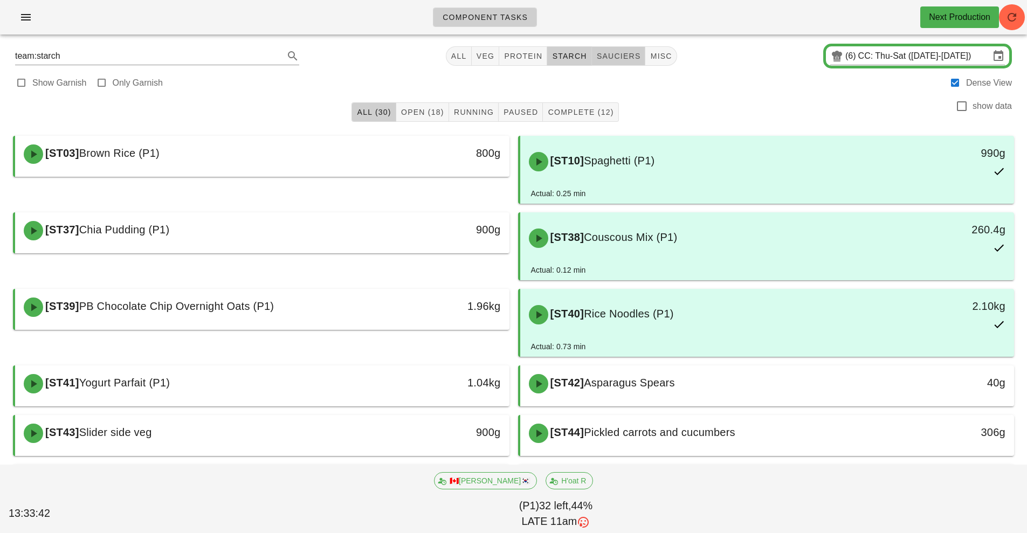
click at [626, 55] on span "sauciers" at bounding box center [618, 56] width 45 height 9
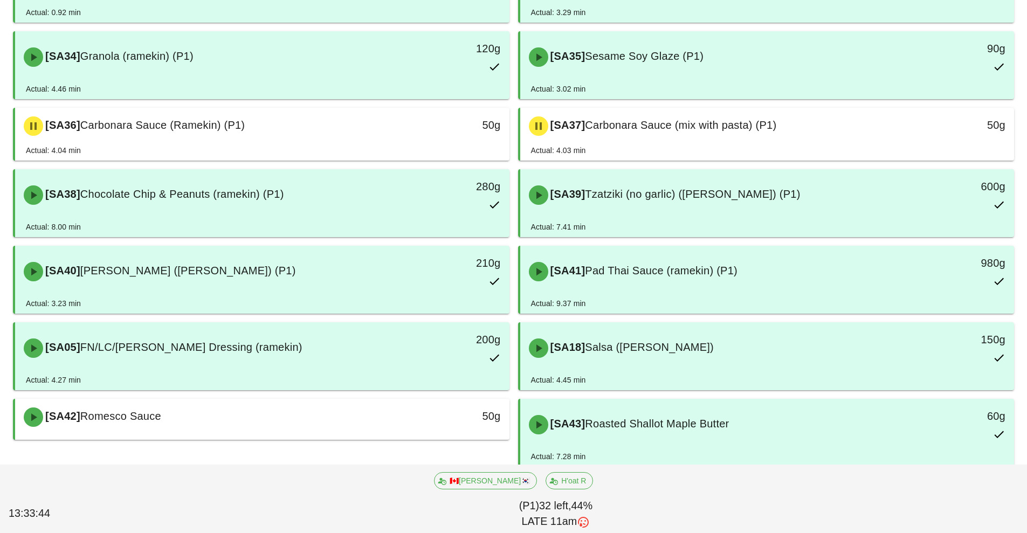
scroll to position [274, 0]
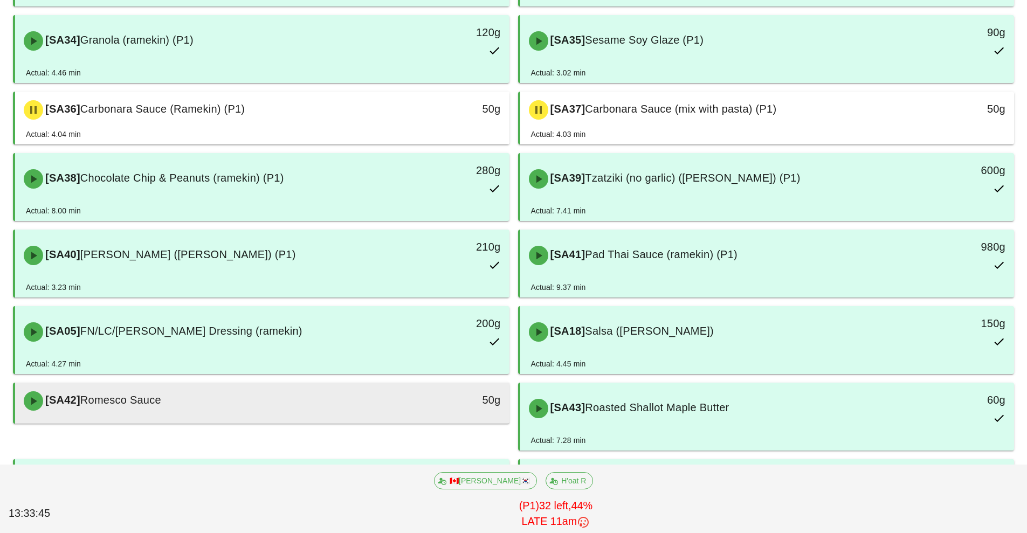
click at [336, 416] on div "[SA42] Romesco Sauce" at bounding box center [200, 401] width 367 height 32
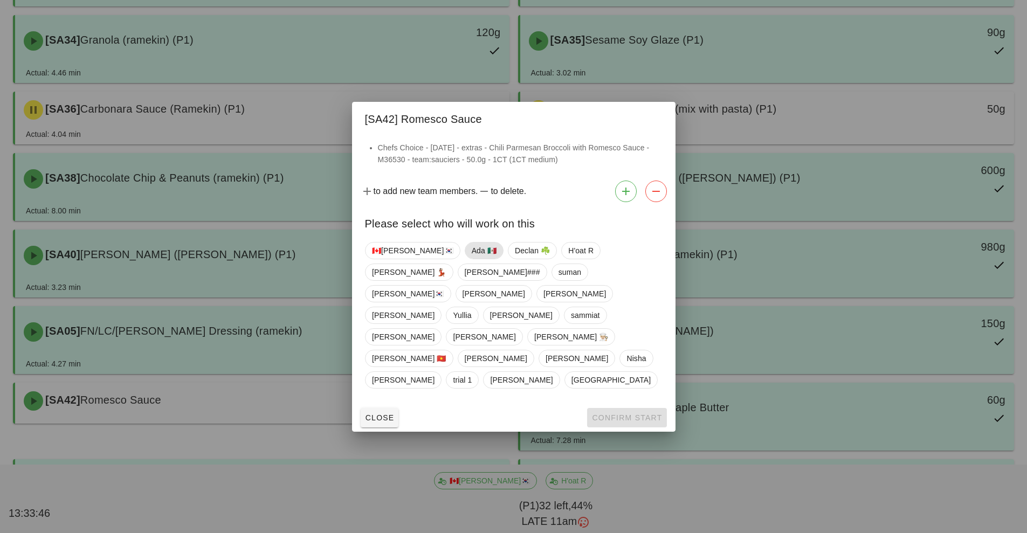
click at [471, 259] on span "Ada 🇲🇽" at bounding box center [483, 251] width 25 height 16
click at [616, 408] on button "Confirm Start" at bounding box center [626, 417] width 79 height 19
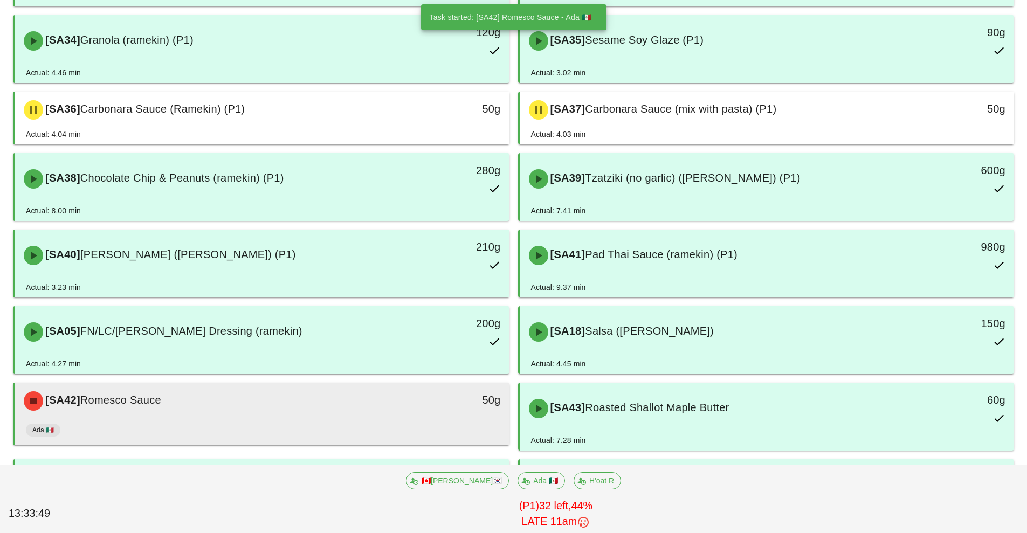
click at [422, 410] on div "50g" at bounding box center [445, 401] width 122 height 32
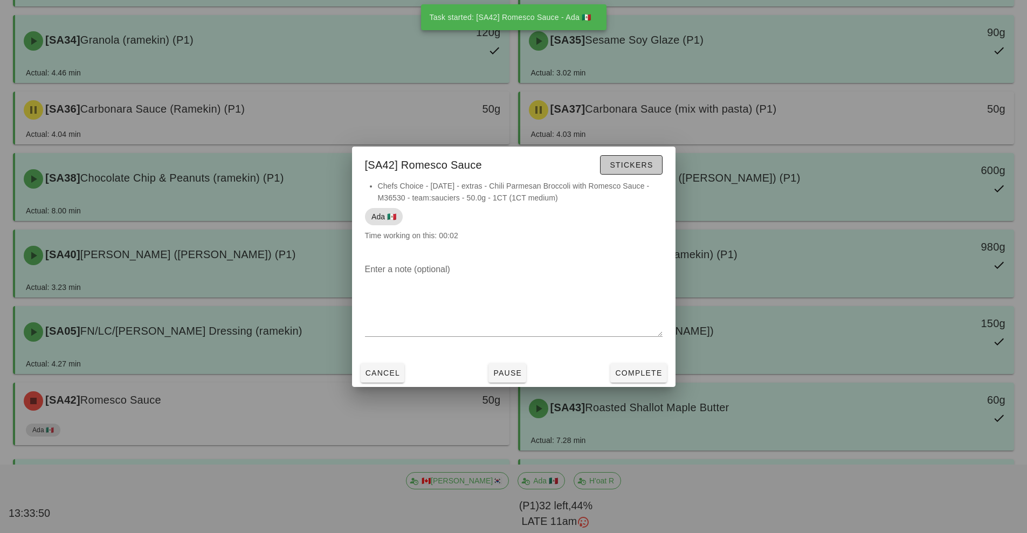
click at [639, 157] on button "Stickers" at bounding box center [631, 164] width 62 height 19
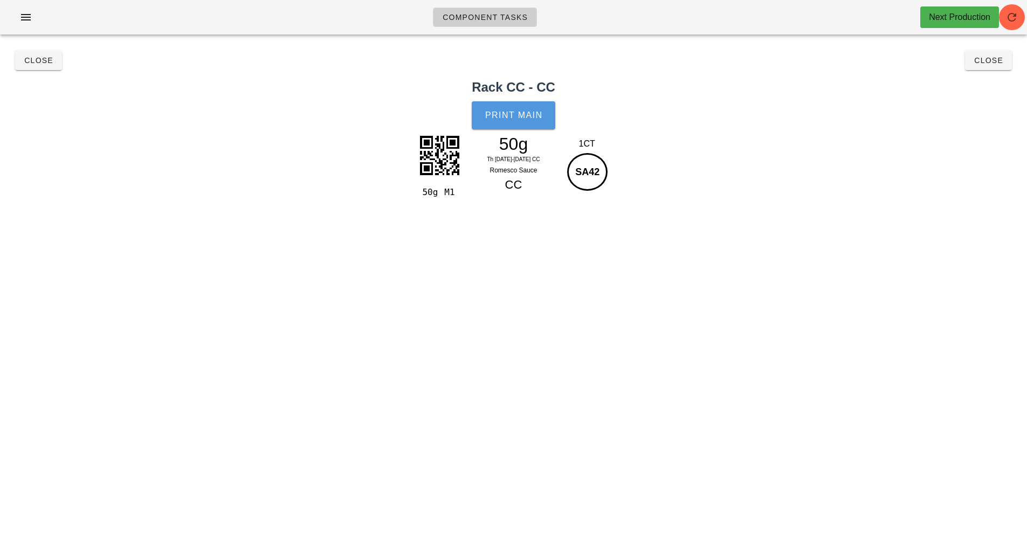
click at [527, 119] on span "Print Main" at bounding box center [514, 116] width 58 height 10
click at [991, 64] on span "Close" at bounding box center [989, 60] width 30 height 9
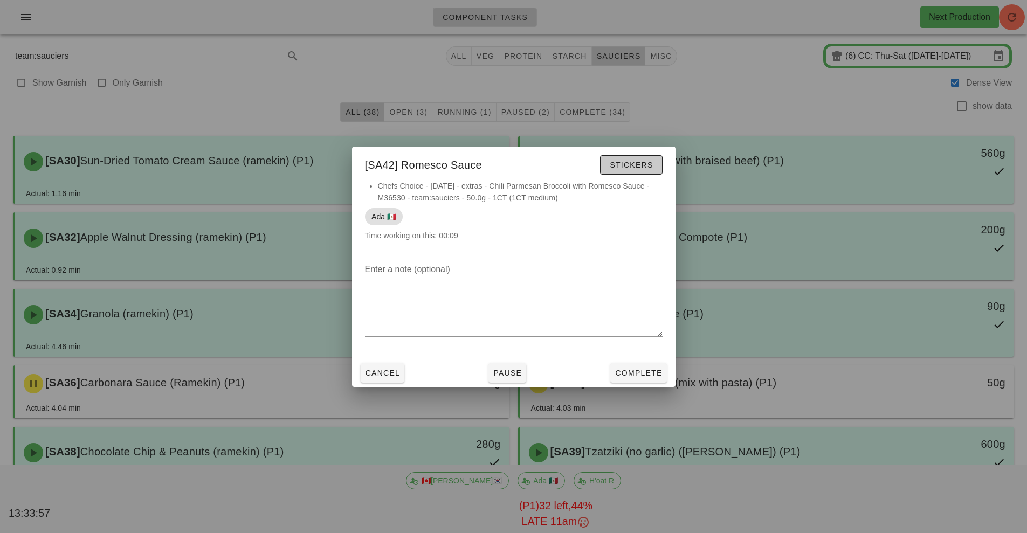
click at [633, 165] on span "Stickers" at bounding box center [631, 165] width 44 height 9
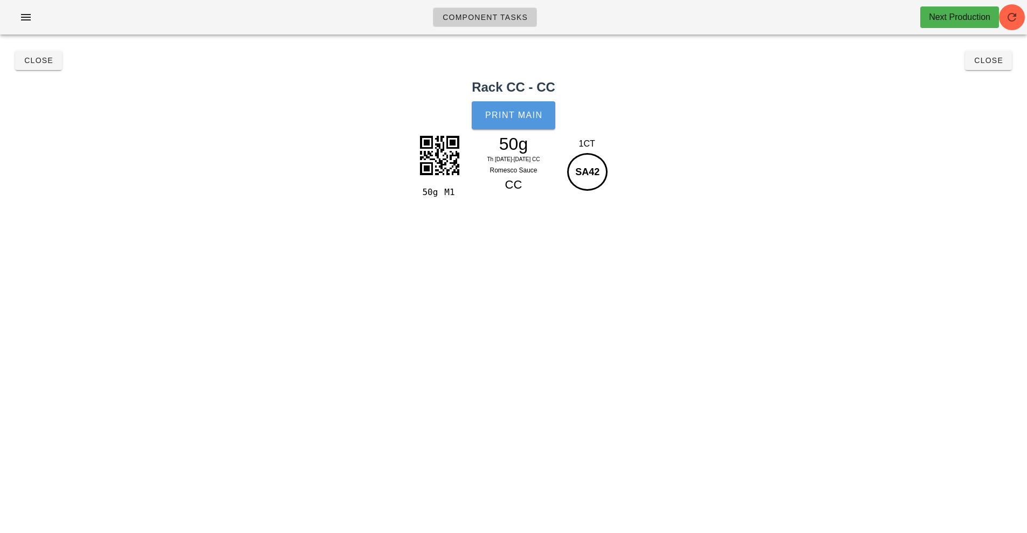
click at [517, 120] on span "Print Main" at bounding box center [514, 116] width 58 height 10
click at [992, 59] on div "Close Close" at bounding box center [513, 60] width 1014 height 34
click at [993, 61] on span "Close" at bounding box center [989, 60] width 30 height 9
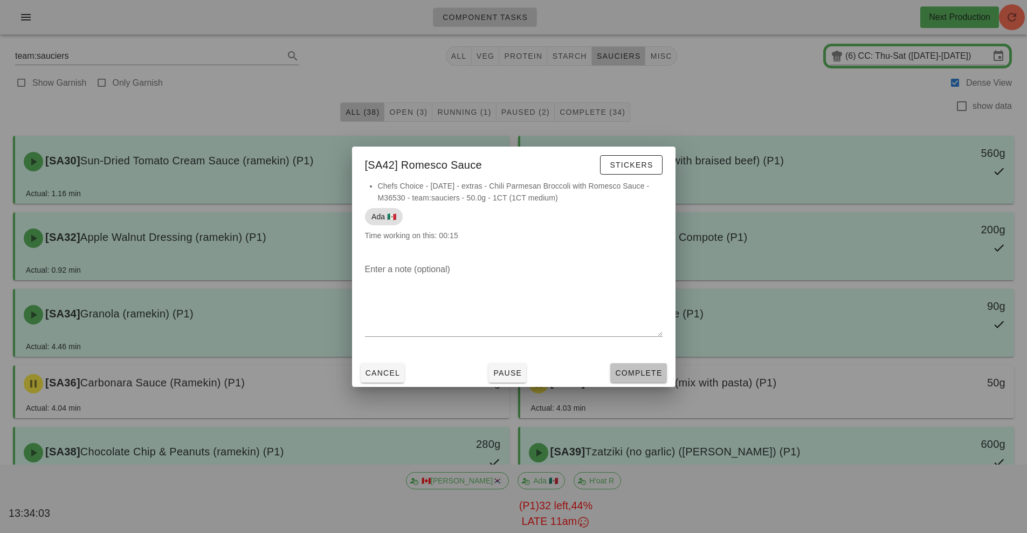
click at [638, 369] on span "Complete" at bounding box center [638, 373] width 47 height 9
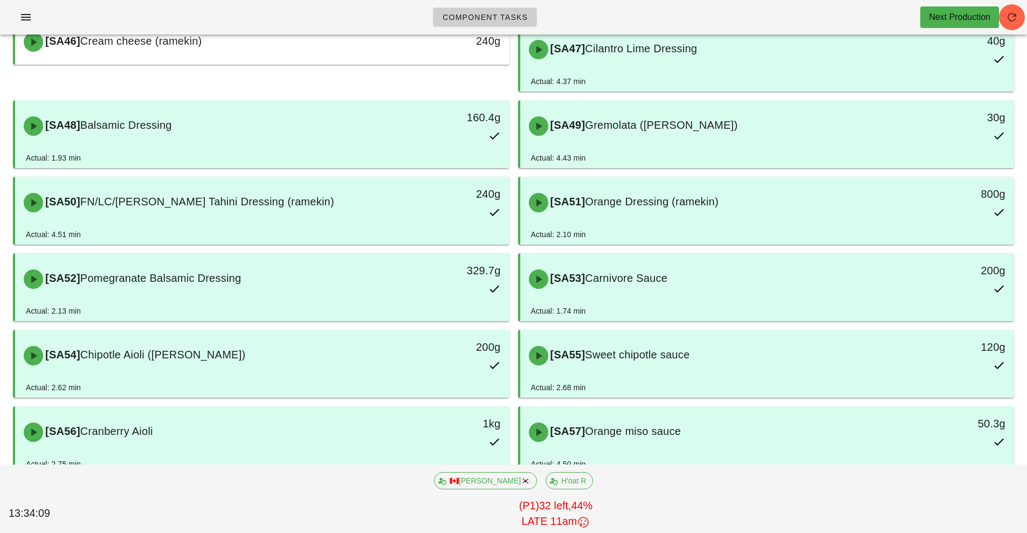
scroll to position [671, 0]
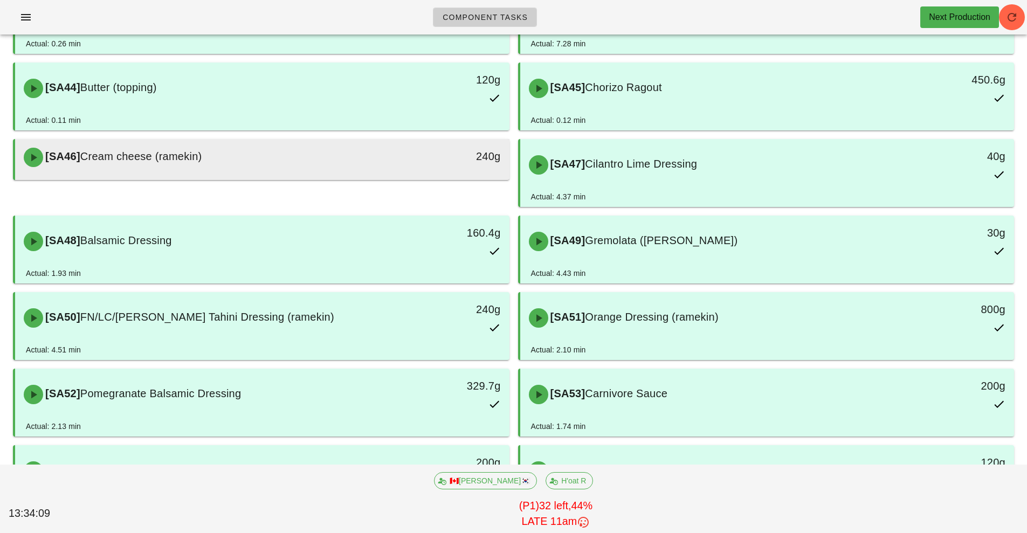
click at [335, 167] on div "[SA46] Cream cheese (ramekin)" at bounding box center [200, 157] width 367 height 32
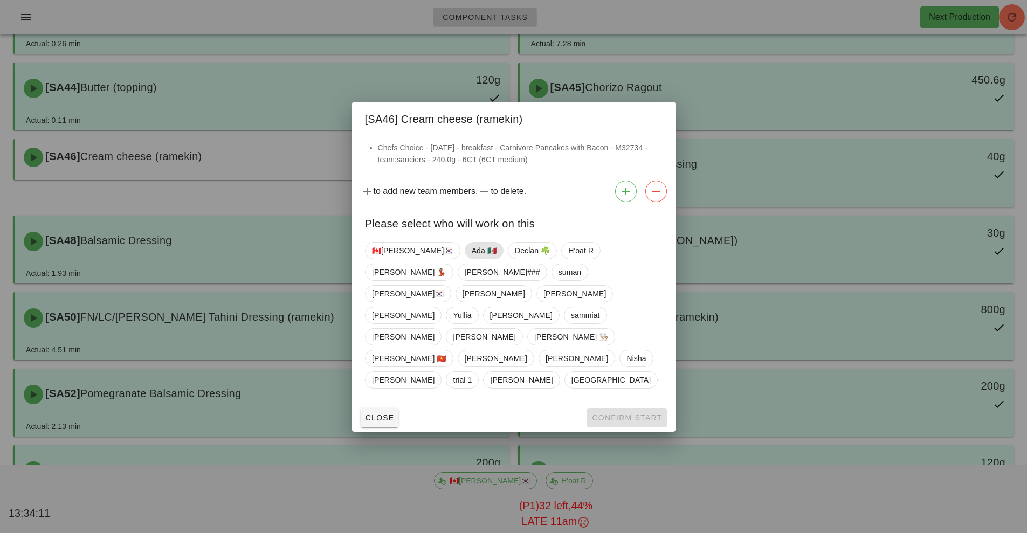
click at [471, 259] on span "Ada 🇲🇽" at bounding box center [483, 251] width 25 height 16
click at [619, 413] on span "Confirm Start" at bounding box center [626, 417] width 71 height 9
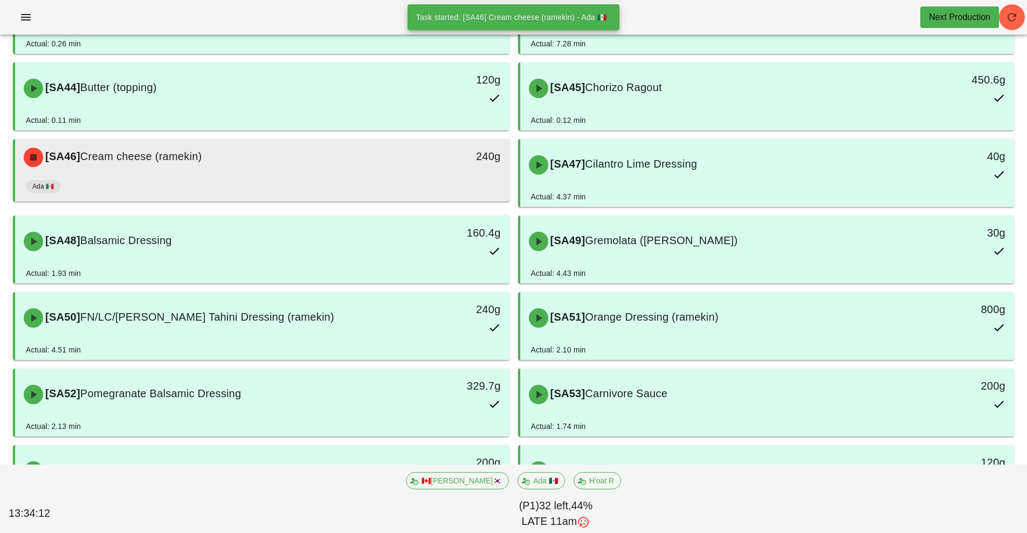
click at [397, 164] on div "240g" at bounding box center [445, 156] width 109 height 17
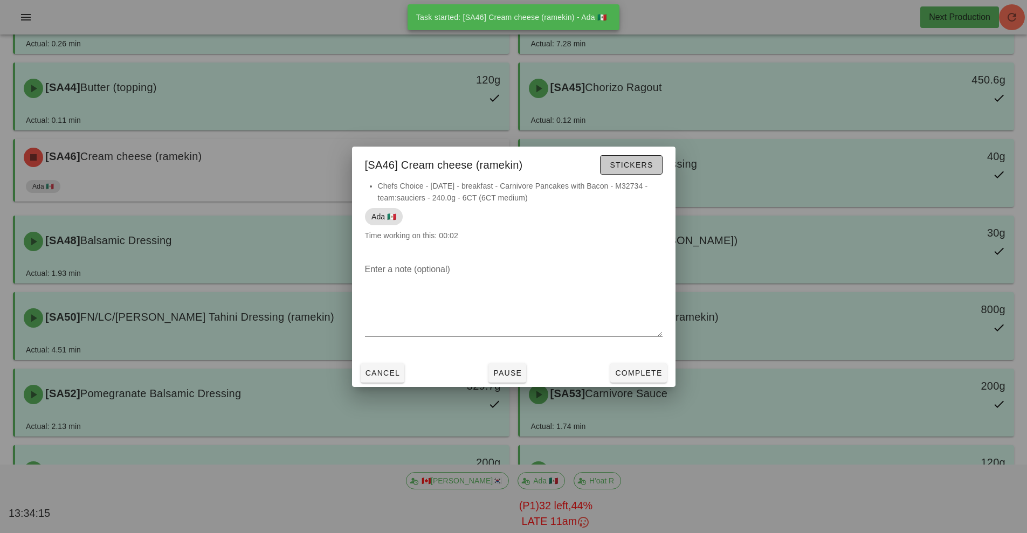
click at [639, 163] on span "Stickers" at bounding box center [631, 165] width 44 height 9
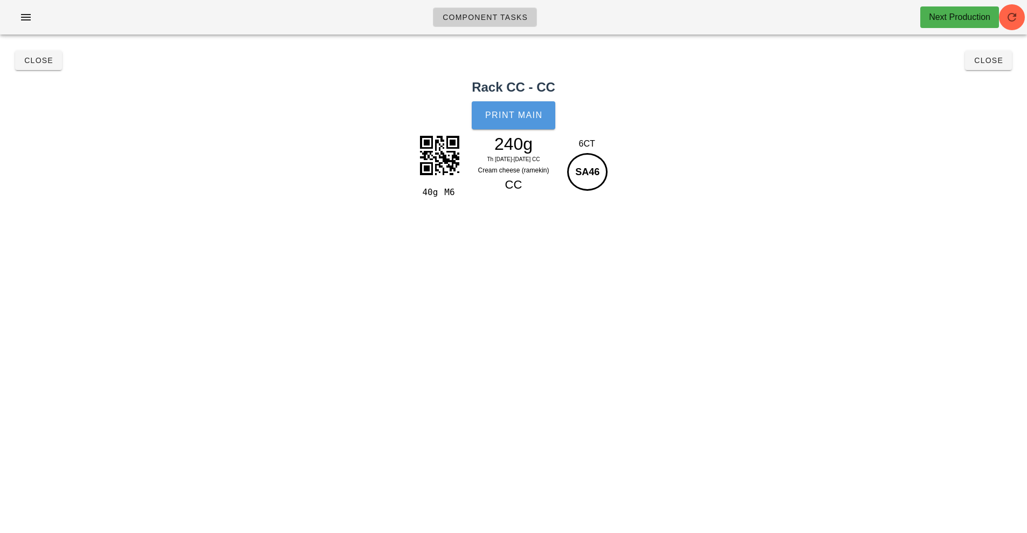
click at [523, 120] on button "Print Main" at bounding box center [513, 115] width 83 height 28
click at [990, 60] on span "Close" at bounding box center [989, 60] width 30 height 9
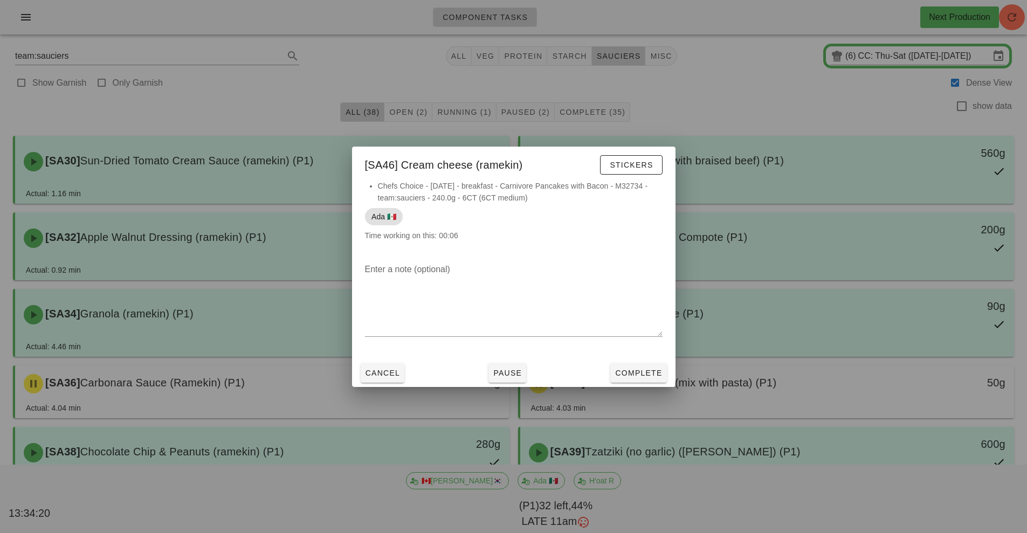
click at [990, 65] on div at bounding box center [513, 266] width 1027 height 533
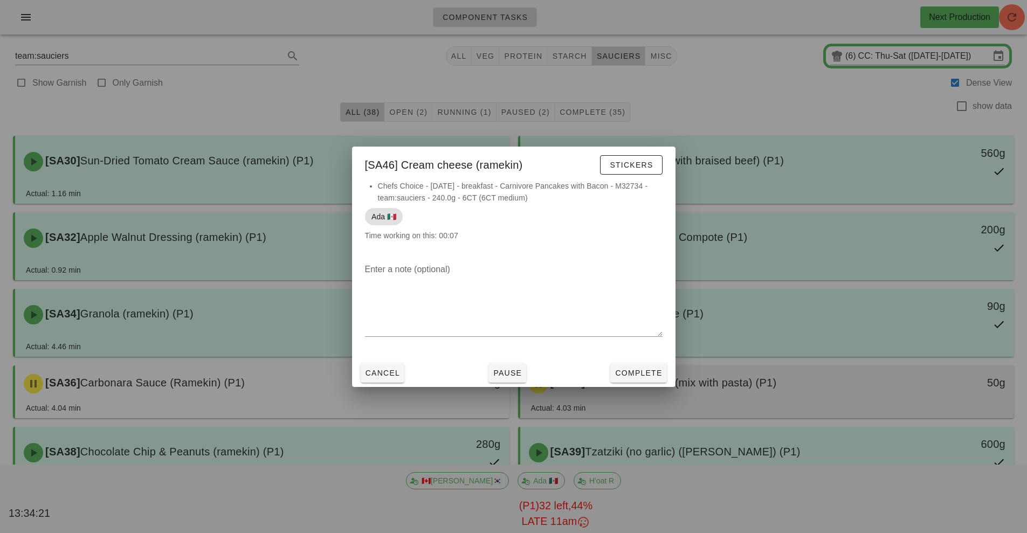
click at [639, 368] on div "[SA37] Carbonara Sauce (mix with pasta) (P1)" at bounding box center [705, 384] width 367 height 32
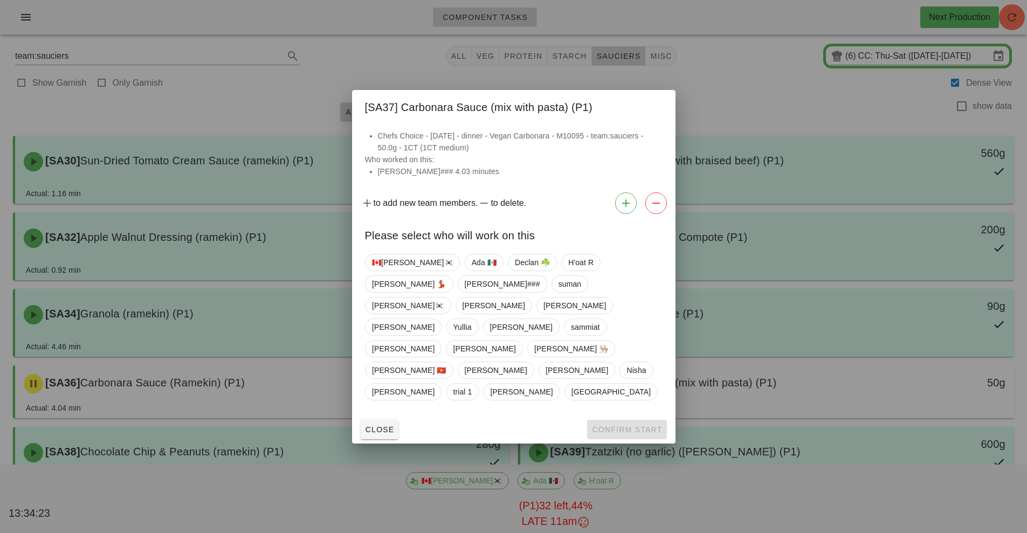
click at [805, 198] on div at bounding box center [513, 266] width 1027 height 533
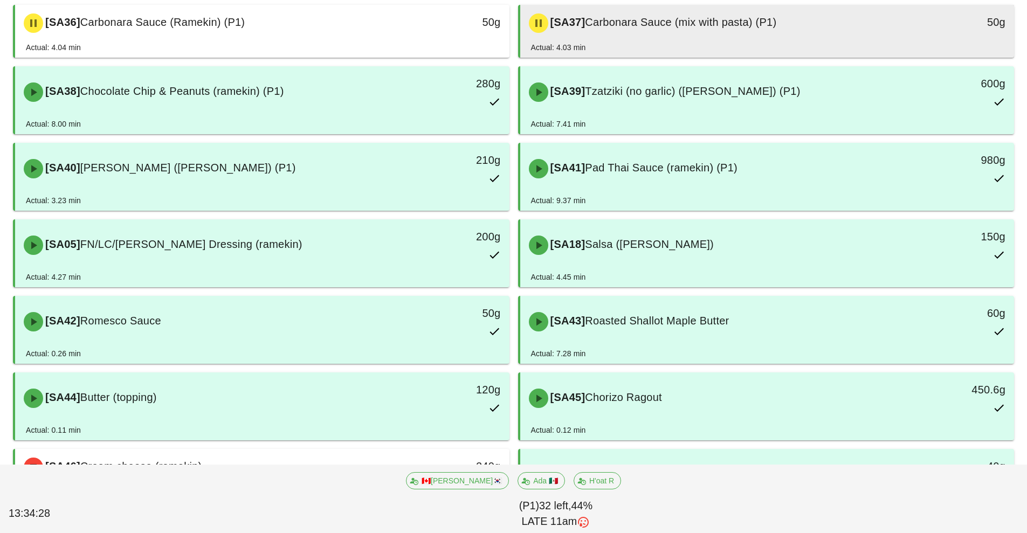
scroll to position [459, 0]
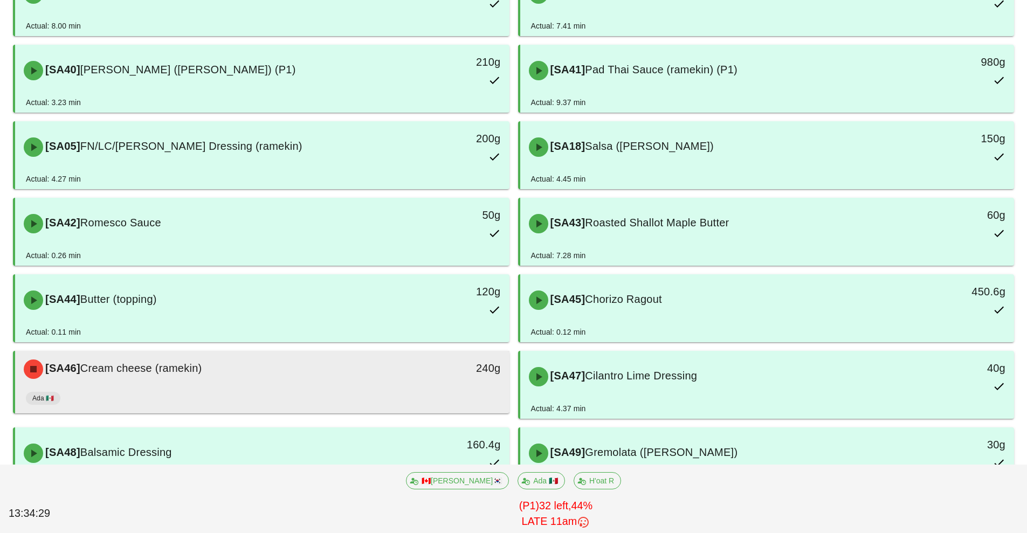
click at [399, 390] on div "Ada 🇲🇽" at bounding box center [262, 401] width 473 height 26
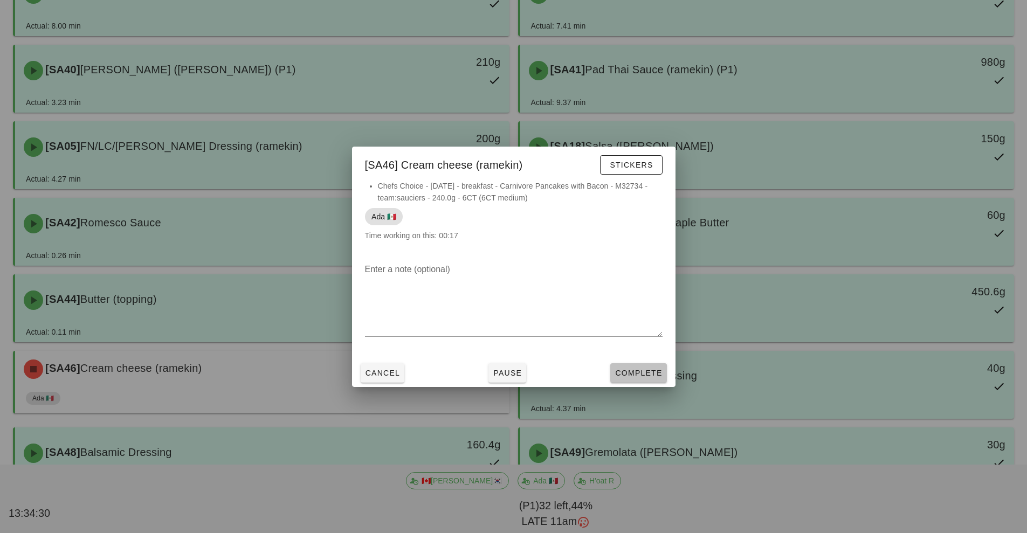
click at [647, 375] on span "Complete" at bounding box center [638, 373] width 47 height 9
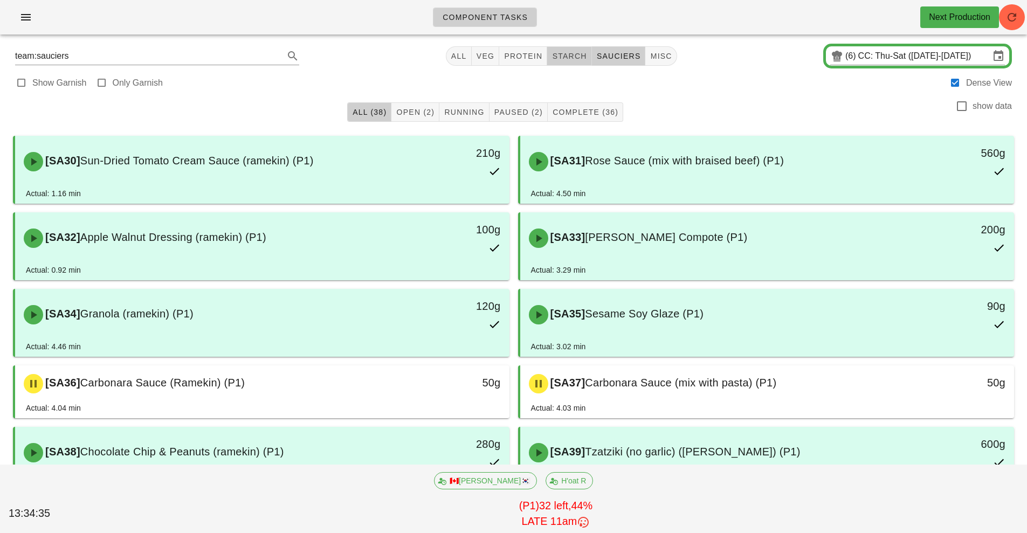
click at [568, 57] on span "starch" at bounding box center [568, 56] width 35 height 9
type input "team:starch"
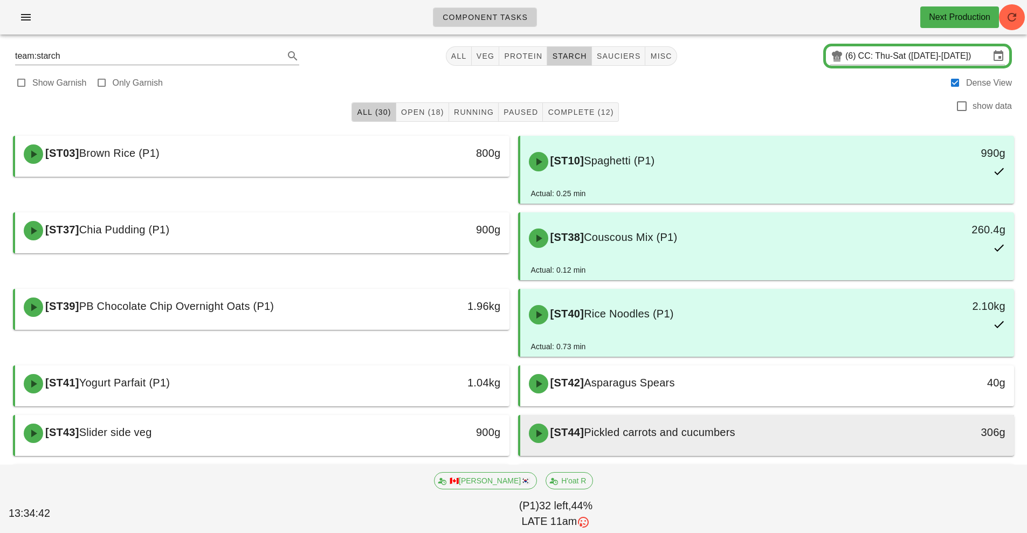
click at [731, 434] on span "Pickled carrots and cucumbers" at bounding box center [659, 432] width 151 height 12
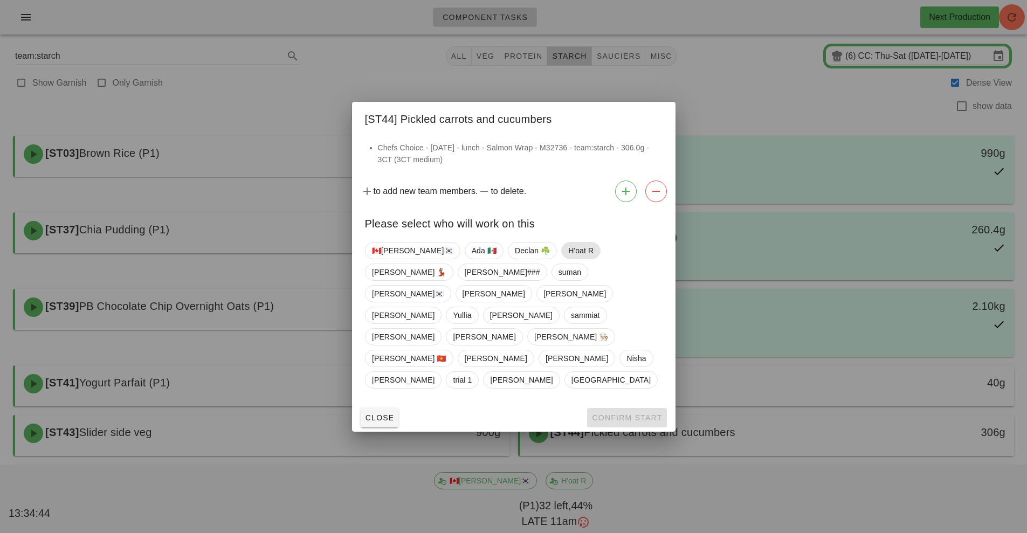
click at [568, 259] on span "H'oat R" at bounding box center [580, 251] width 25 height 16
click at [620, 413] on span "Confirm Start" at bounding box center [626, 417] width 71 height 9
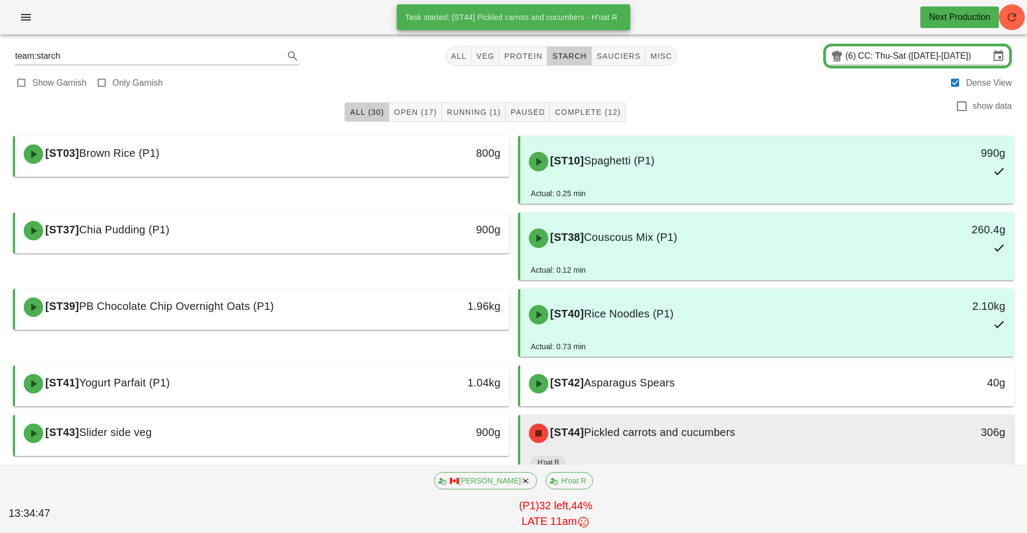
click at [715, 441] on div "[ST44] Pickled carrots and cucumbers" at bounding box center [705, 433] width 367 height 32
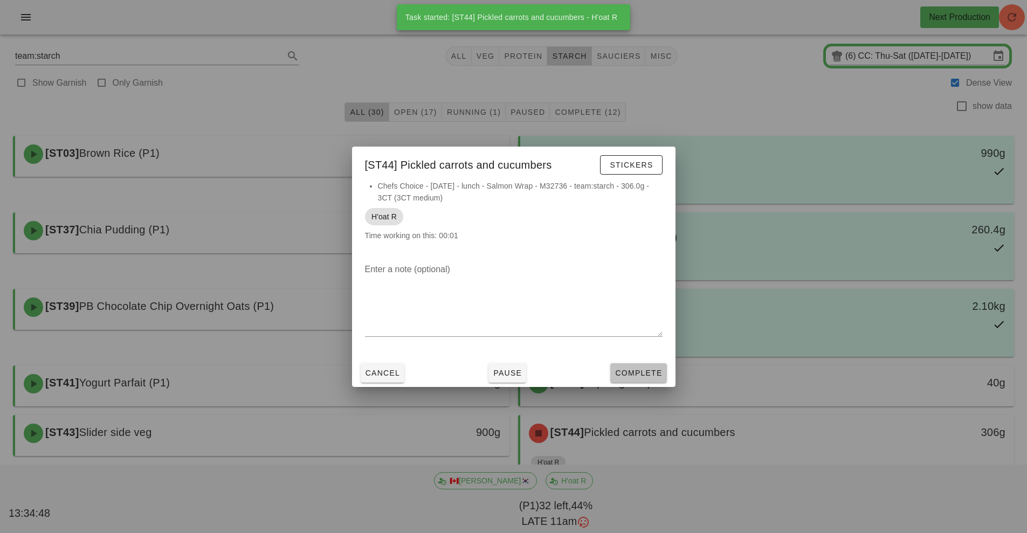
click at [639, 376] on span "Complete" at bounding box center [638, 373] width 47 height 9
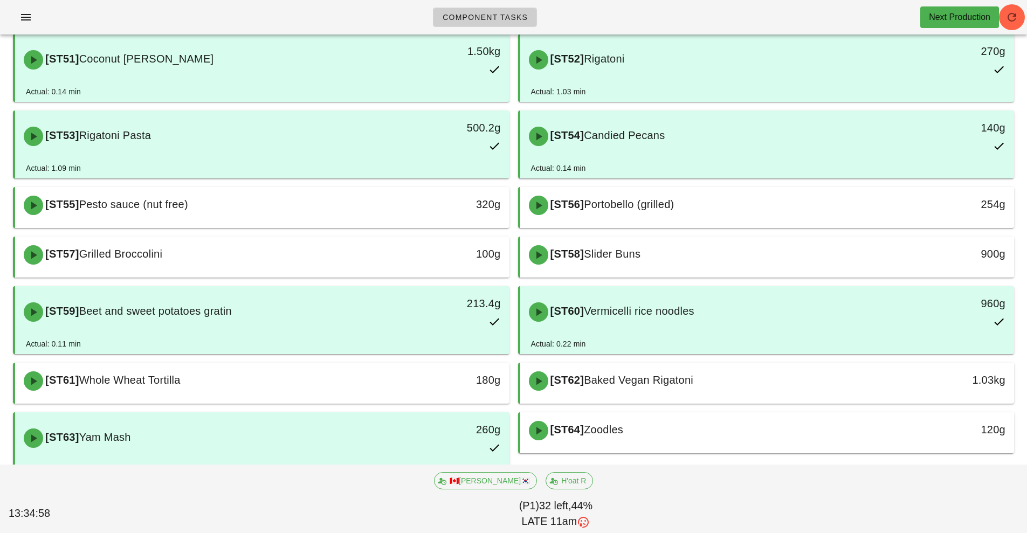
scroll to position [633, 0]
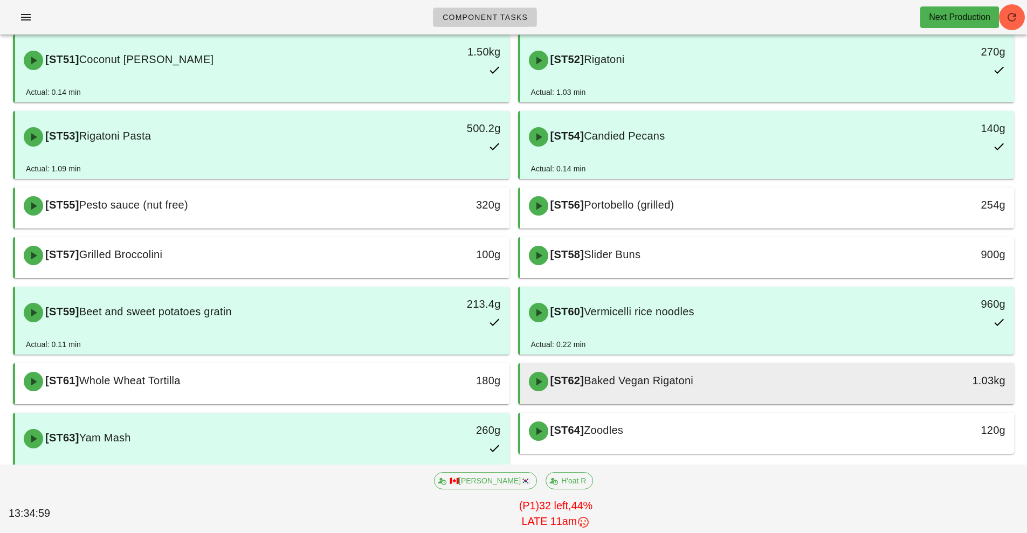
click at [754, 382] on div "[ST62] Baked Vegan Rigatoni" at bounding box center [705, 381] width 367 height 32
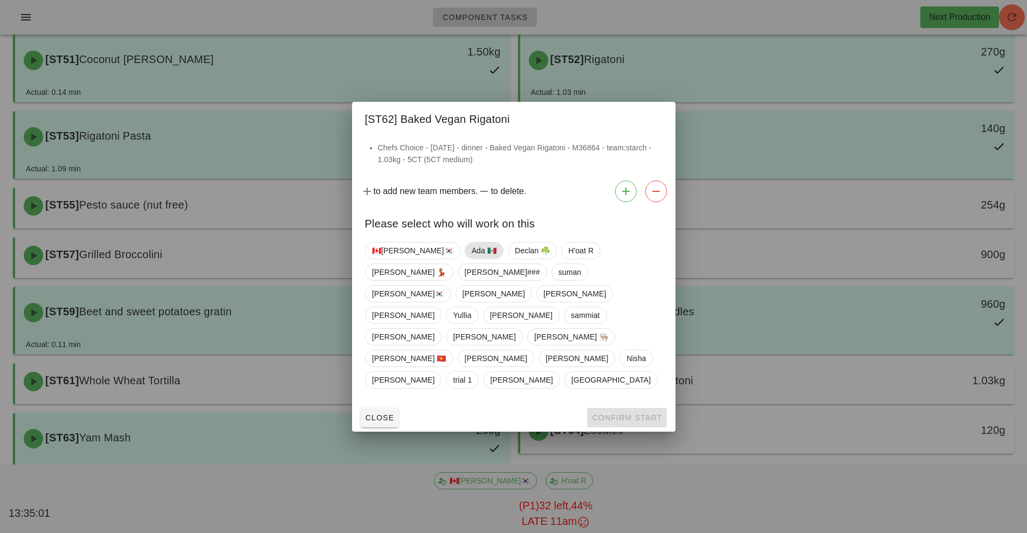
click at [471, 259] on span "Ada 🇲🇽" at bounding box center [483, 251] width 25 height 16
click at [623, 413] on span "Confirm Start" at bounding box center [626, 417] width 71 height 9
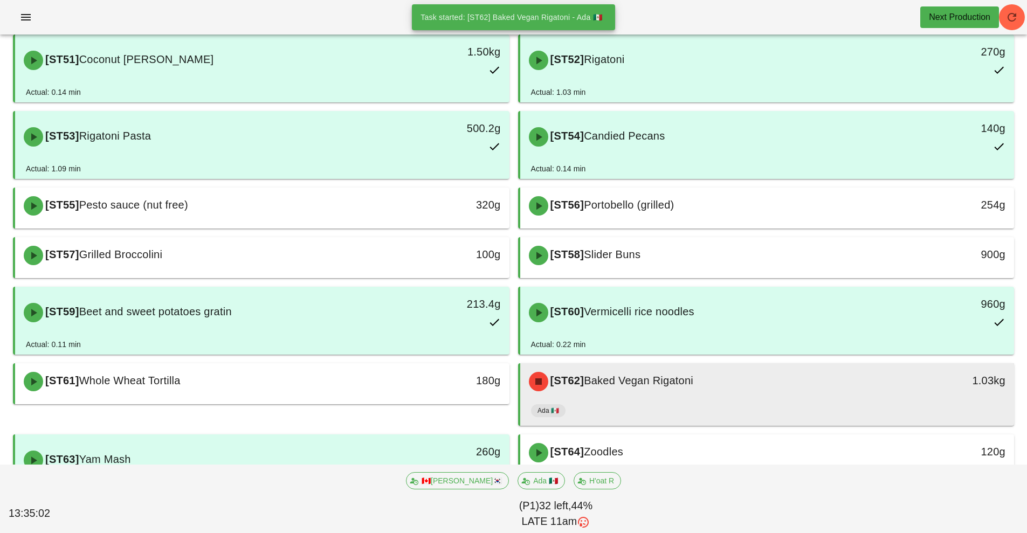
click at [749, 395] on div "[ST62] Baked Vegan Rigatoni" at bounding box center [705, 381] width 367 height 32
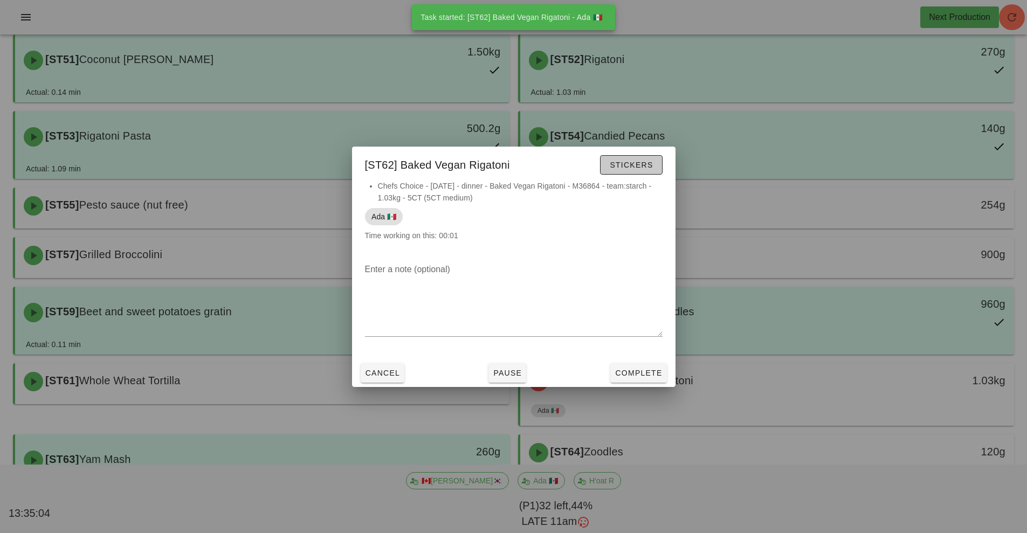
click at [635, 168] on span "Stickers" at bounding box center [631, 165] width 44 height 9
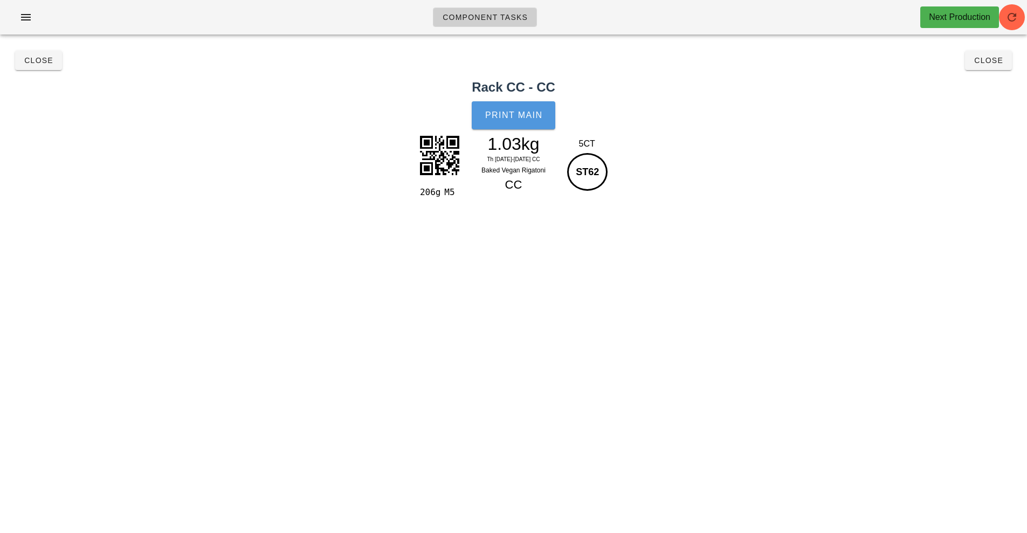
click at [515, 119] on span "Print Main" at bounding box center [514, 116] width 58 height 10
click at [979, 68] on button "Close" at bounding box center [988, 60] width 47 height 19
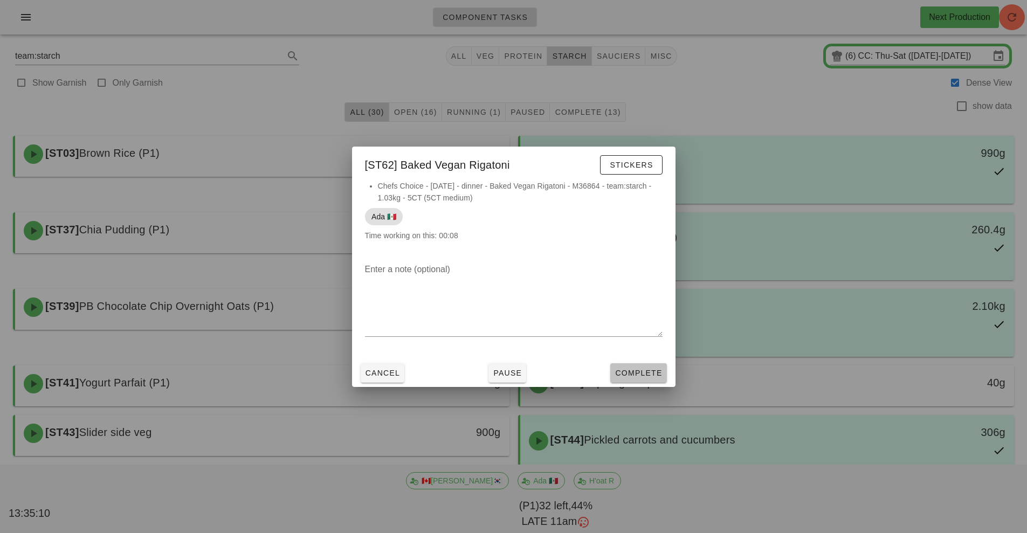
click at [648, 381] on button "Complete" at bounding box center [638, 372] width 56 height 19
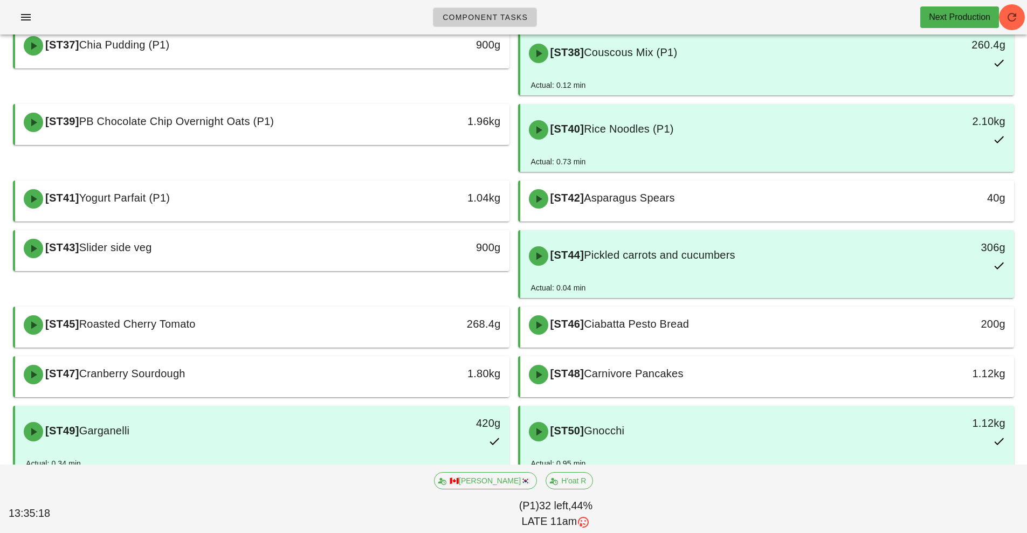
scroll to position [173, 0]
